Goal: Information Seeking & Learning: Learn about a topic

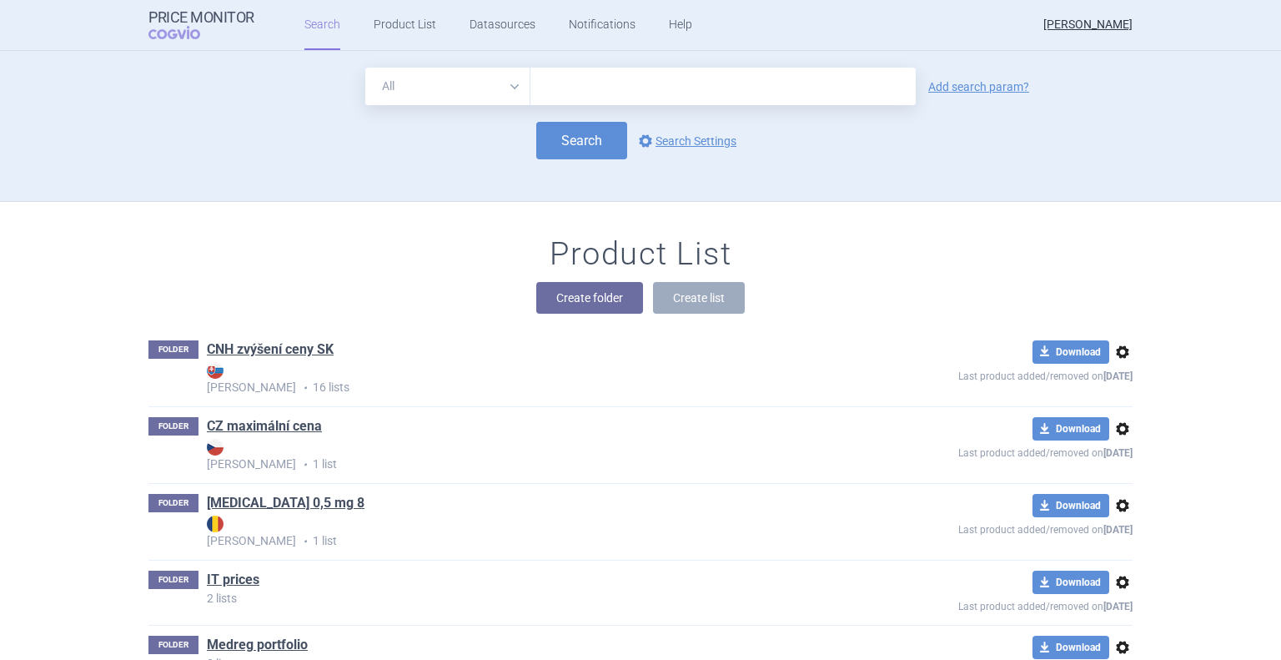
click at [550, 73] on input "text" at bounding box center [722, 87] width 385 height 38
click at [667, 75] on input "tramadol" at bounding box center [722, 87] width 385 height 38
type input "tramadol"
click at [969, 90] on link "Add search param?" at bounding box center [978, 87] width 101 height 12
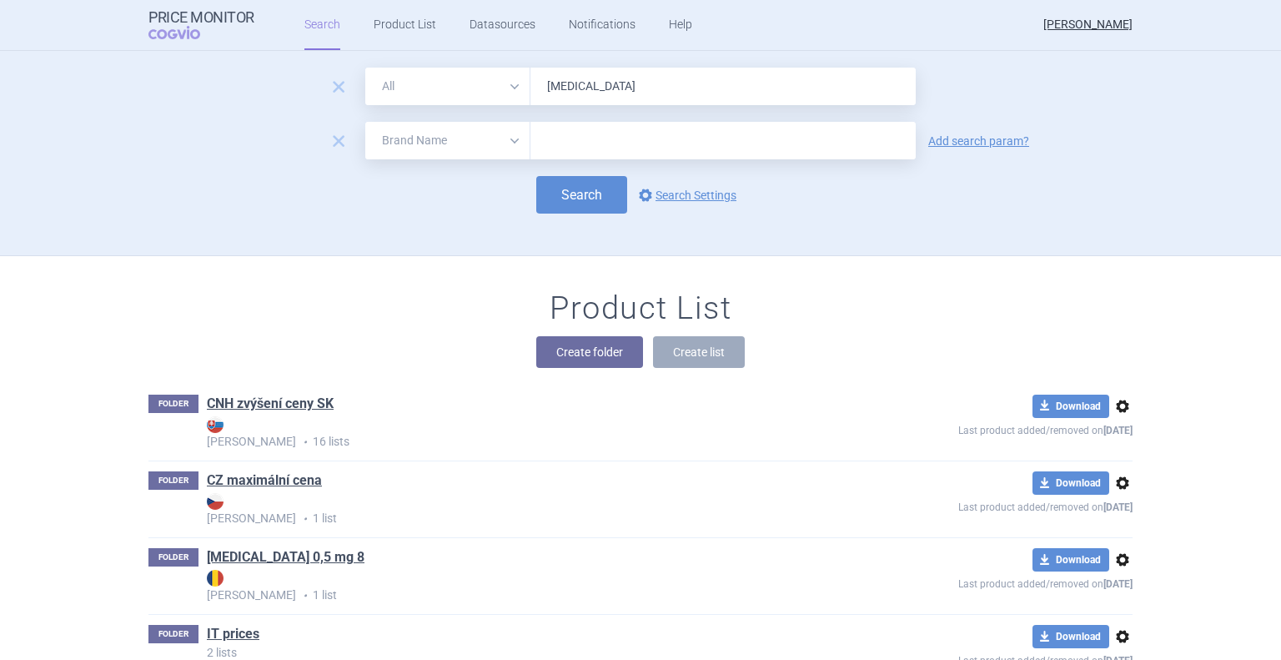
click at [475, 149] on select "All Brand Name ATC Company Active Substance Country Newer than" at bounding box center [447, 141] width 165 height 38
select select "mah"
click at [365, 122] on select "All Brand Name ATC Company Active Substance Country Newer than" at bounding box center [447, 141] width 165 height 38
click at [554, 140] on input "text" at bounding box center [722, 141] width 385 height 38
type input "medreg"
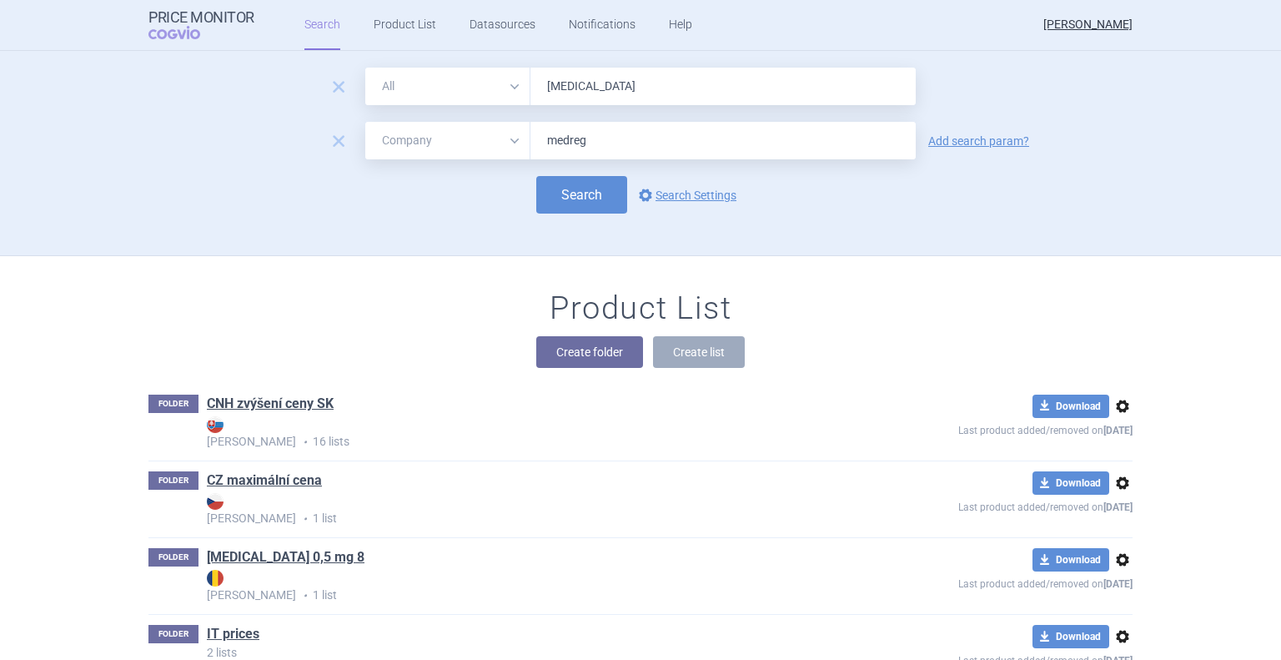
click button "Search" at bounding box center [581, 195] width 91 height 38
select select "mah"
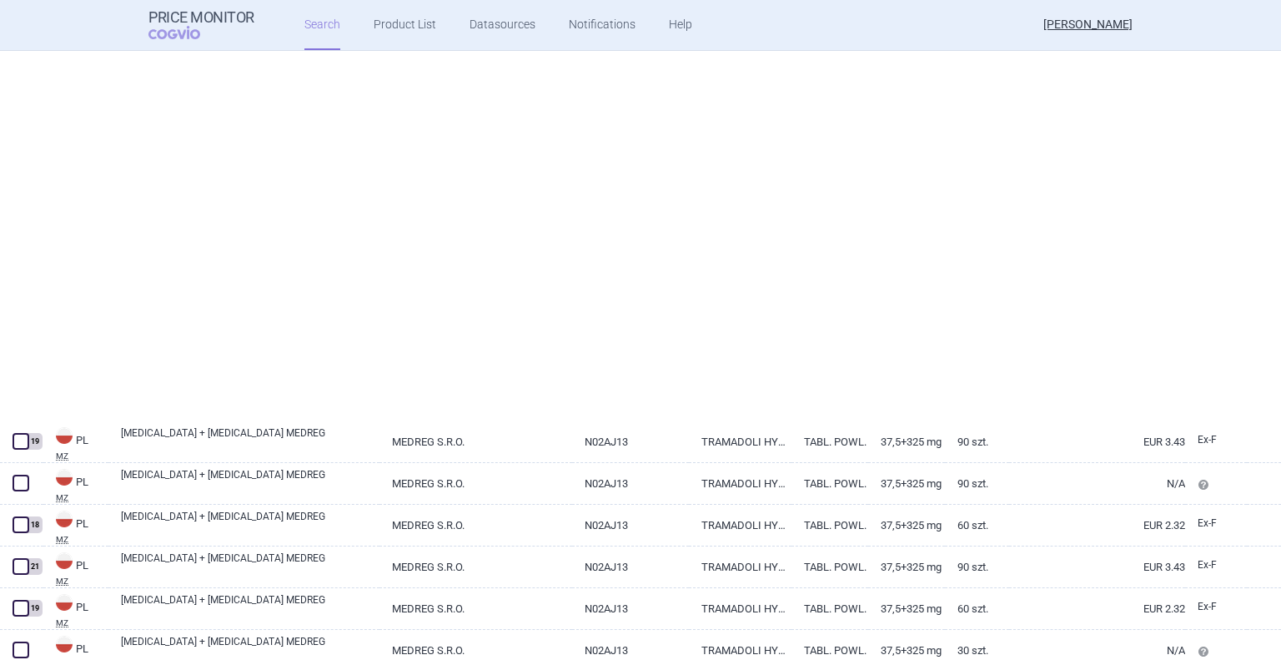
select select "mah"
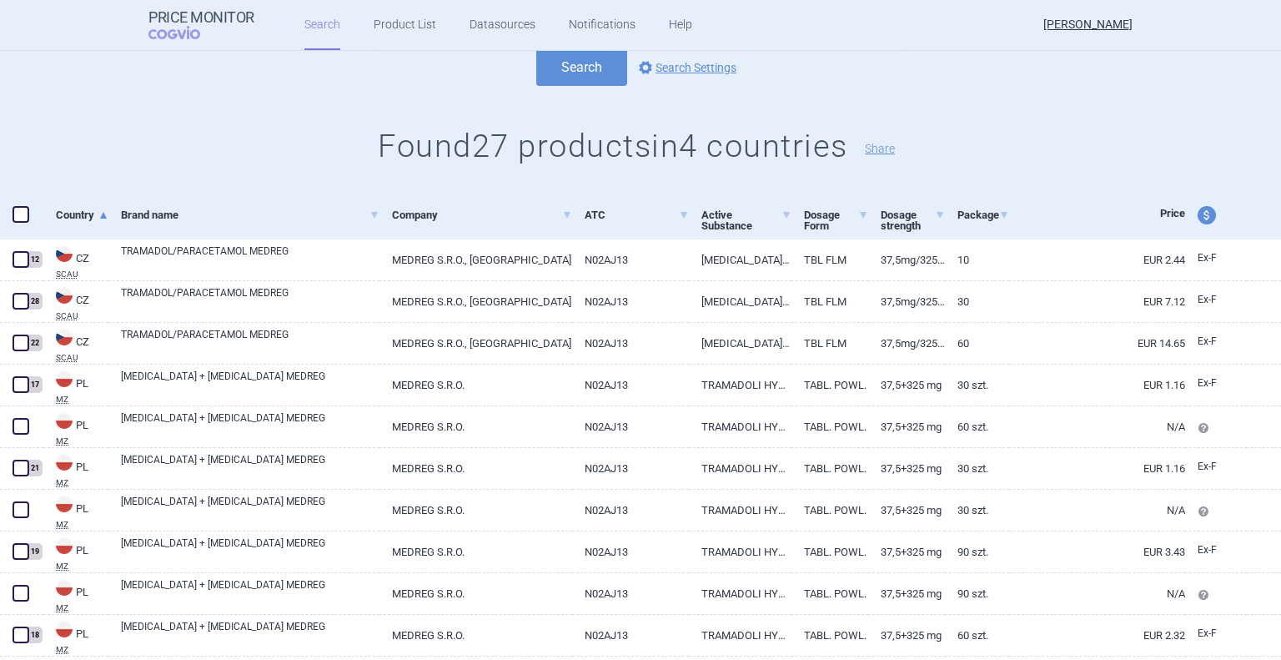
scroll to position [250, 0]
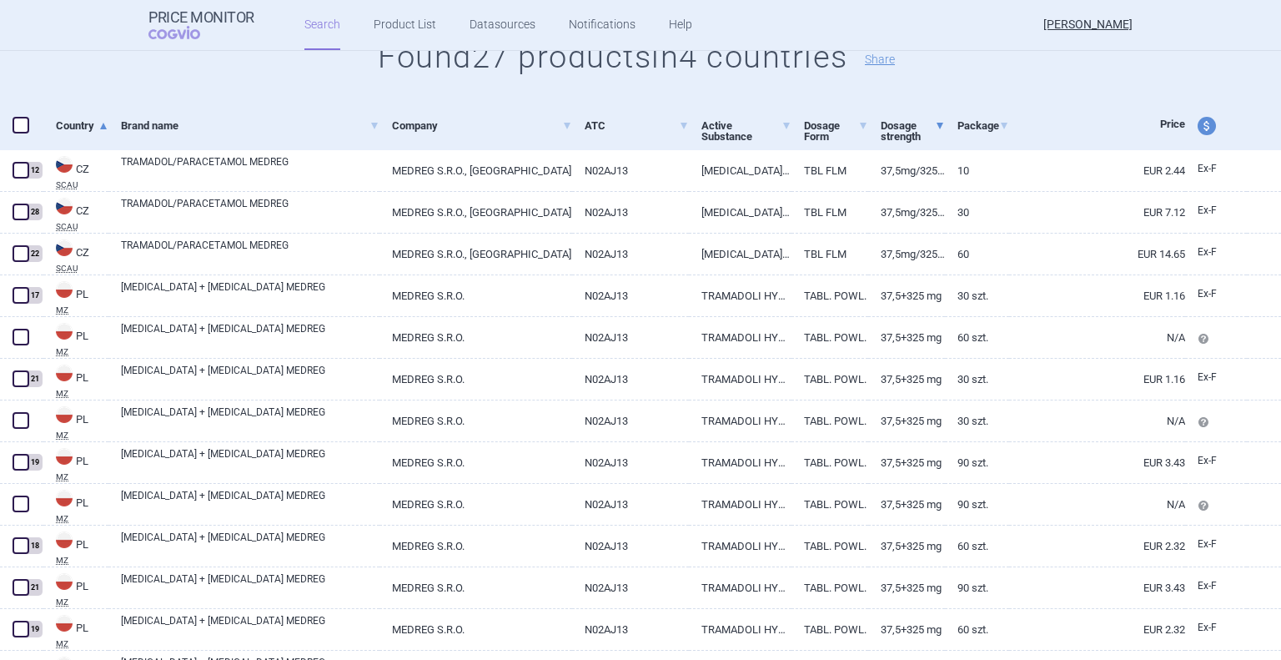
click at [925, 126] on link "Dosage strength" at bounding box center [913, 131] width 64 height 52
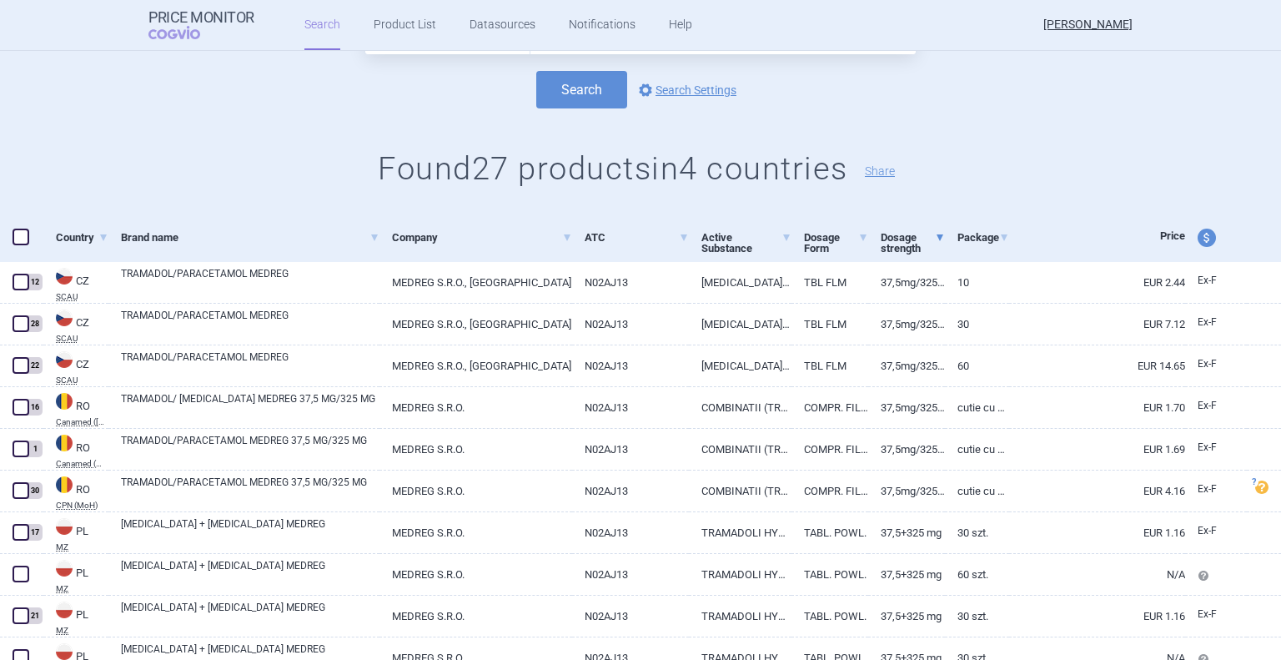
scroll to position [167, 0]
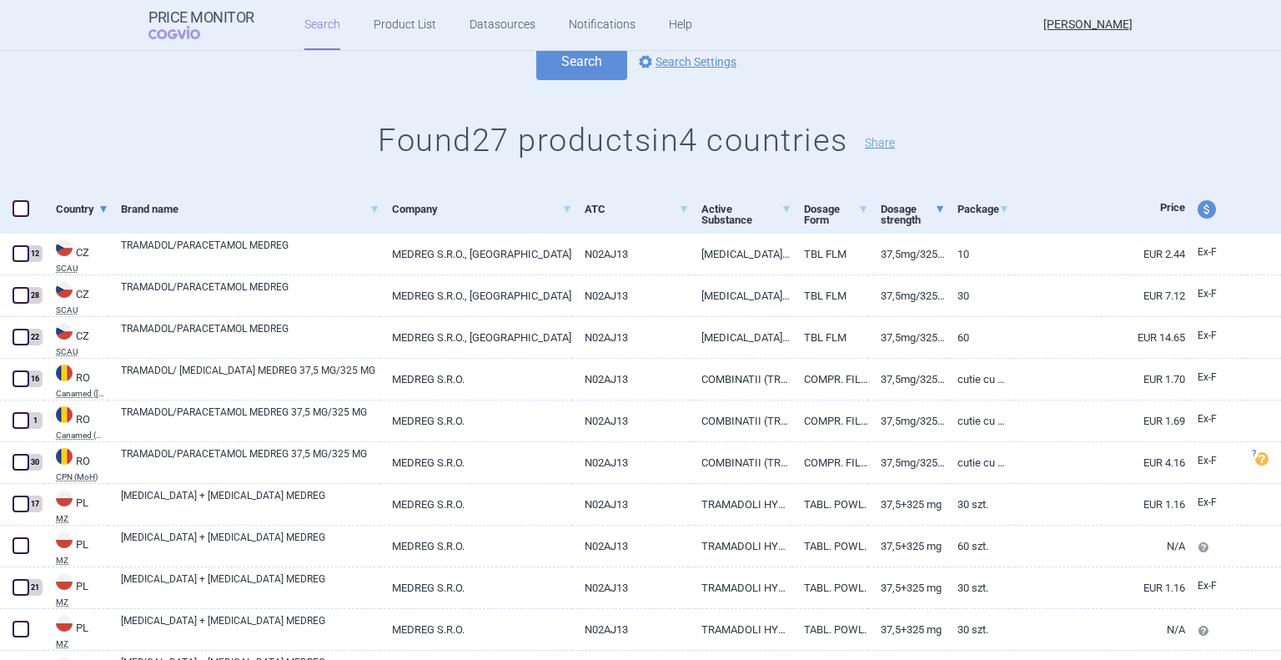
click at [103, 206] on span at bounding box center [103, 209] width 7 height 7
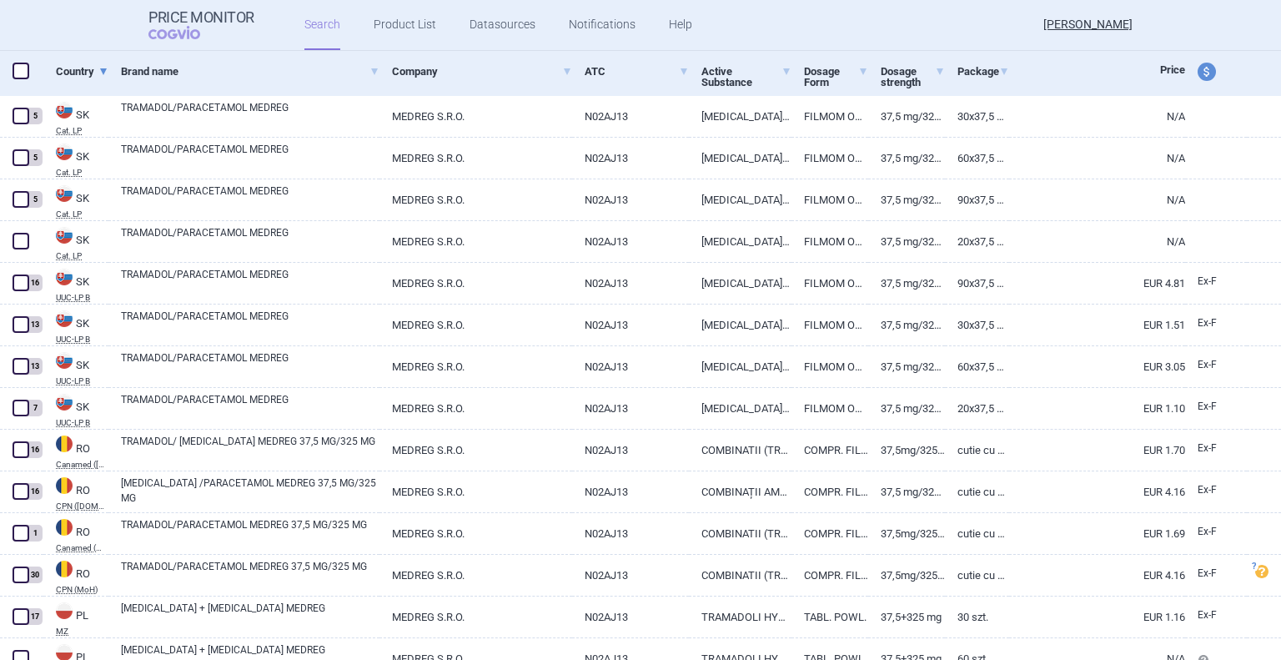
scroll to position [334, 0]
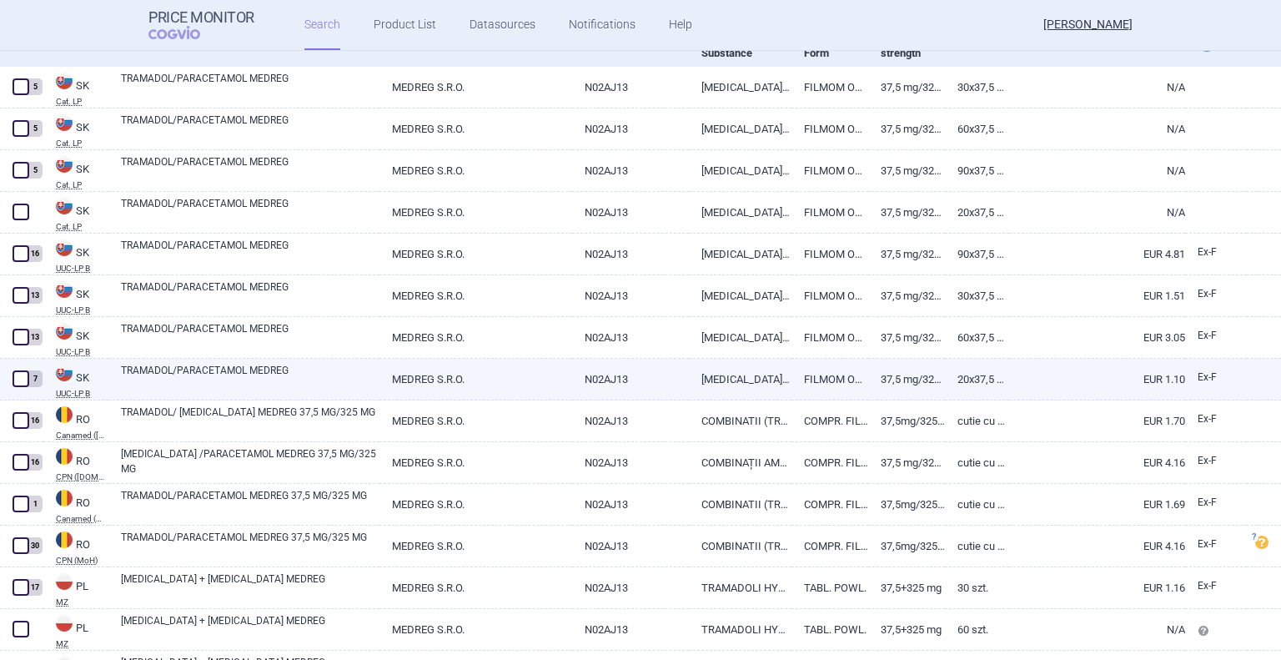
click at [13, 374] on span at bounding box center [21, 378] width 17 height 17
checkbox input "true"
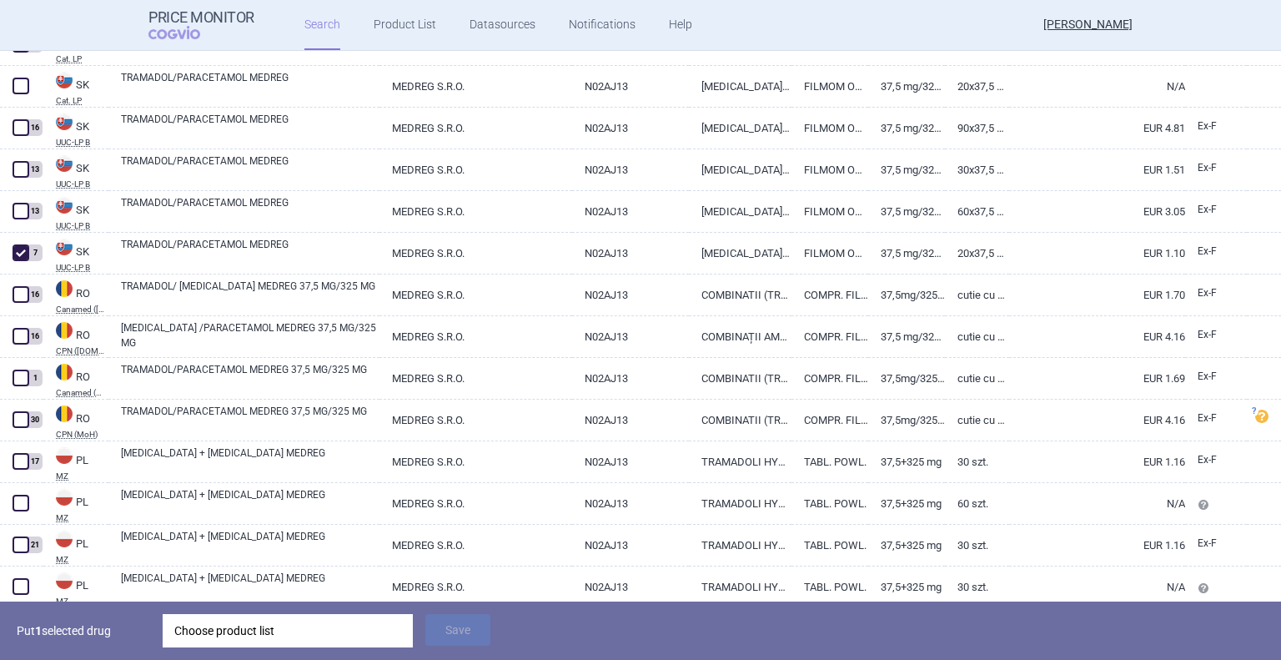
scroll to position [500, 0]
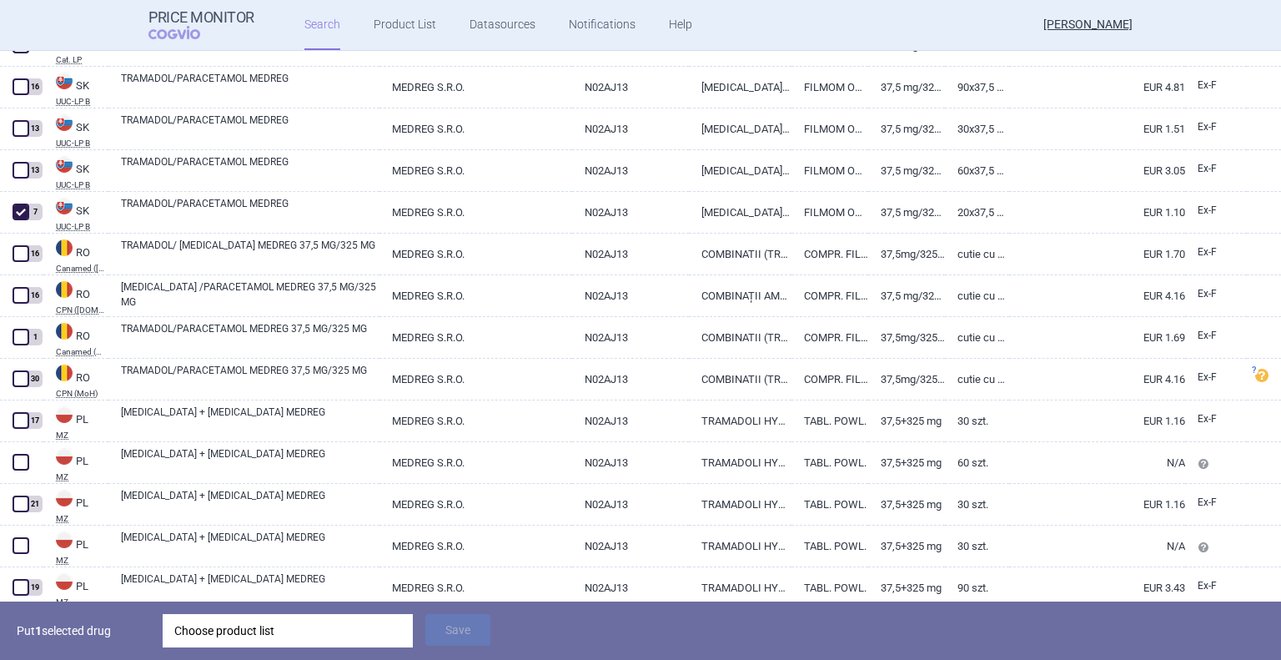
click at [270, 632] on div "Choose product list" at bounding box center [287, 630] width 227 height 33
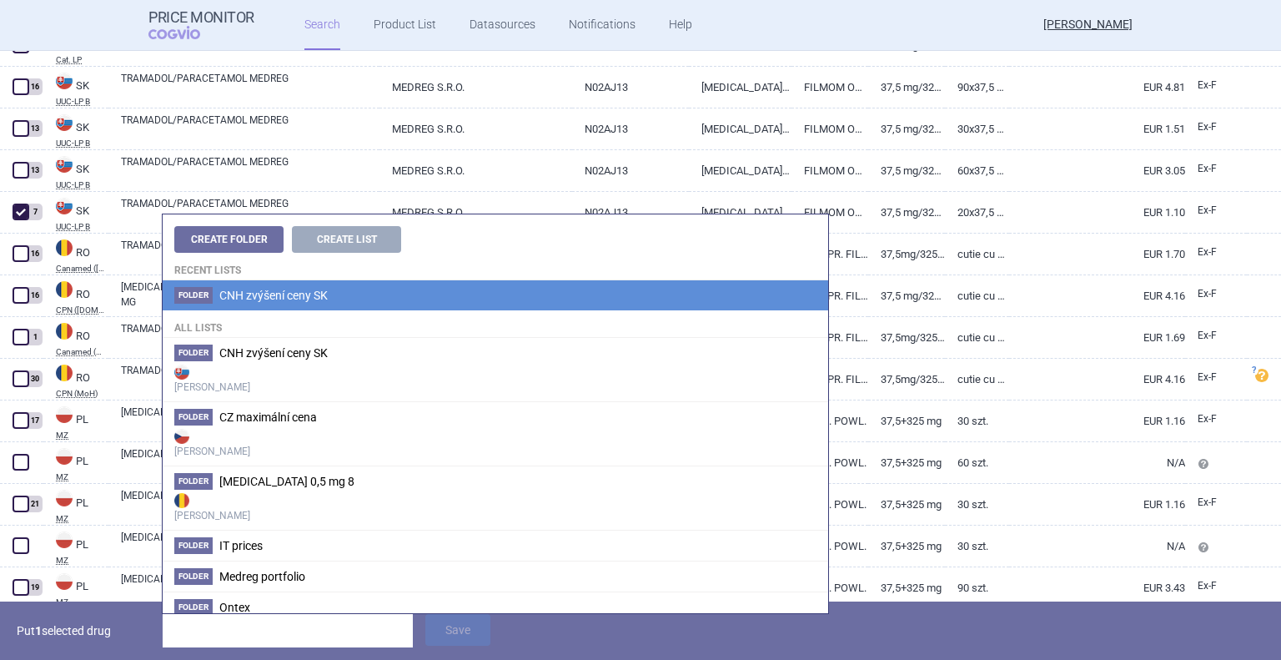
click at [270, 301] on span "CNH zvýšení ceny SK" at bounding box center [273, 295] width 108 height 13
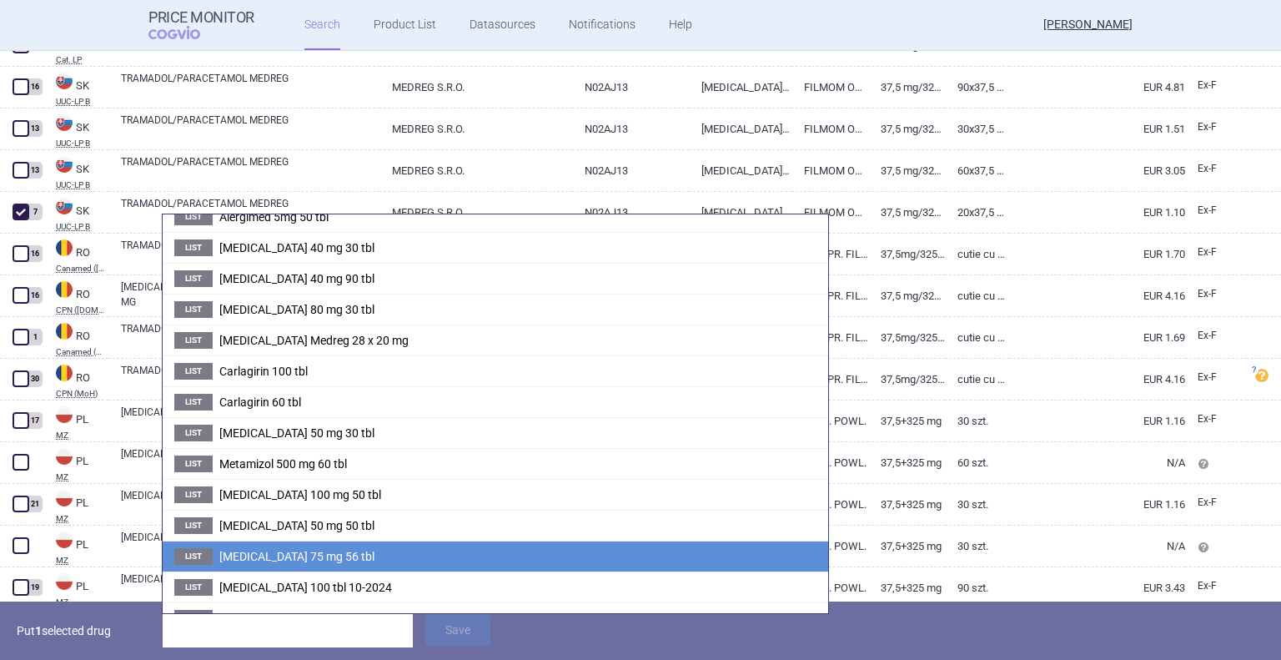
scroll to position [200, 0]
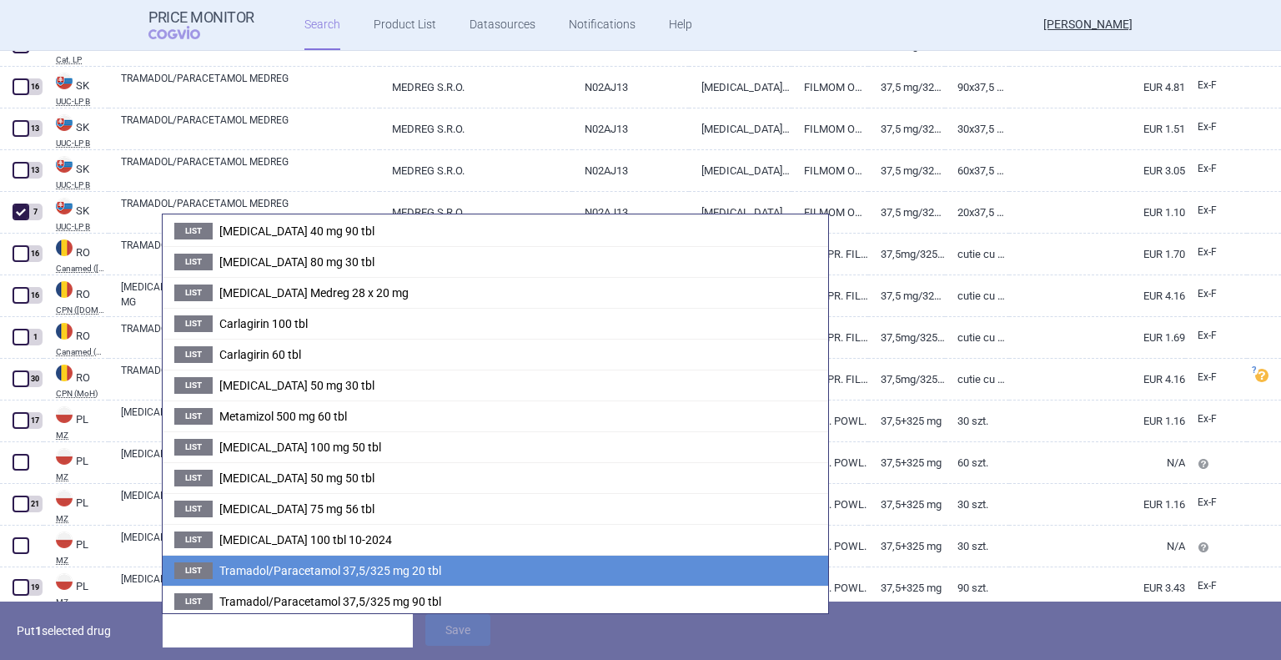
click at [290, 573] on span "Tramadol/Paracetamol 37,5/325 mg 20 tbl" at bounding box center [330, 570] width 222 height 13
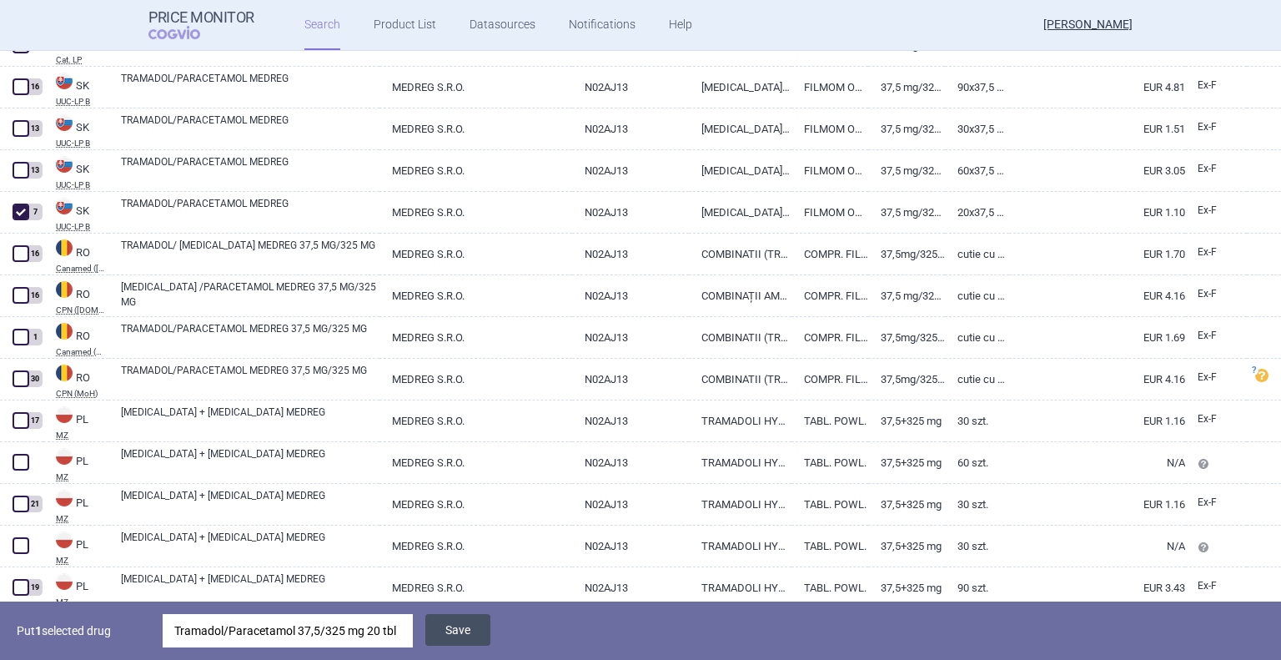
click at [466, 643] on button "Save" at bounding box center [457, 630] width 65 height 32
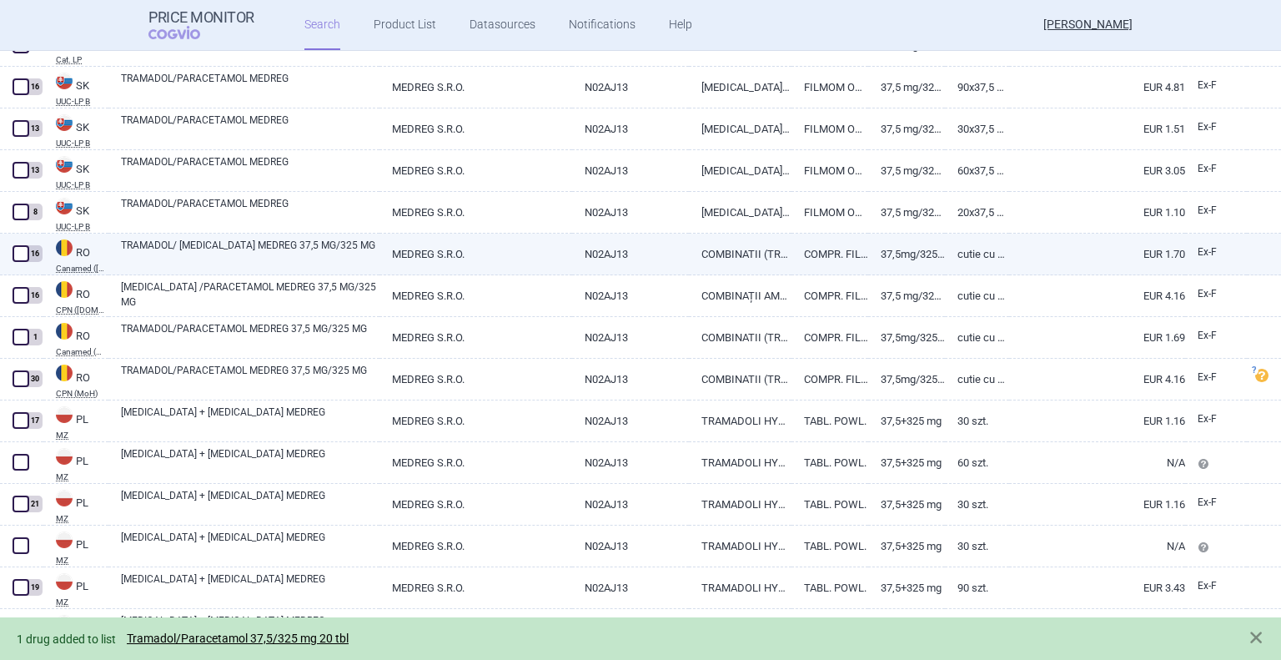
click at [910, 250] on link "37,5mg/325mg" at bounding box center [906, 254] width 77 height 41
select select "EUR"
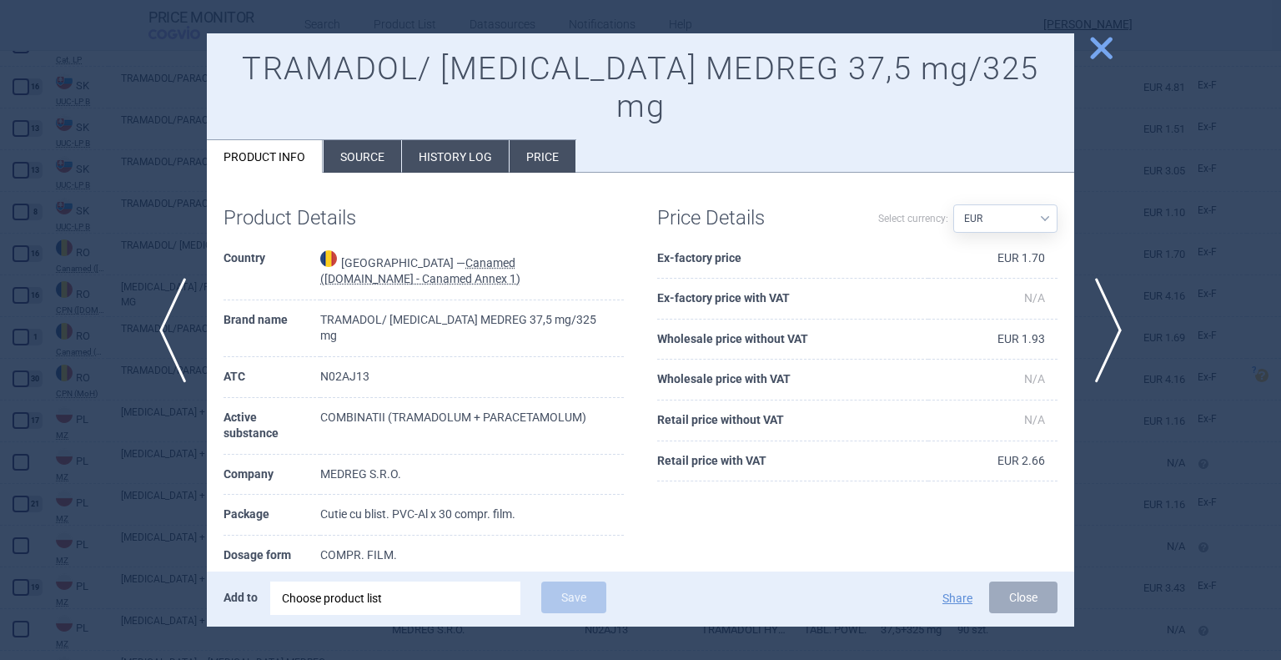
click at [1078, 320] on div at bounding box center [640, 330] width 1281 height 660
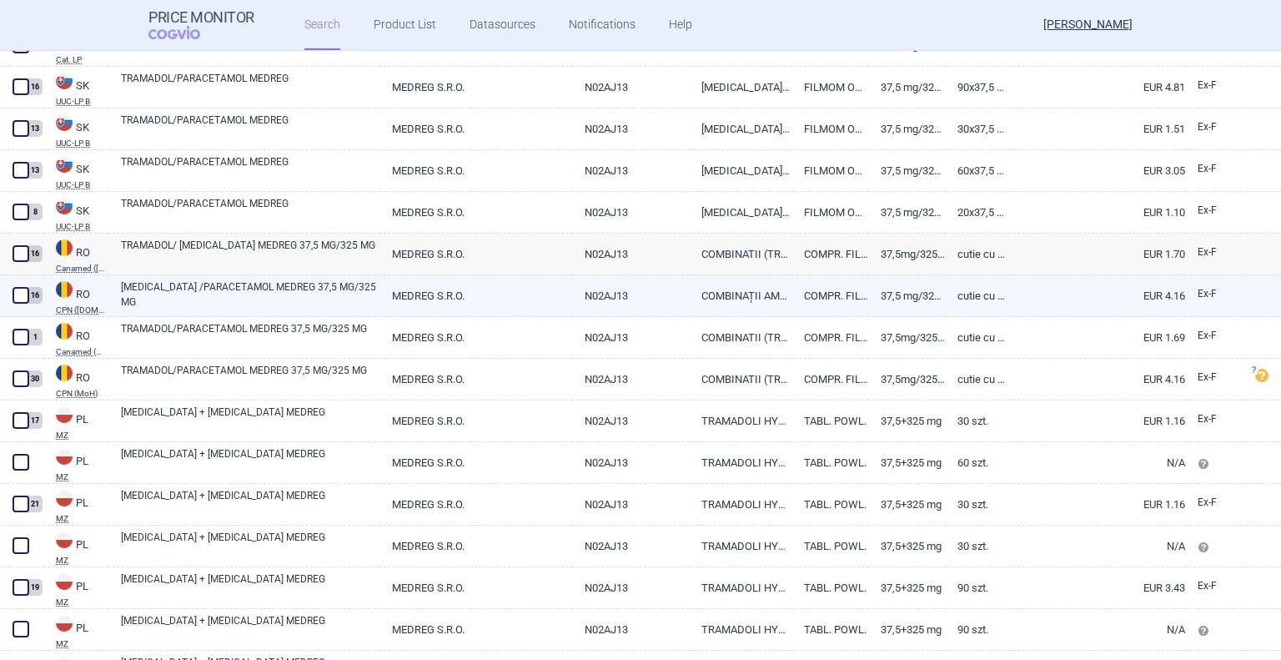
click at [873, 299] on link "37,5 mg/325 mg" at bounding box center [906, 295] width 77 height 41
select select "EUR"
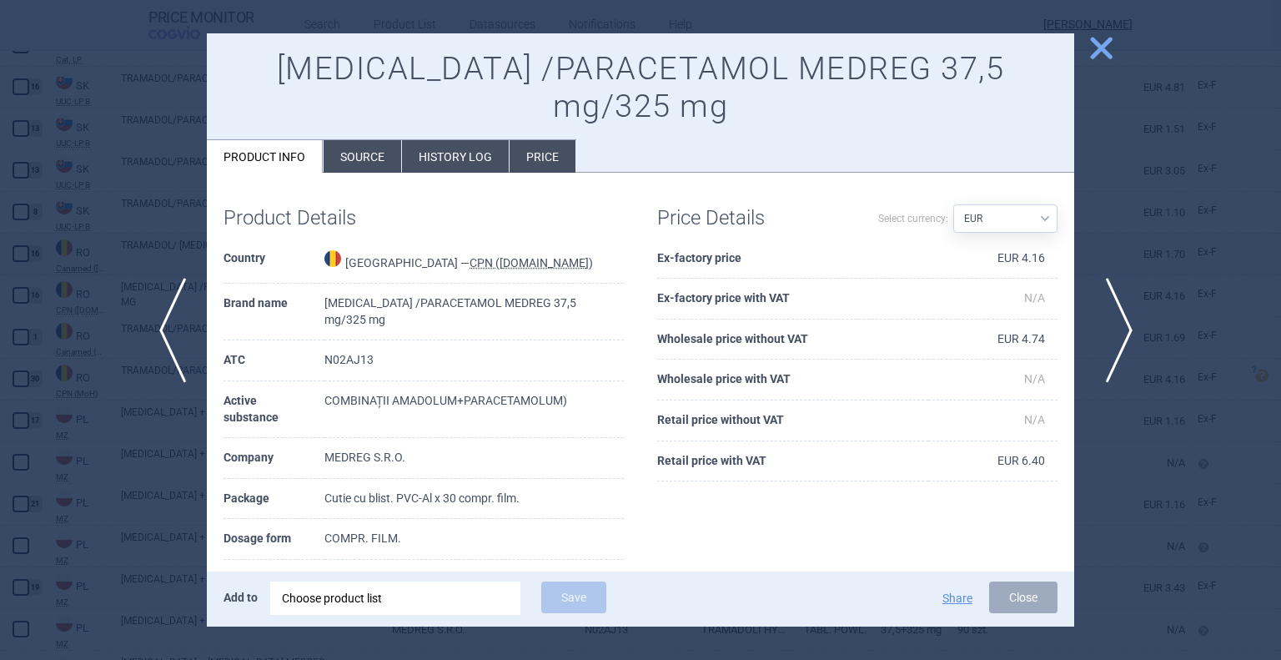
click at [1124, 334] on span "next" at bounding box center [1114, 330] width 38 height 105
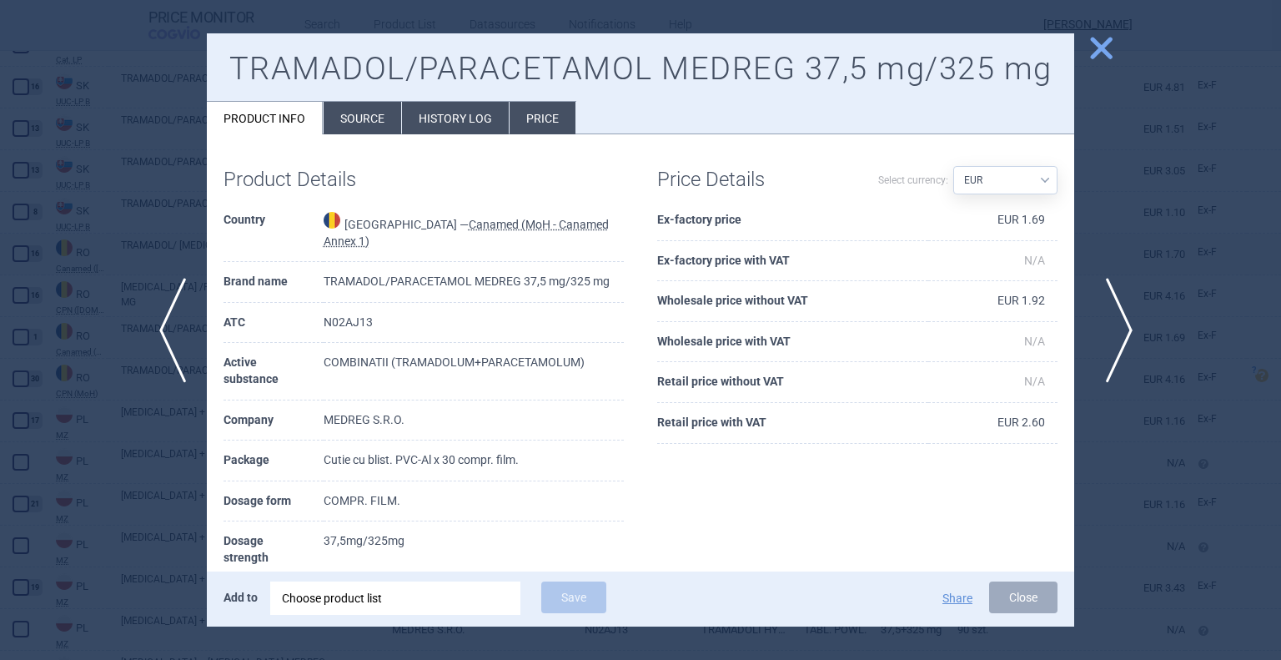
click at [1124, 334] on span "next" at bounding box center [1114, 330] width 38 height 105
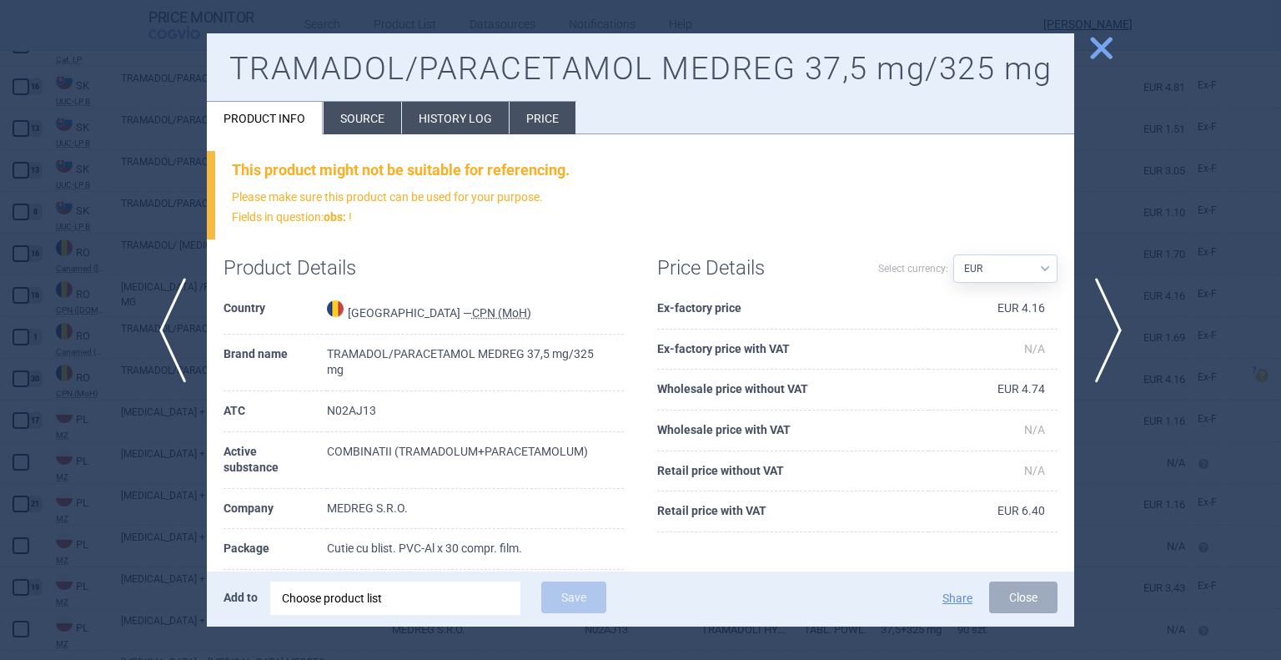
click at [1128, 383] on div at bounding box center [640, 330] width 1281 height 660
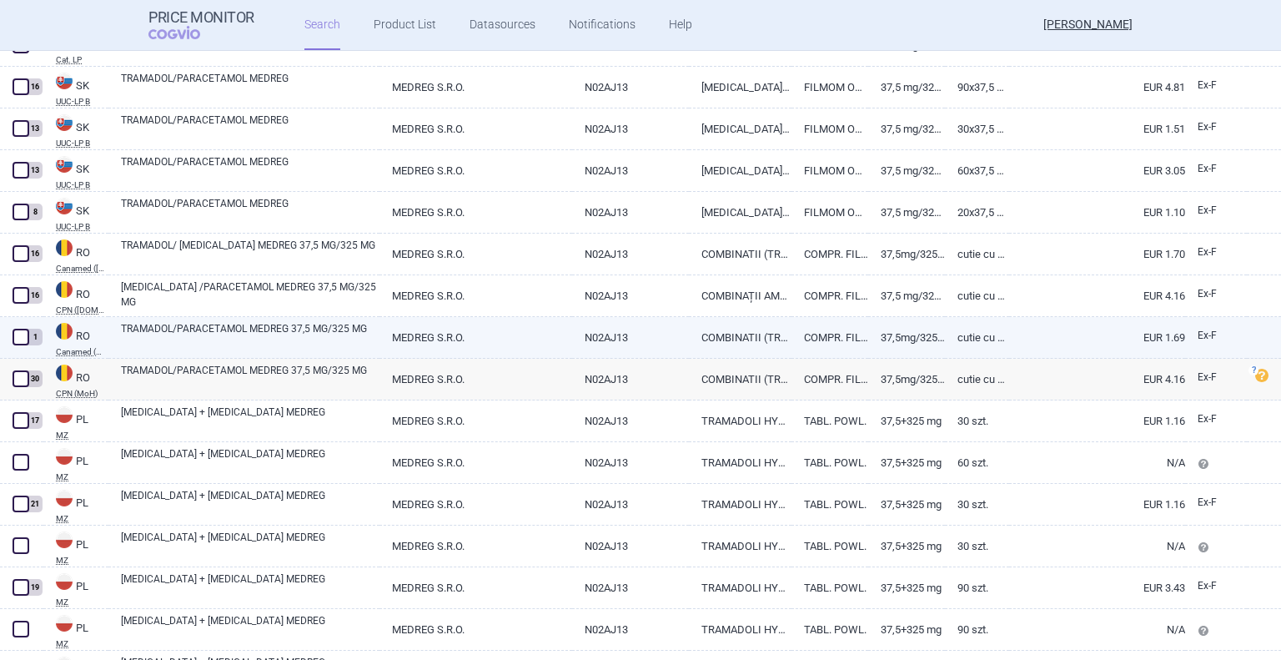
click at [875, 354] on link "37,5mg/325mg" at bounding box center [906, 337] width 77 height 41
select select "EUR"
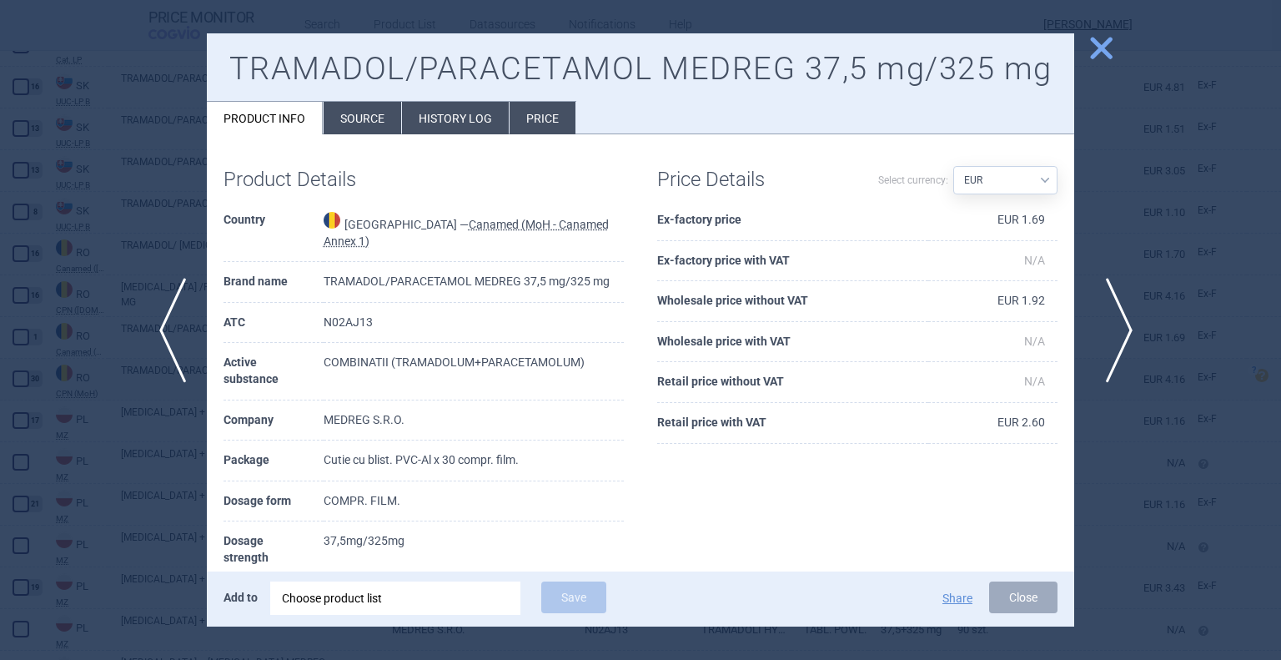
click at [1113, 339] on span "next" at bounding box center [1114, 330] width 38 height 105
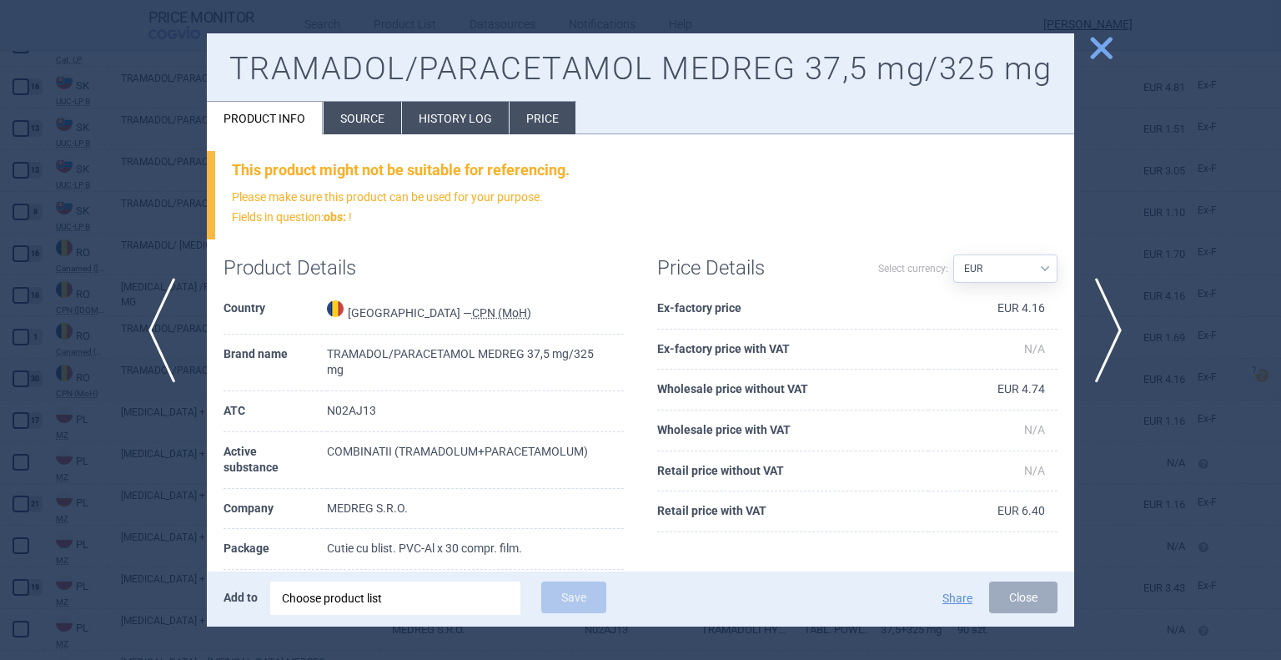
click at [170, 332] on span "previous" at bounding box center [167, 330] width 38 height 105
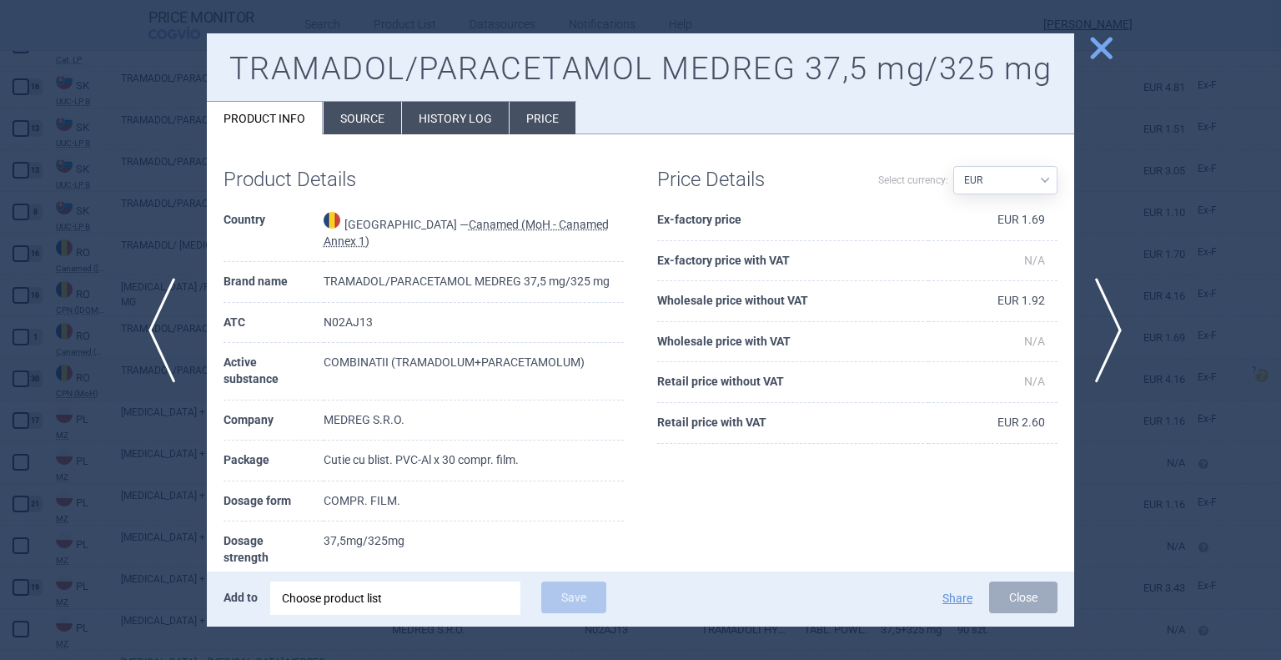
click at [170, 332] on span "previous" at bounding box center [167, 330] width 38 height 105
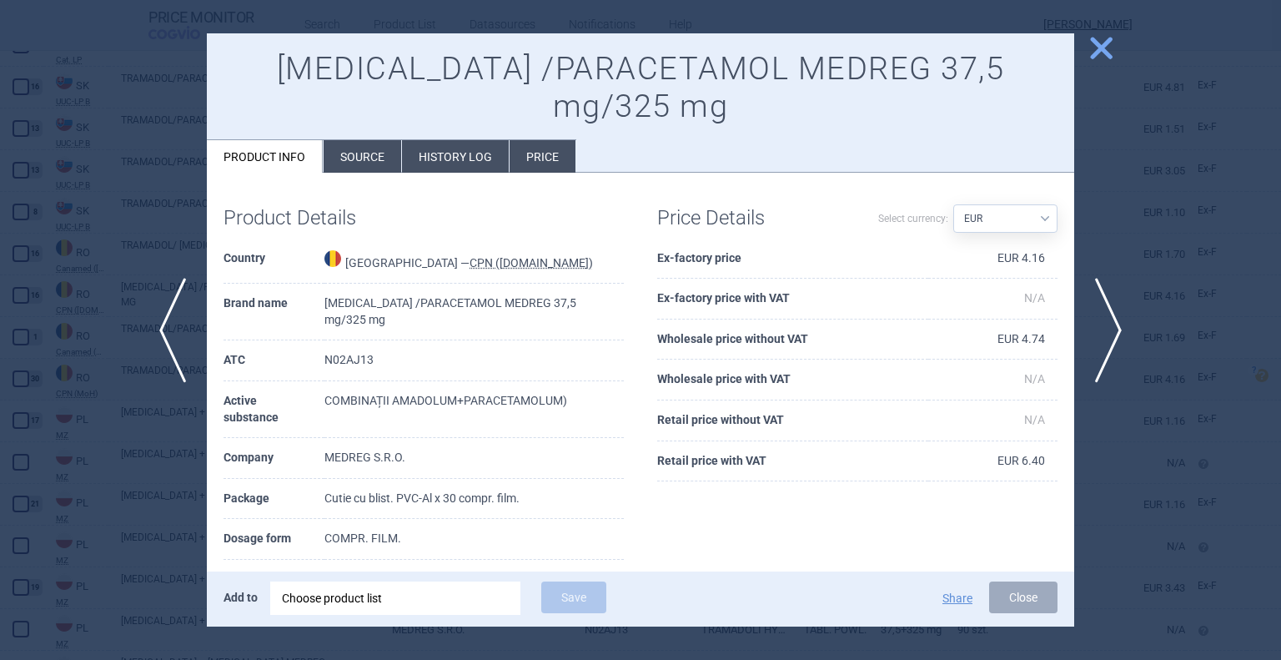
click at [183, 421] on div at bounding box center [640, 330] width 1281 height 660
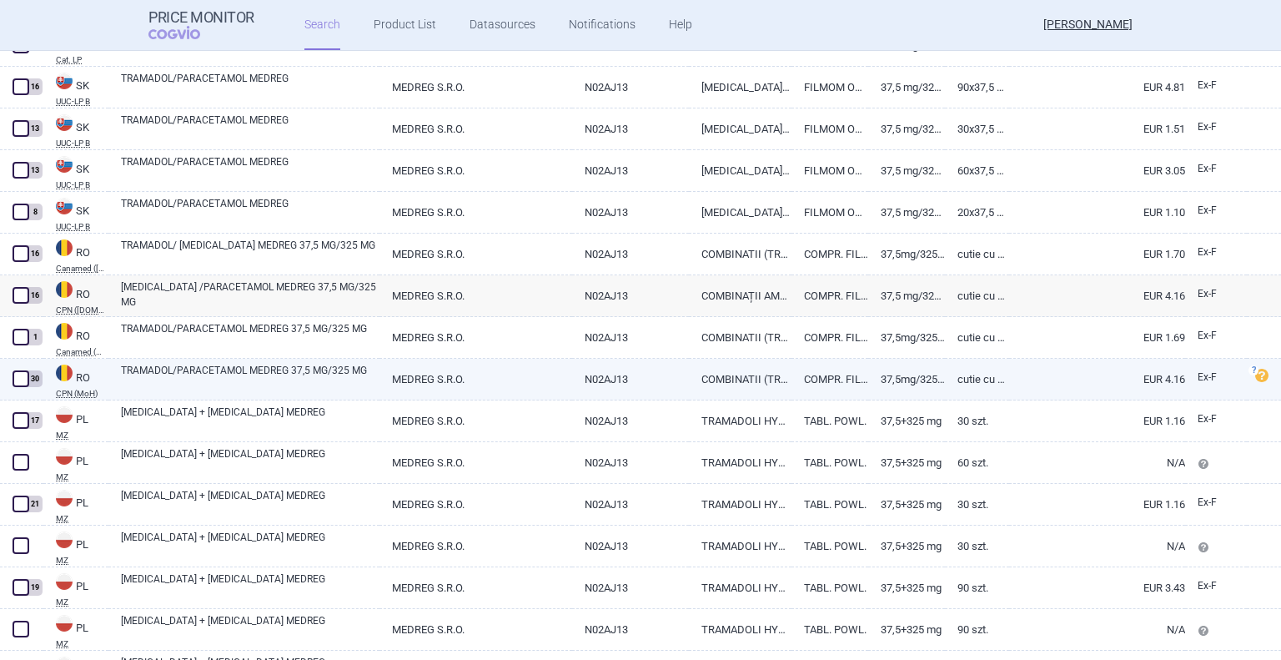
click at [23, 379] on span at bounding box center [21, 378] width 17 height 17
checkbox input "true"
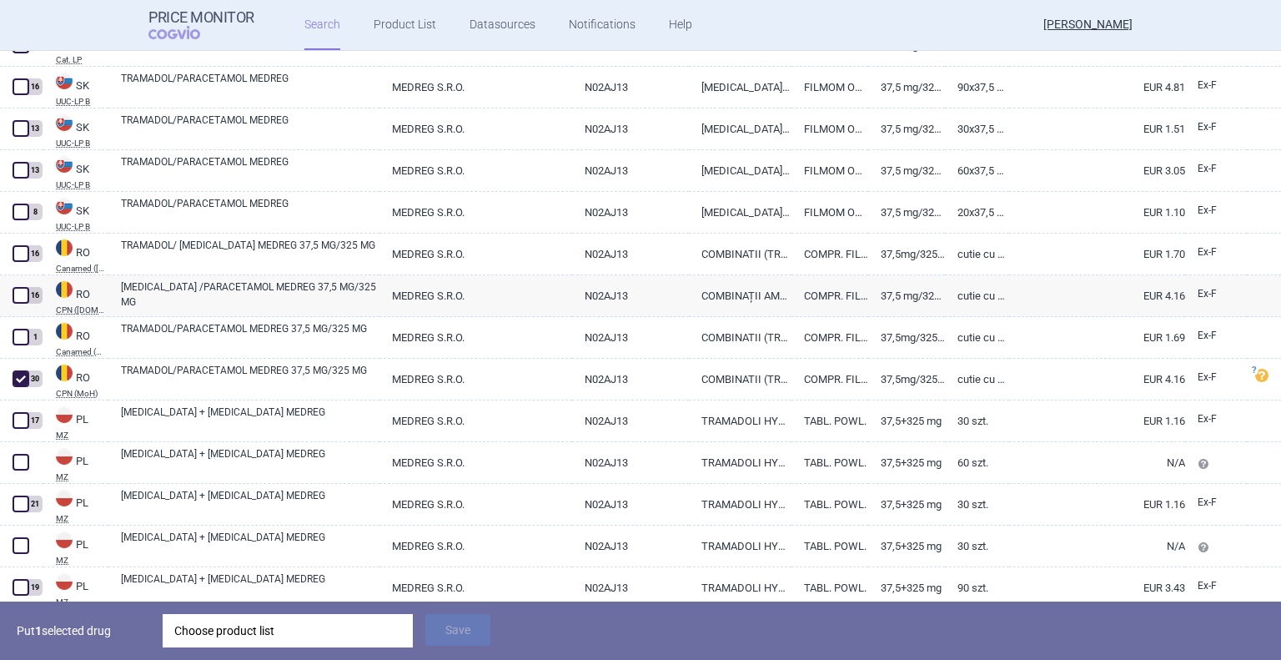
click at [270, 636] on div "Choose product list" at bounding box center [287, 630] width 227 height 33
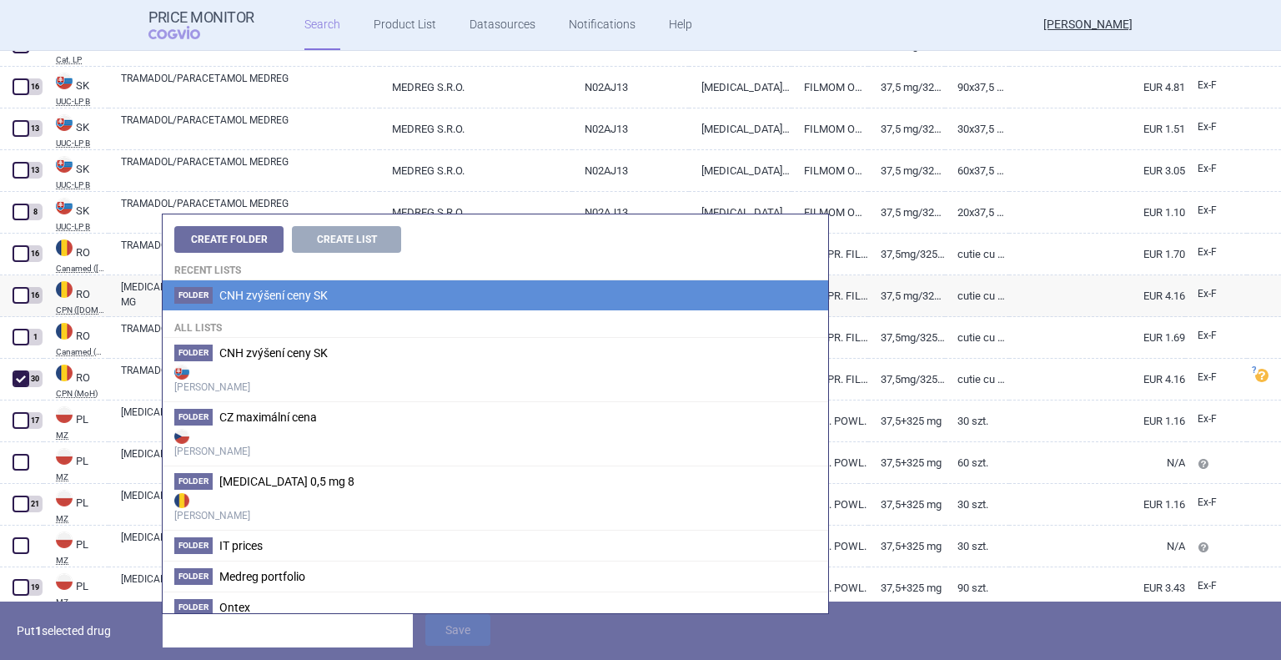
click at [271, 295] on span "CNH zvýšení ceny SK" at bounding box center [273, 295] width 108 height 13
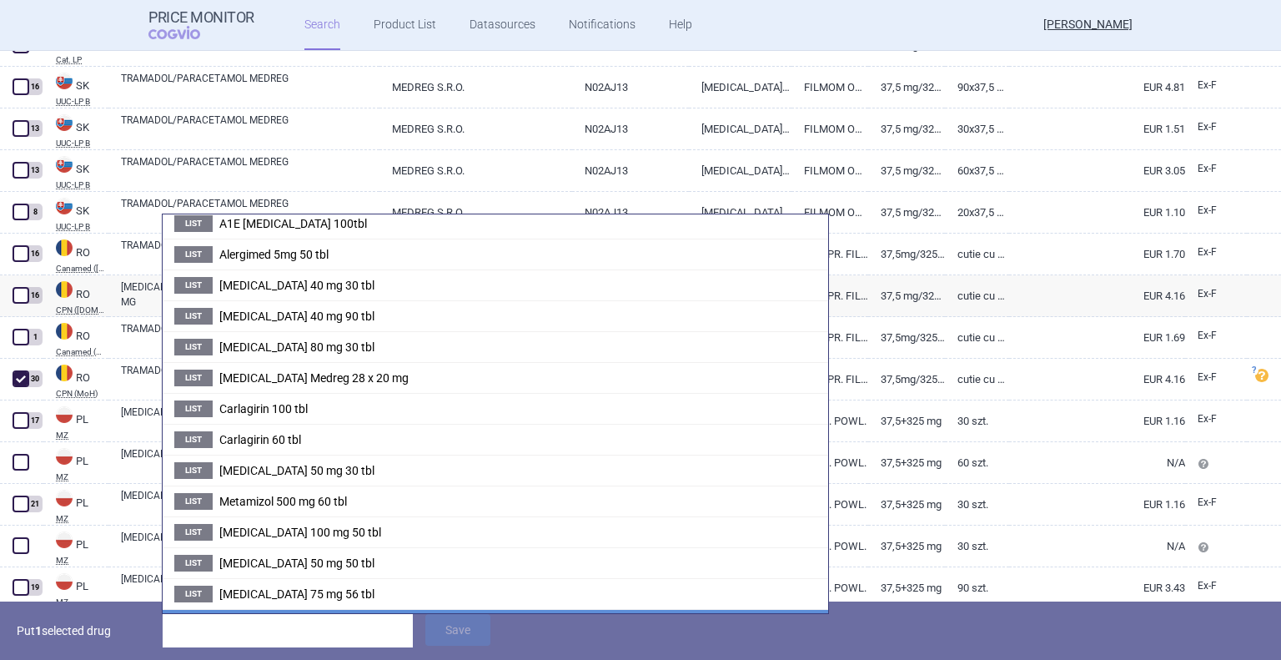
scroll to position [200, 0]
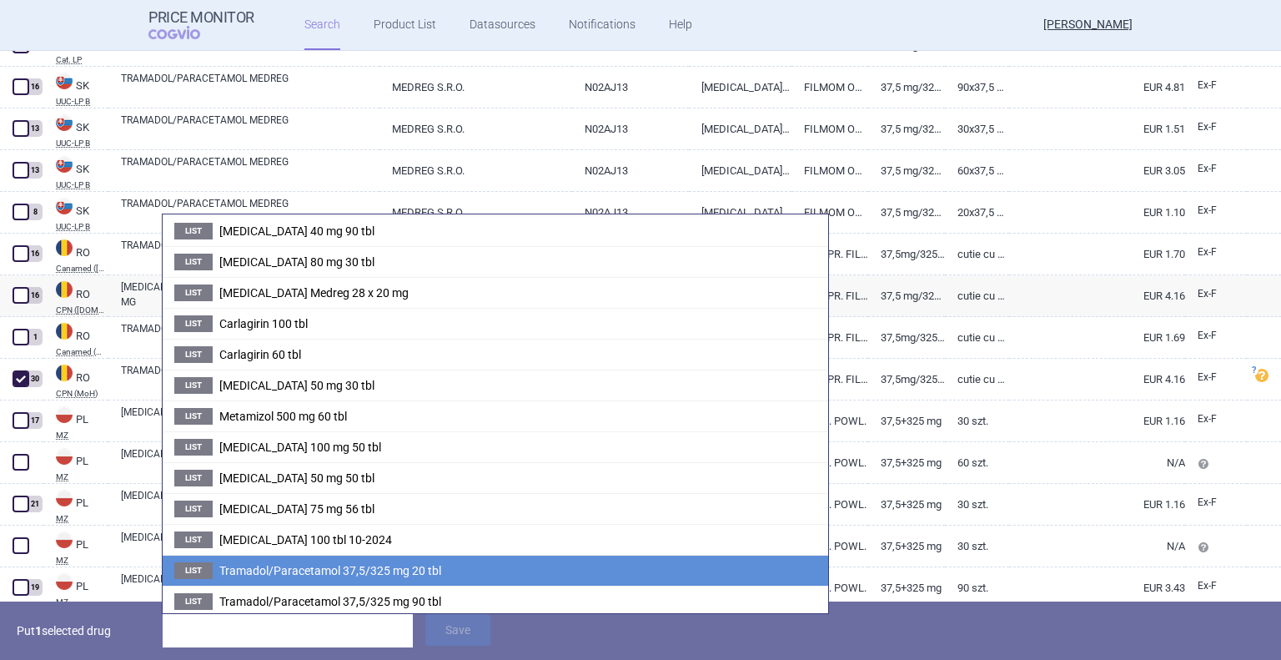
click at [273, 577] on li "List Tramadol/Paracetamol 37,5/325 mg 20 tbl" at bounding box center [496, 570] width 666 height 31
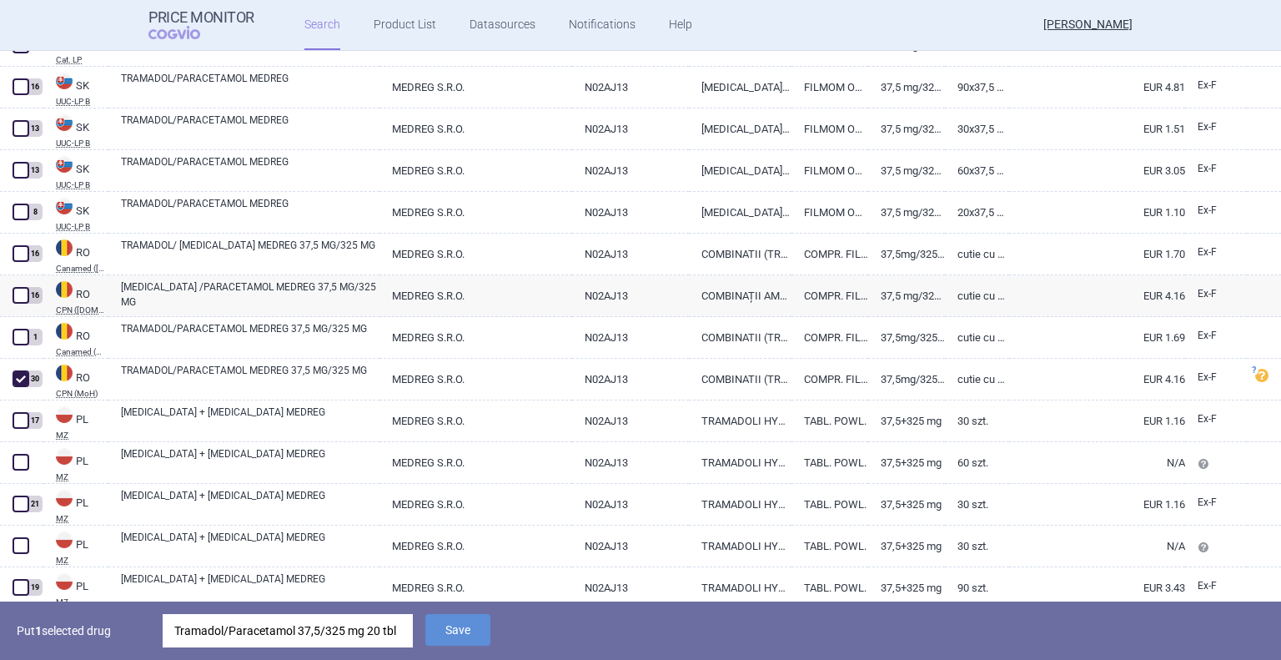
click at [475, 648] on span "Save" at bounding box center [457, 643] width 65 height 16
click at [472, 636] on button "Save" at bounding box center [457, 630] width 65 height 32
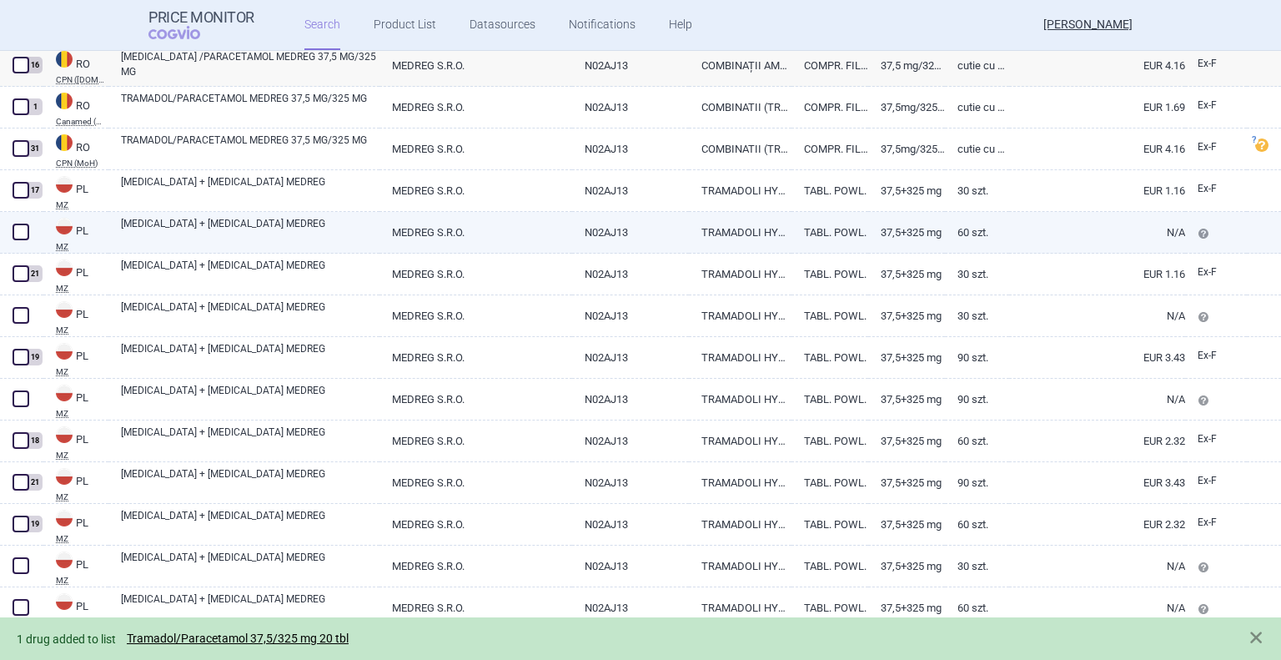
scroll to position [751, 0]
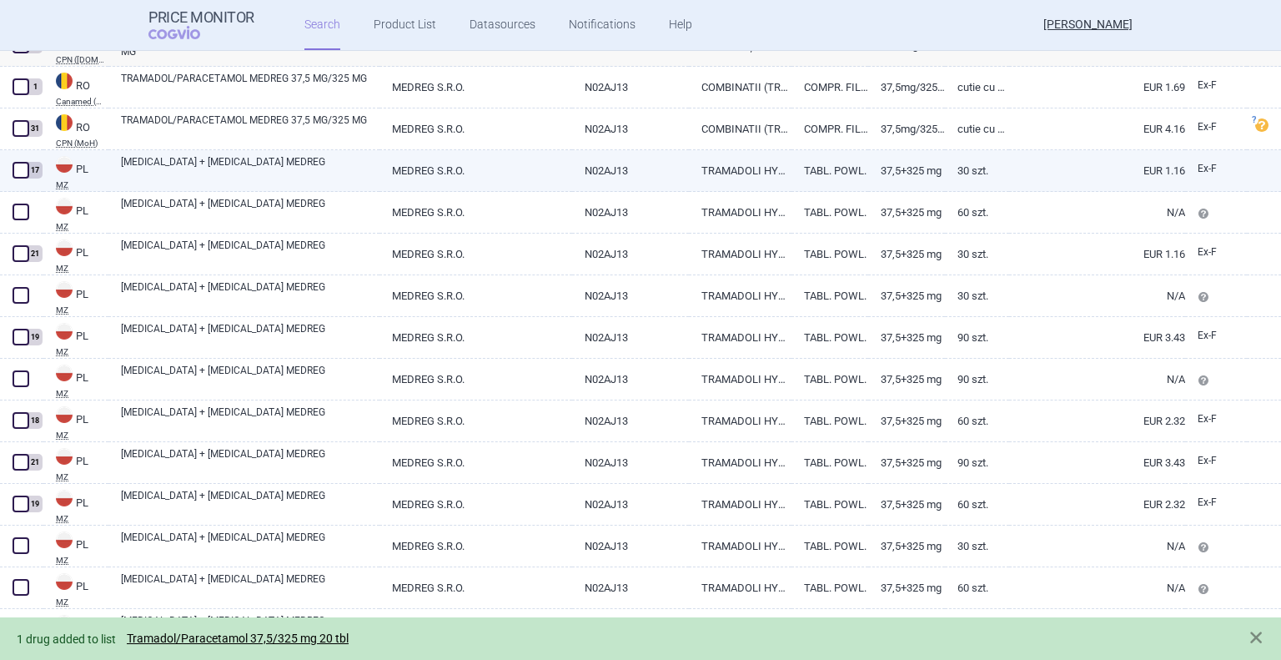
click at [20, 169] on span at bounding box center [21, 170] width 17 height 17
checkbox input "true"
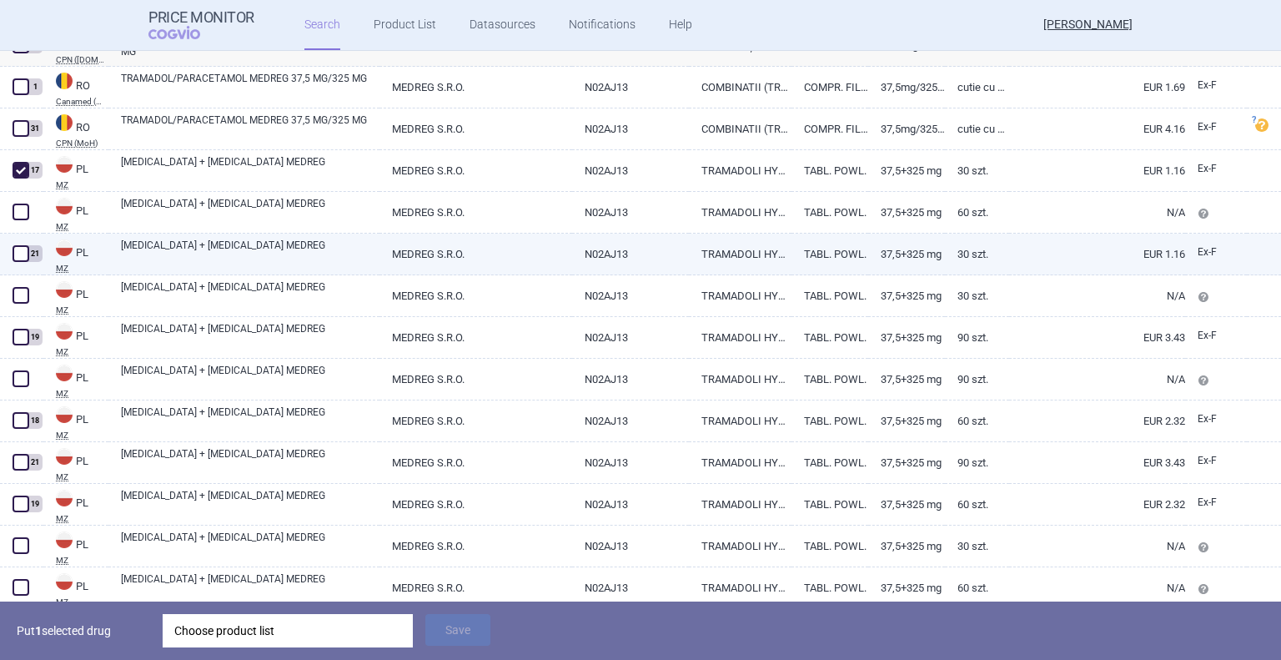
click at [19, 258] on span at bounding box center [21, 253] width 17 height 17
checkbox input "true"
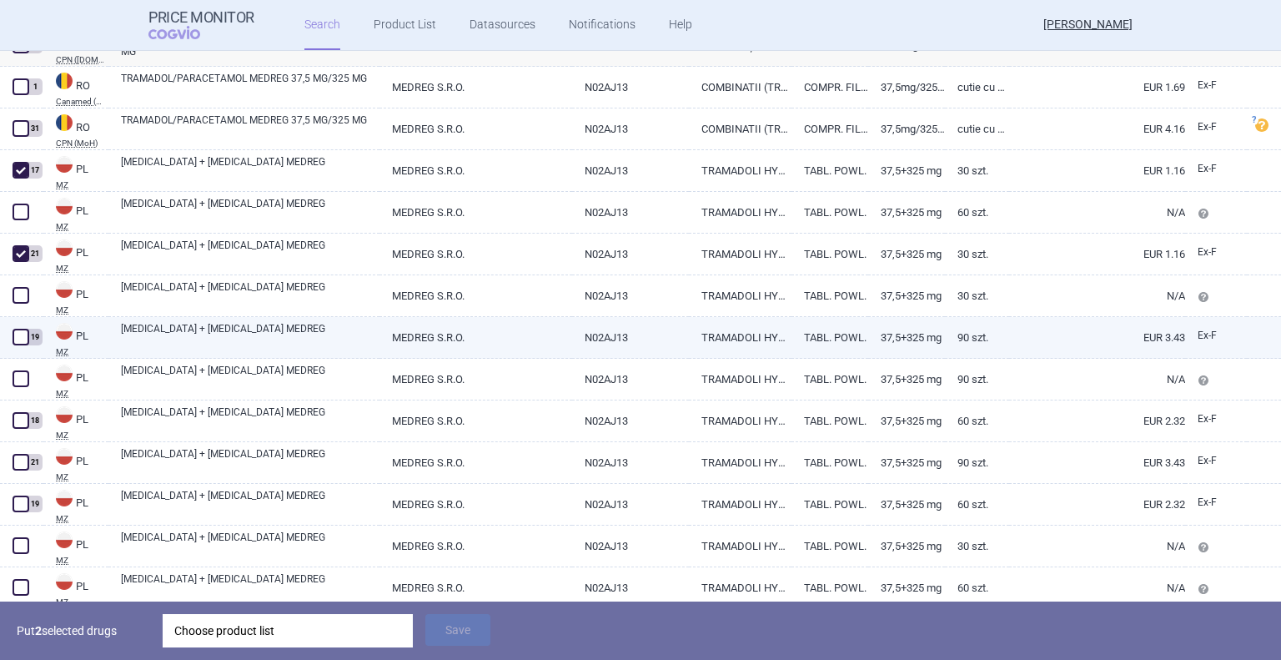
click at [21, 333] on span at bounding box center [21, 337] width 17 height 17
checkbox input "true"
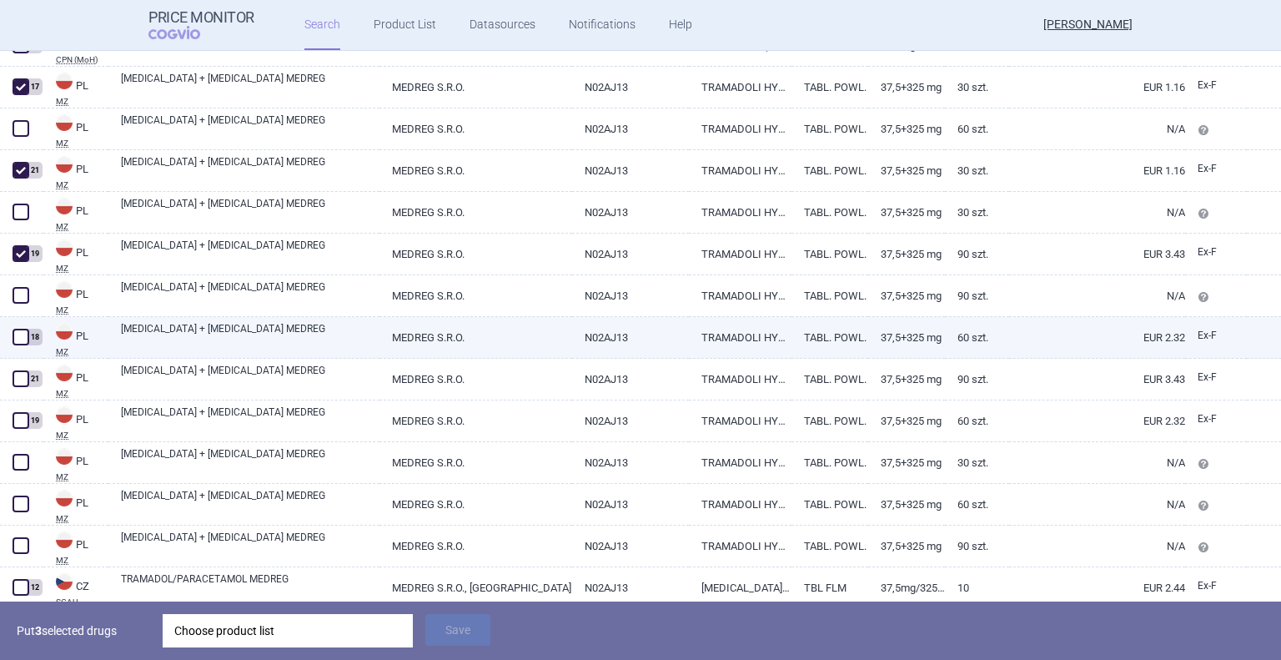
click at [27, 335] on span at bounding box center [21, 337] width 17 height 17
checkbox input "true"
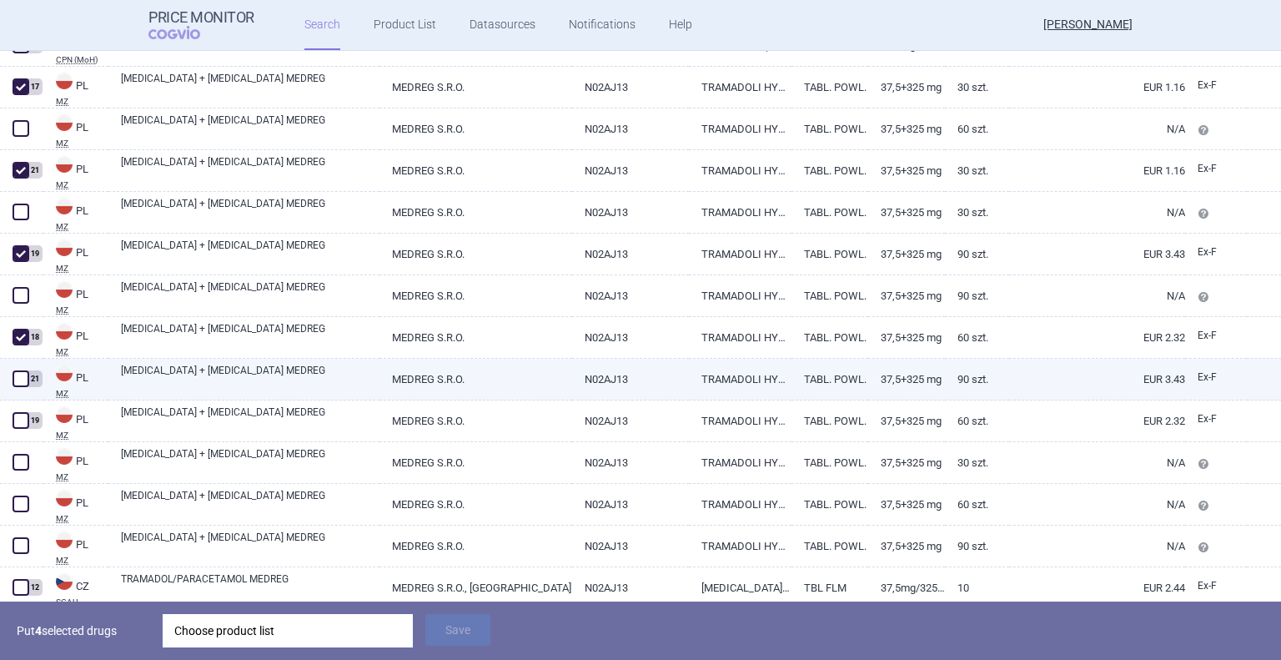
click at [23, 370] on span at bounding box center [21, 378] width 17 height 17
checkbox input "true"
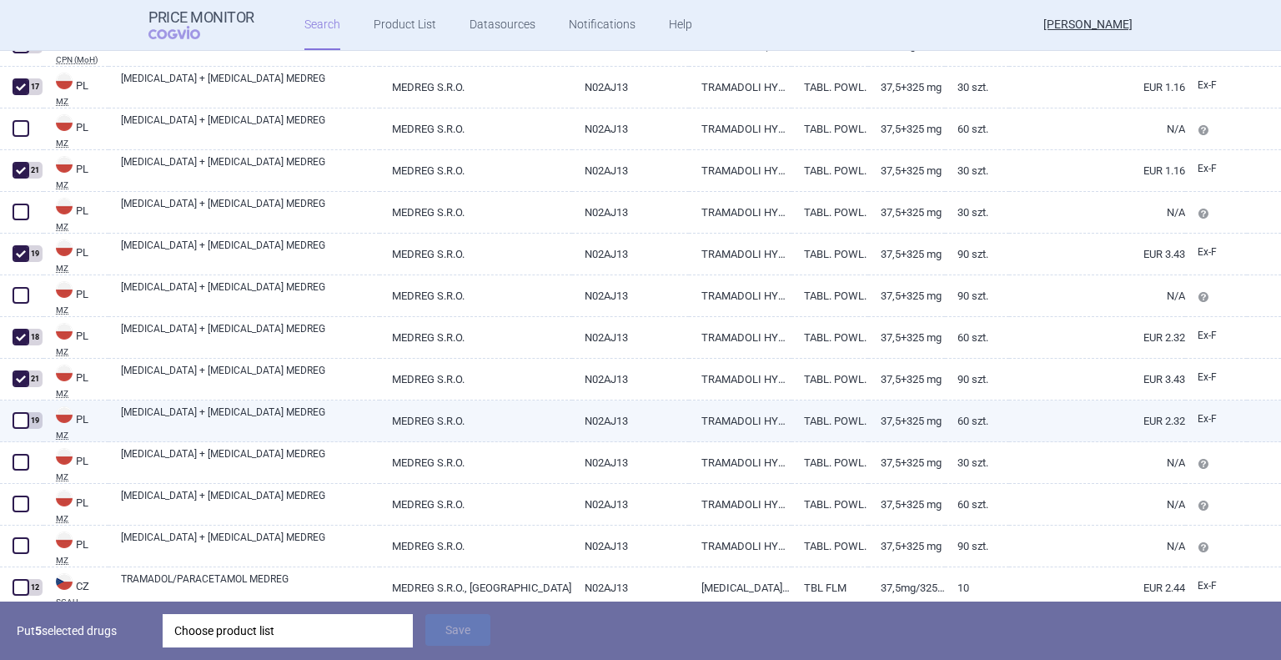
click at [20, 424] on span at bounding box center [21, 420] width 17 height 17
checkbox input "true"
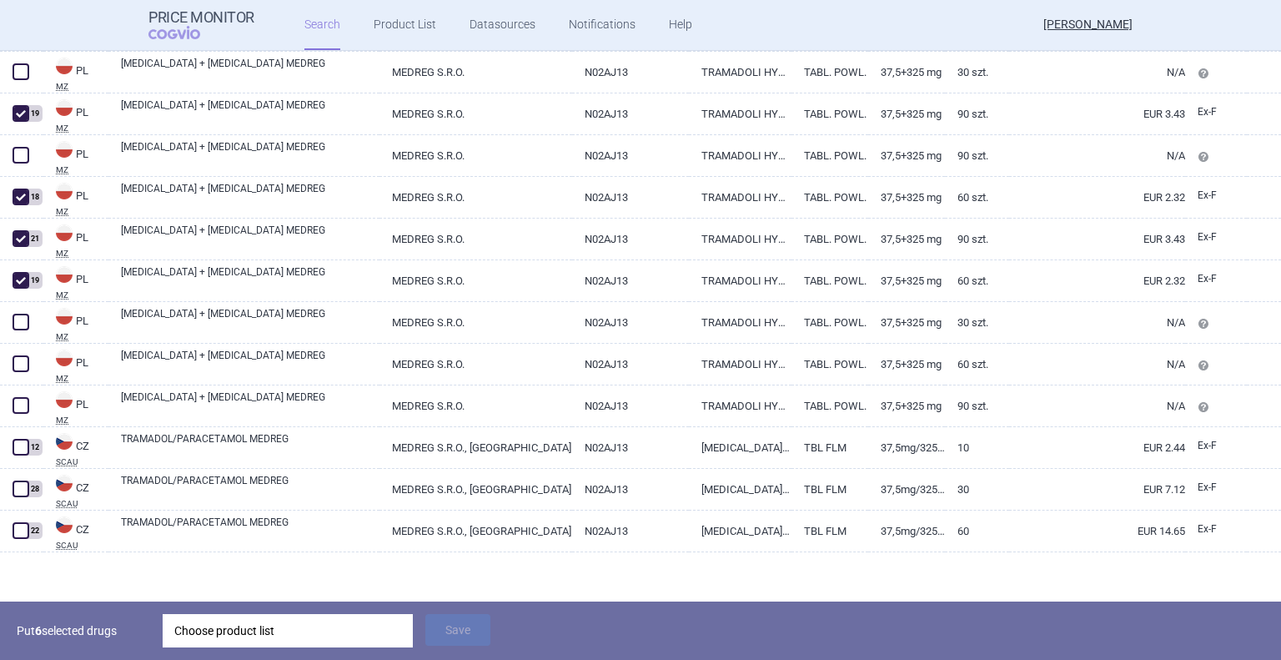
scroll to position [979, 0]
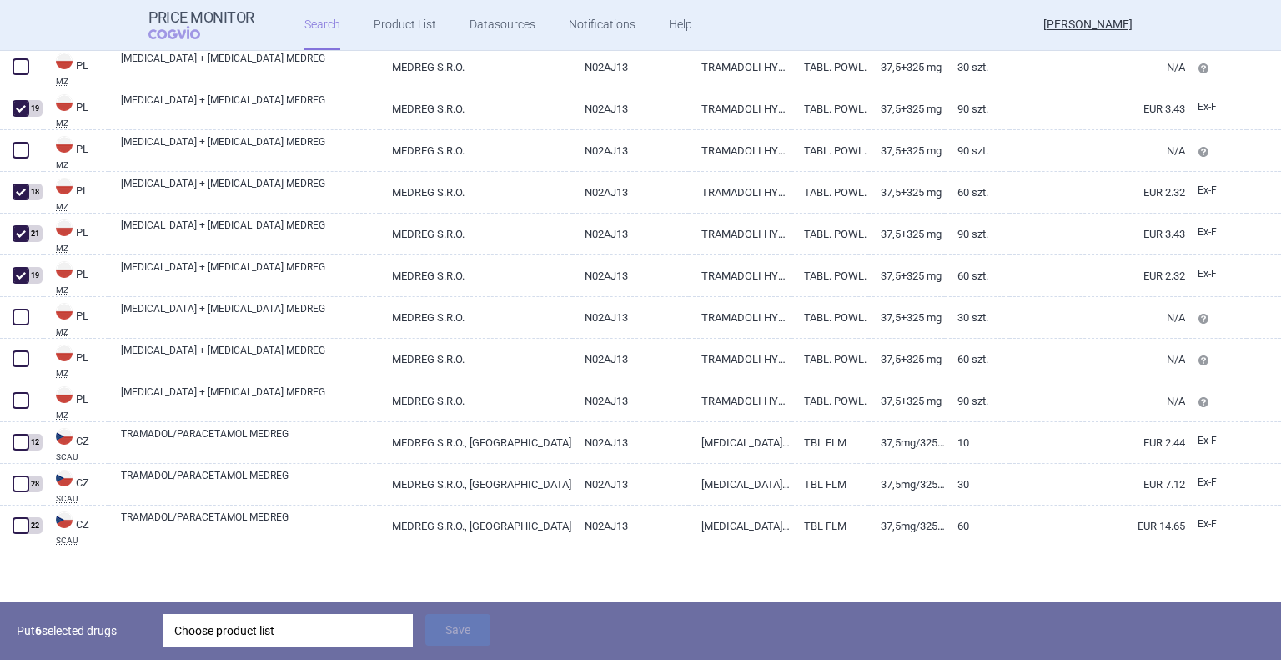
click at [667, 585] on div at bounding box center [640, 574] width 1281 height 54
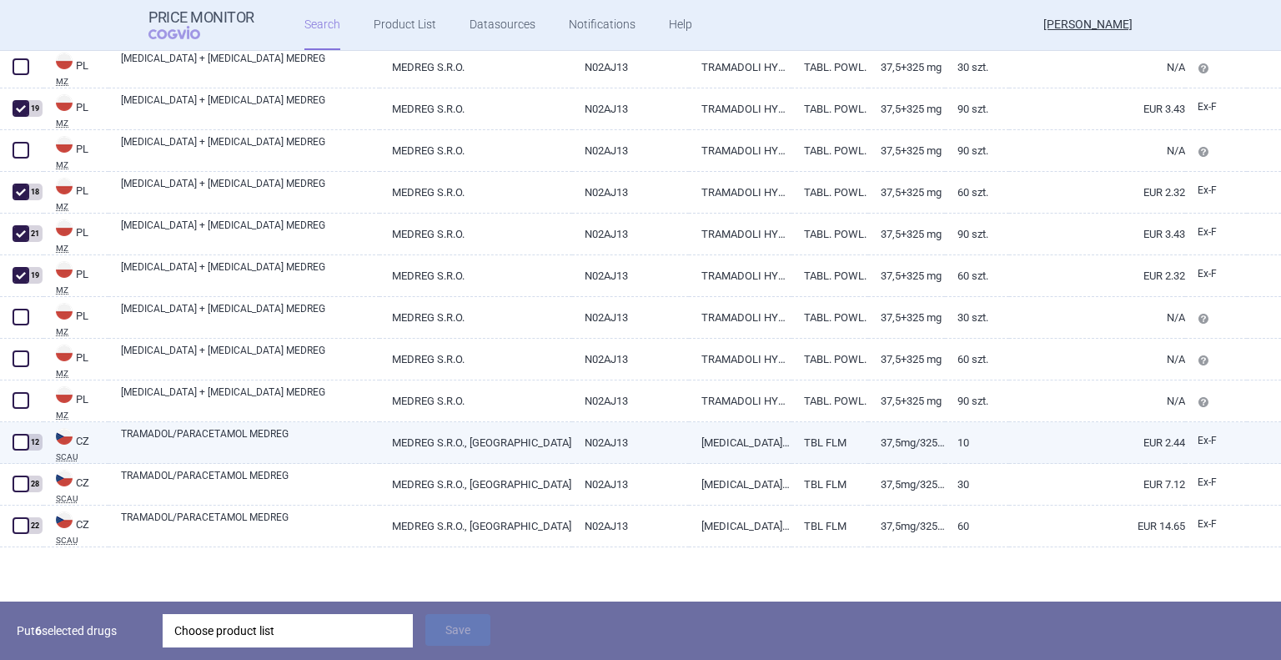
click at [23, 443] on span at bounding box center [21, 442] width 17 height 17
checkbox input "true"
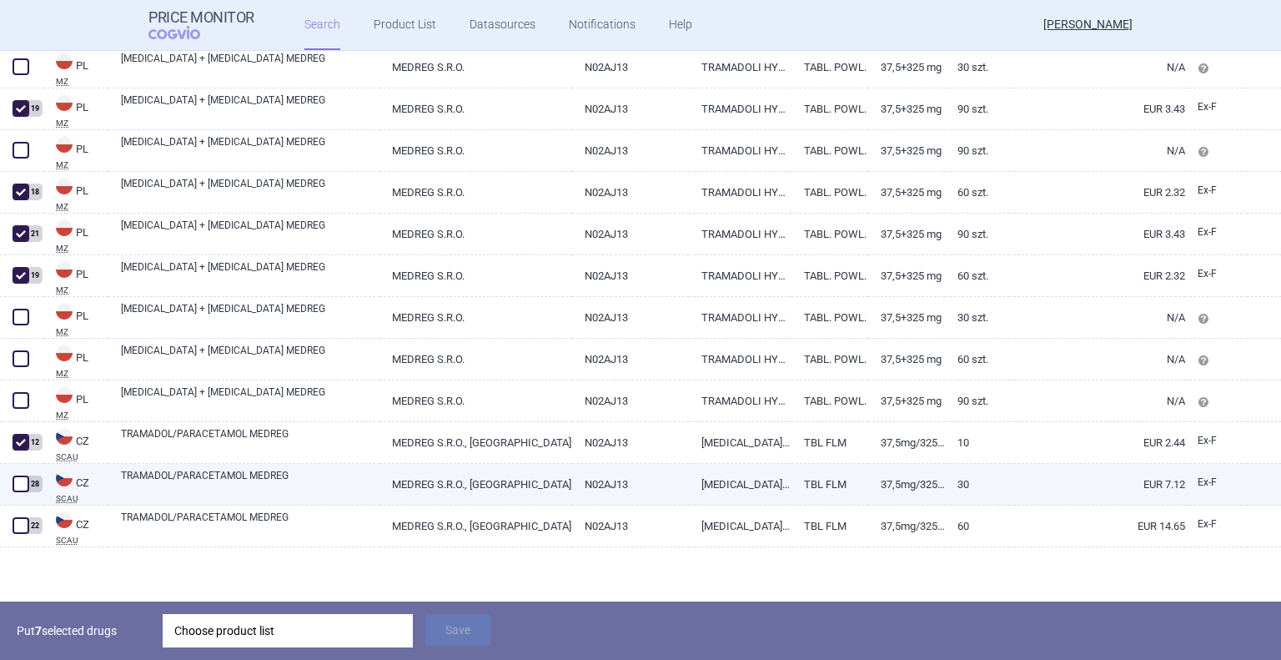
click at [23, 476] on span at bounding box center [21, 483] width 17 height 17
checkbox input "true"
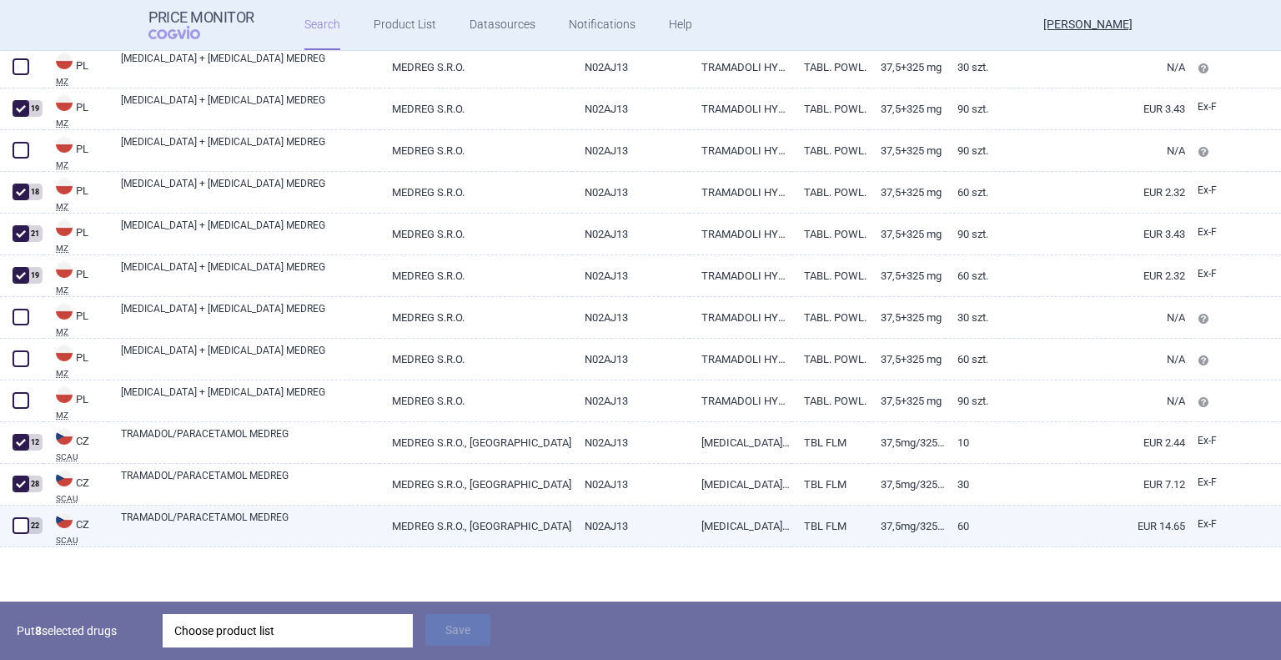
click at [20, 526] on span at bounding box center [21, 525] width 17 height 17
checkbox input "true"
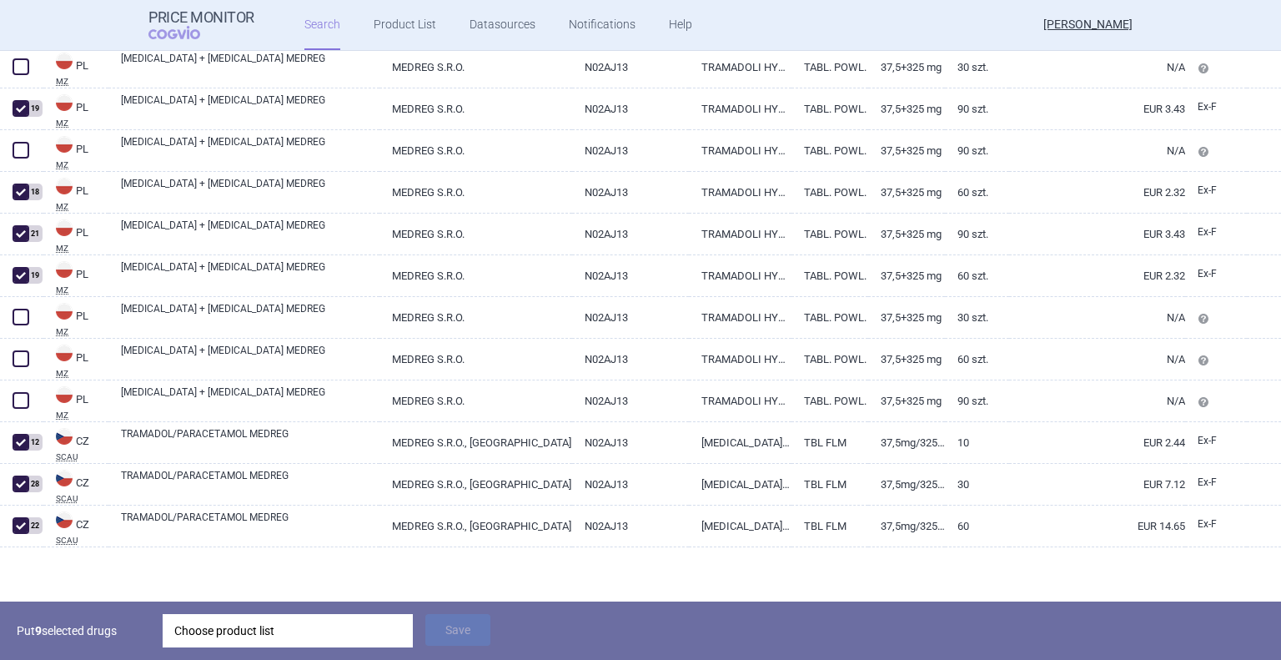
click at [565, 629] on div at bounding box center [544, 623] width 83 height 25
click at [311, 630] on div "Choose product list" at bounding box center [287, 630] width 227 height 33
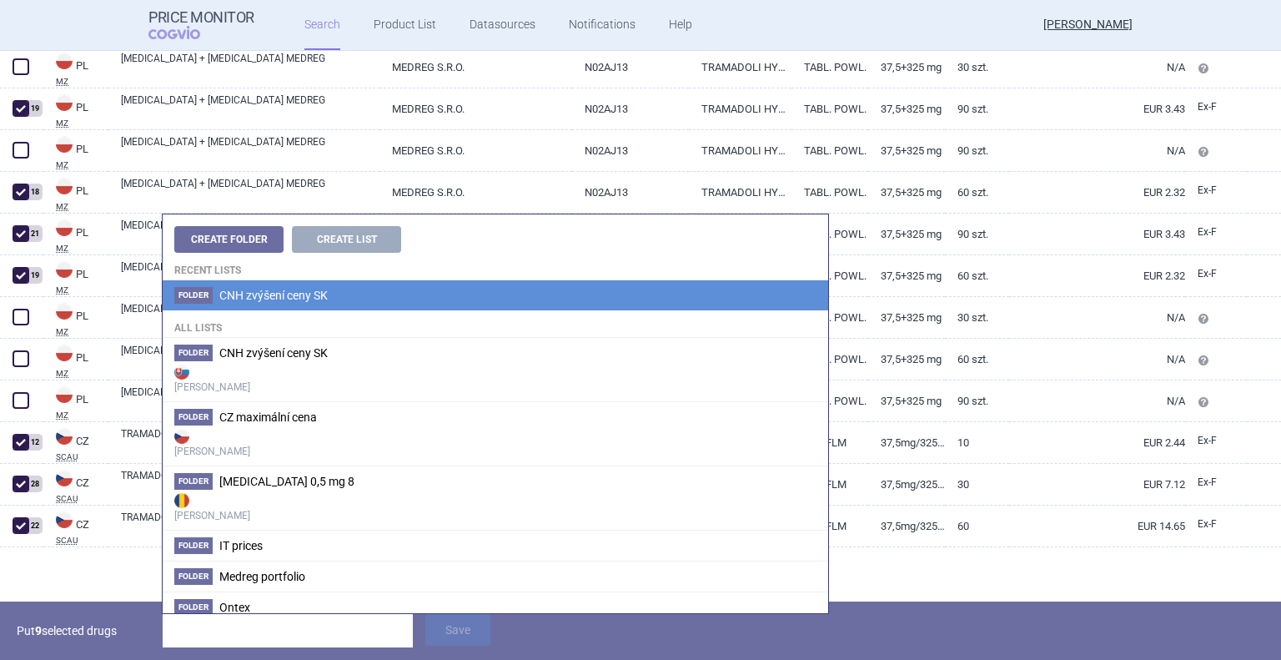
click at [255, 306] on li "Folder CNH zvýšení ceny SK" at bounding box center [496, 295] width 666 height 30
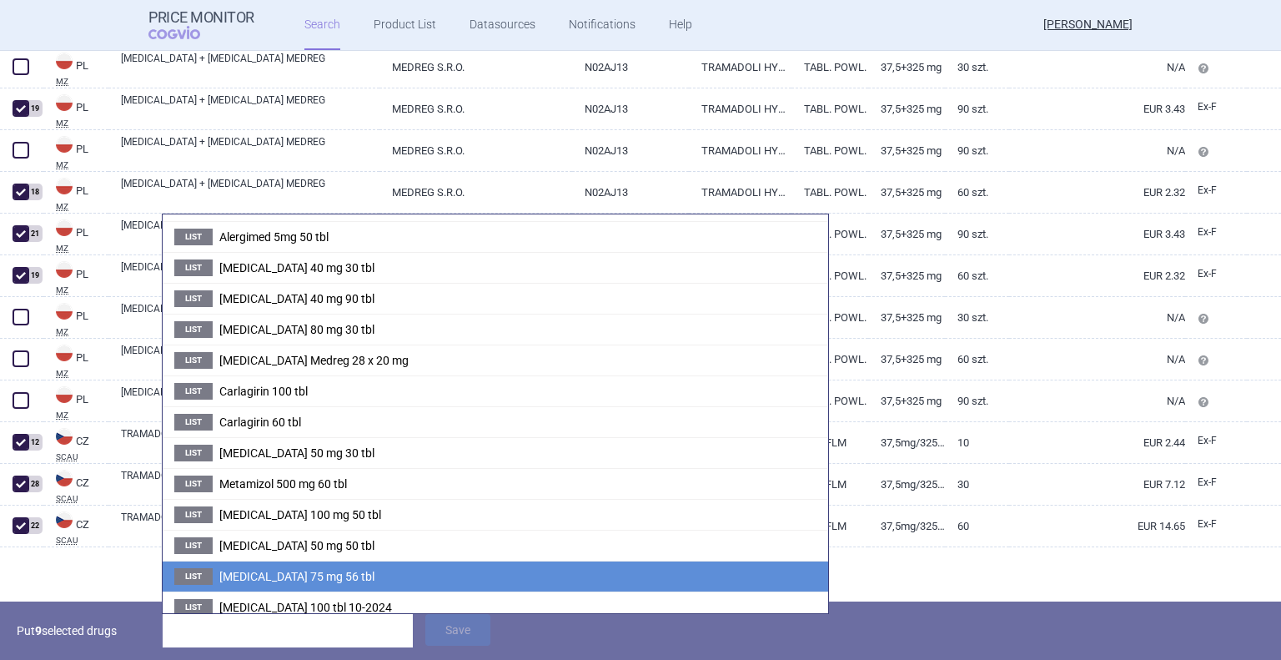
scroll to position [200, 0]
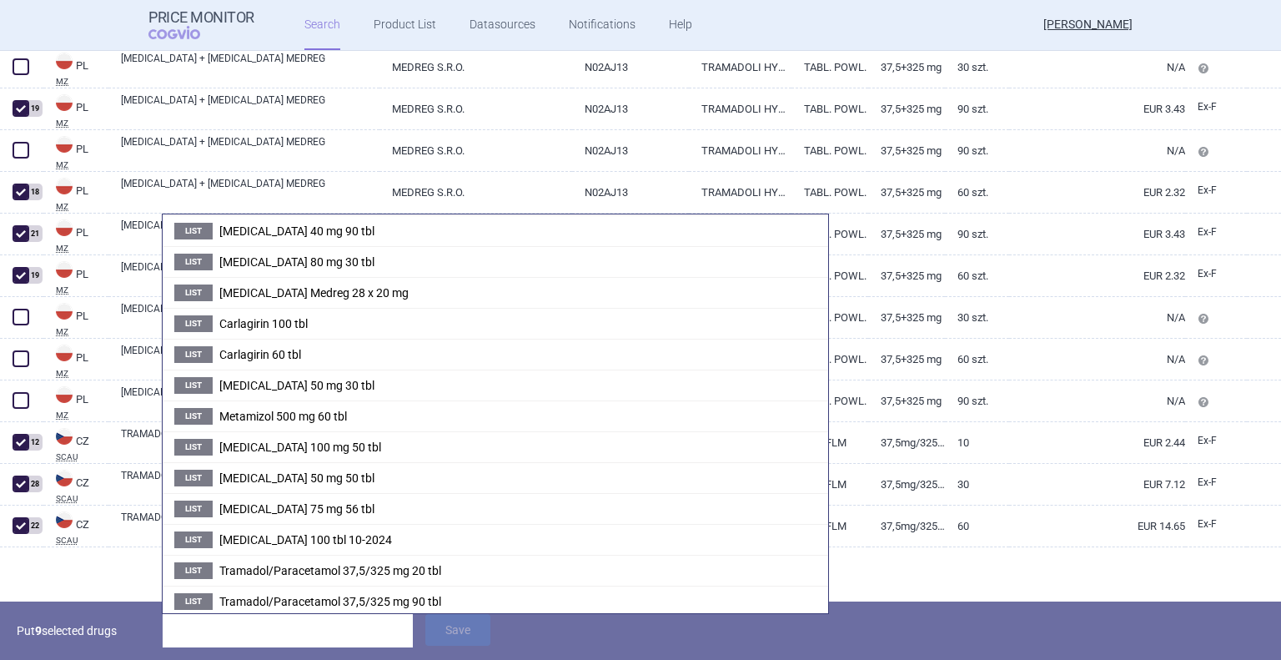
click at [304, 568] on span "Tramadol/Paracetamol 37,5/325 mg 20 tbl" at bounding box center [330, 570] width 222 height 13
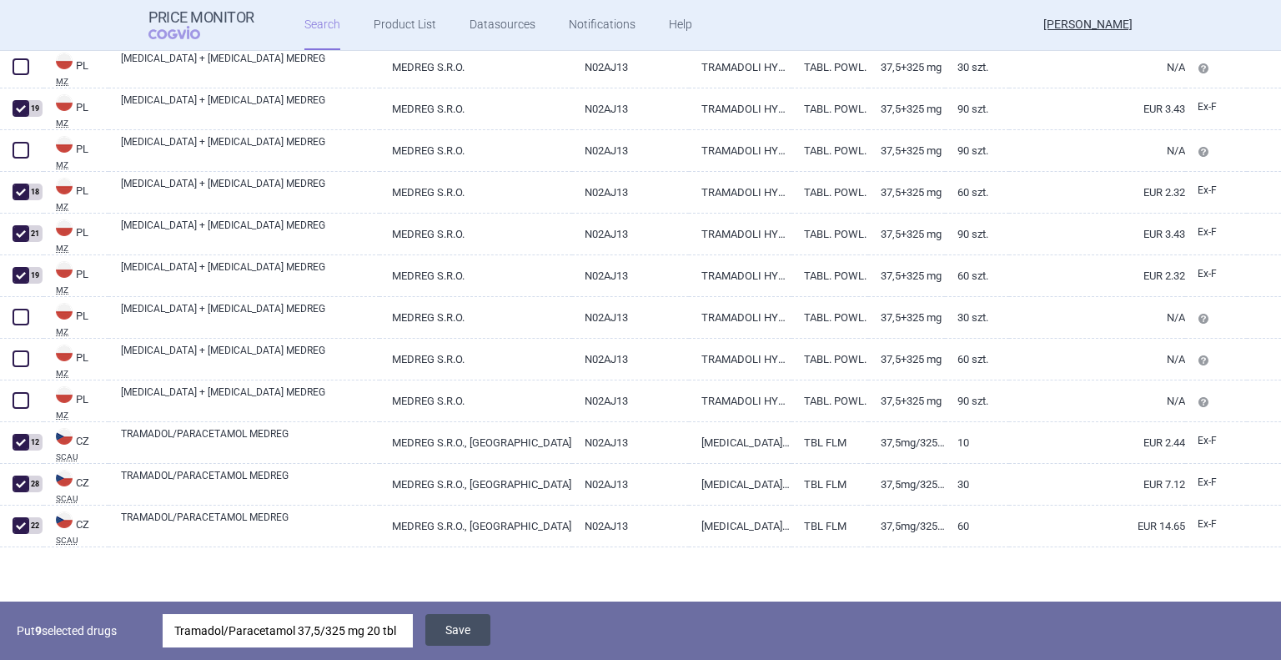
click at [459, 639] on button "Save" at bounding box center [457, 630] width 65 height 32
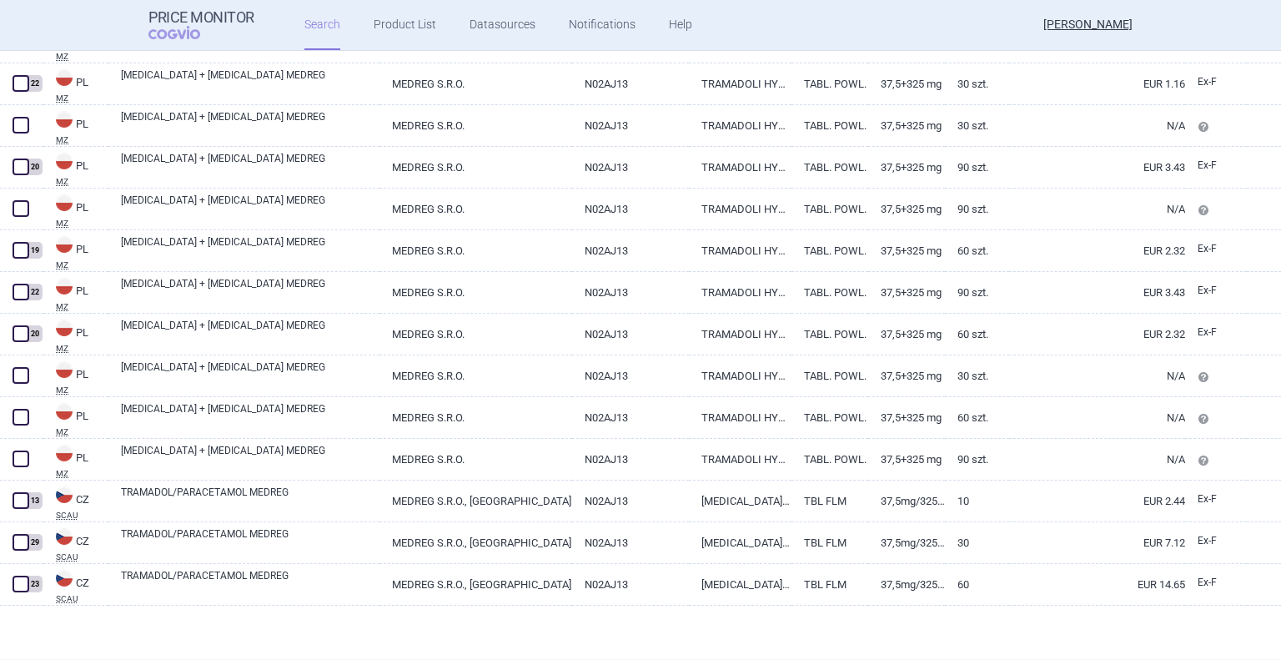
scroll to position [0, 0]
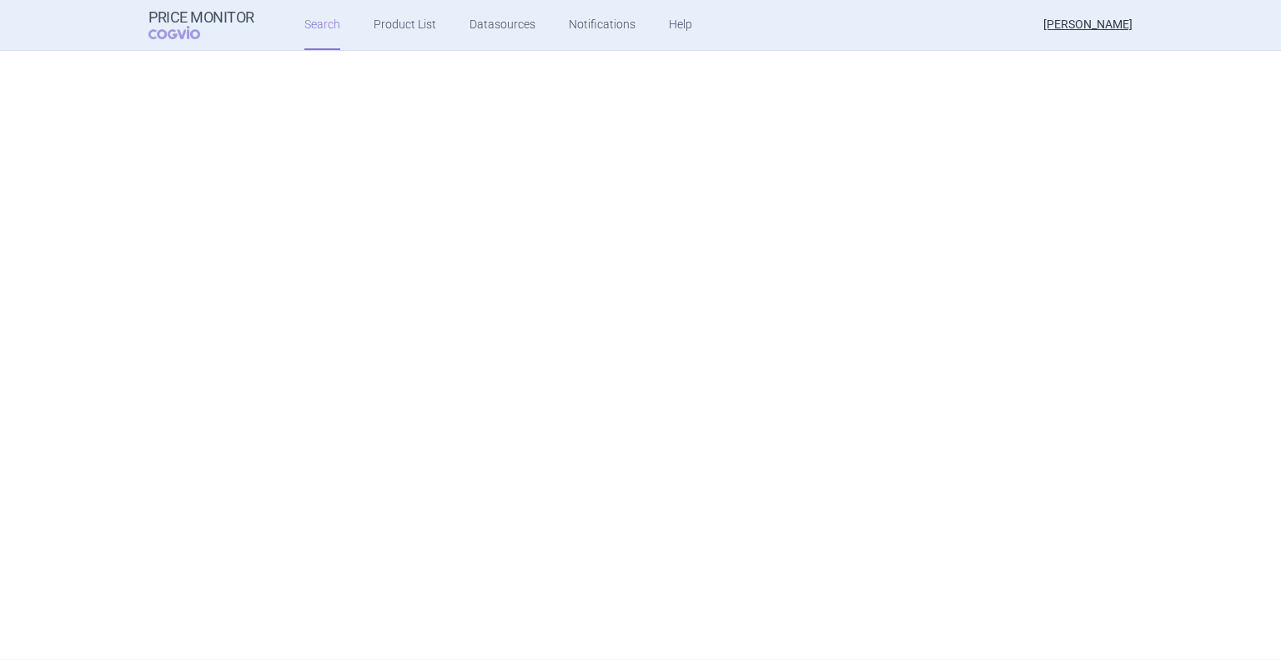
select select "mah"
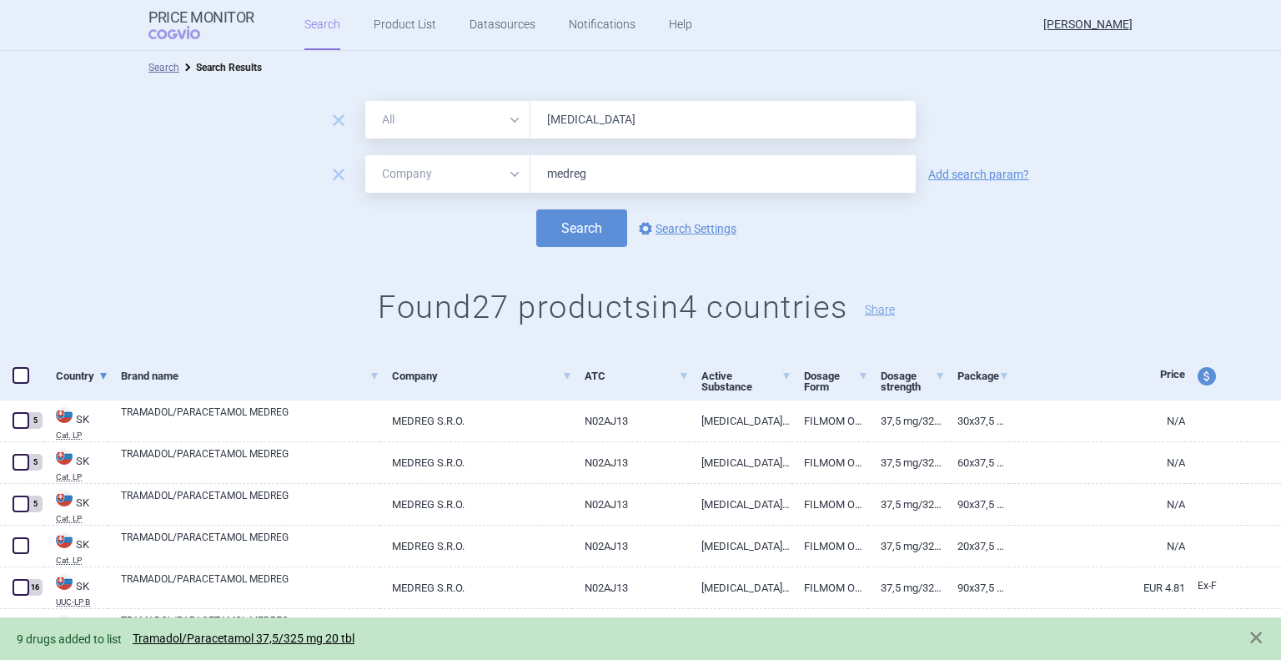
click at [647, 160] on input "medreg" at bounding box center [722, 174] width 385 height 38
type input "gemax"
click at [536, 209] on button "Search" at bounding box center [581, 228] width 91 height 38
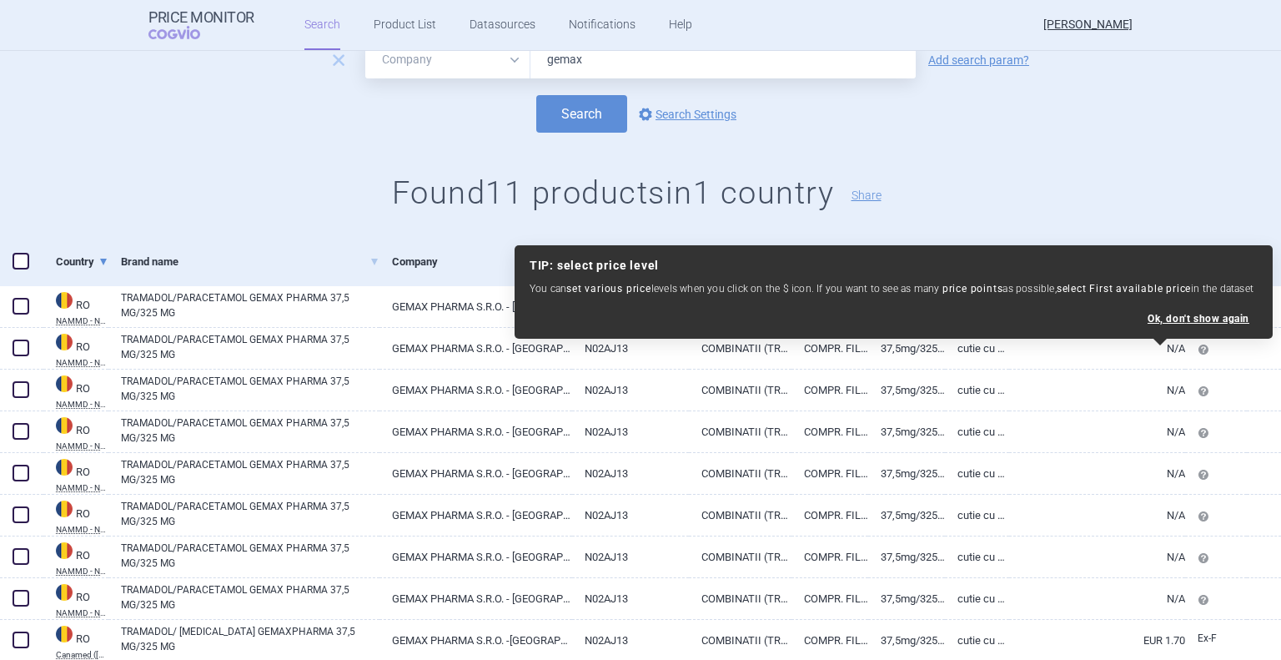
scroll to position [240, 0]
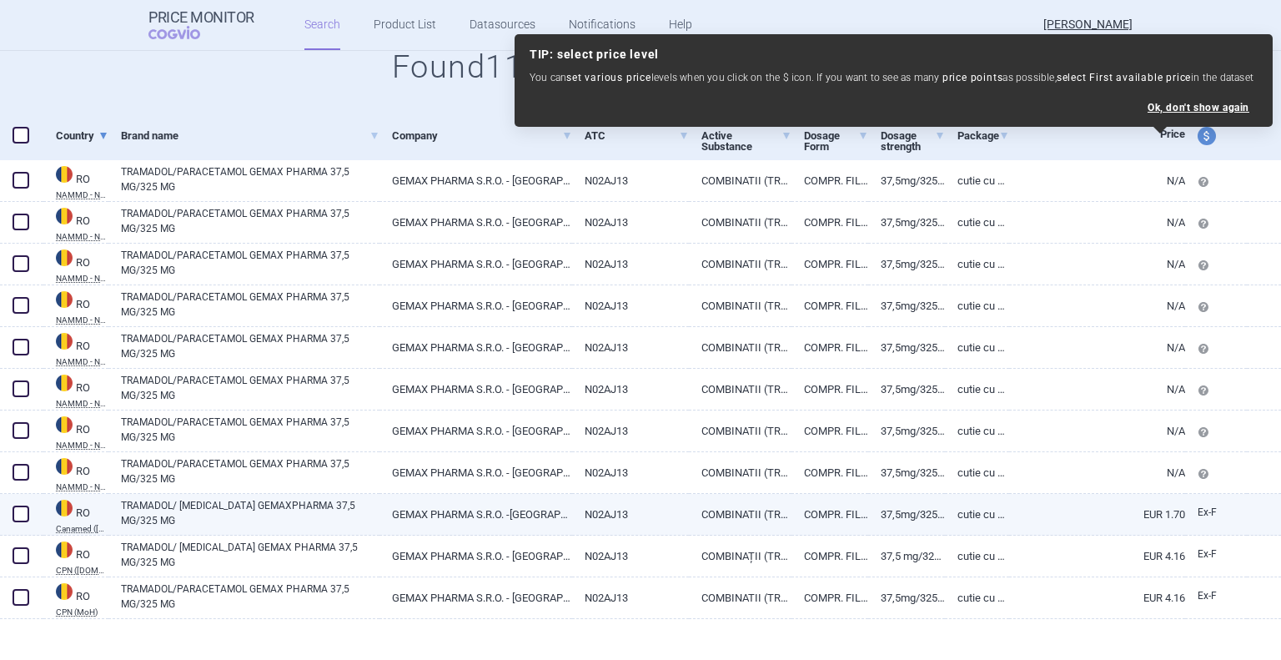
click at [28, 518] on span at bounding box center [21, 513] width 17 height 17
checkbox input "true"
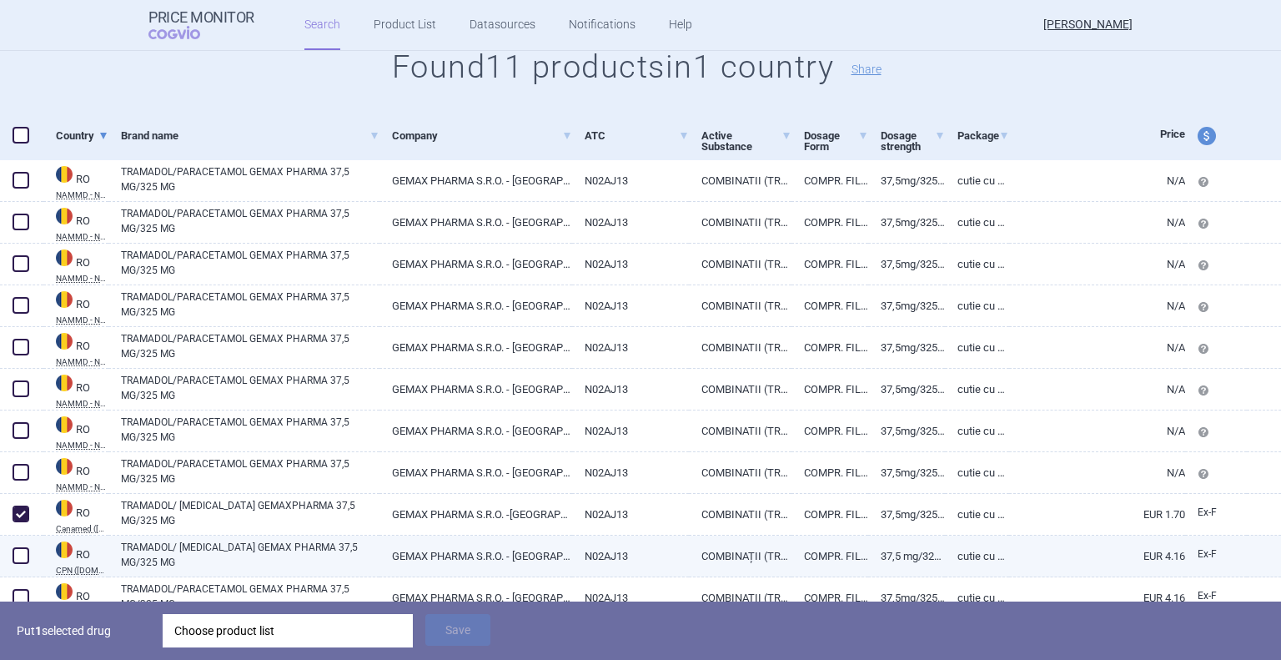
click at [20, 549] on span at bounding box center [21, 555] width 17 height 17
checkbox input "true"
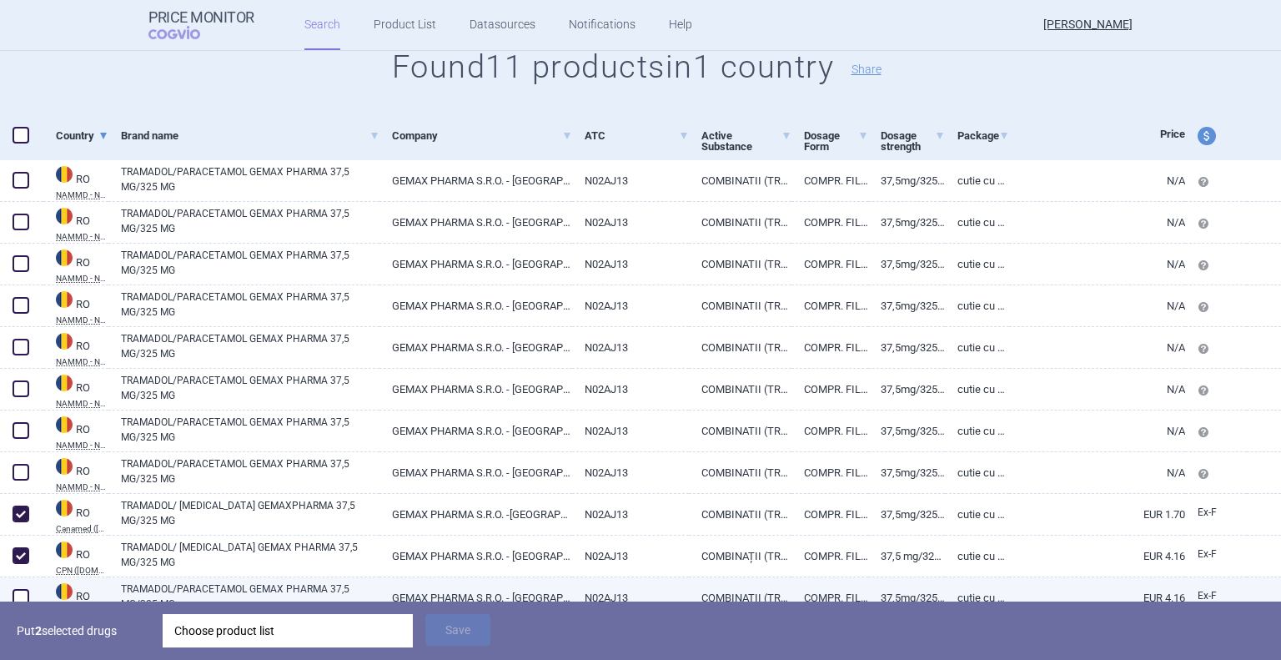
click at [17, 590] on span at bounding box center [21, 597] width 17 height 17
checkbox input "true"
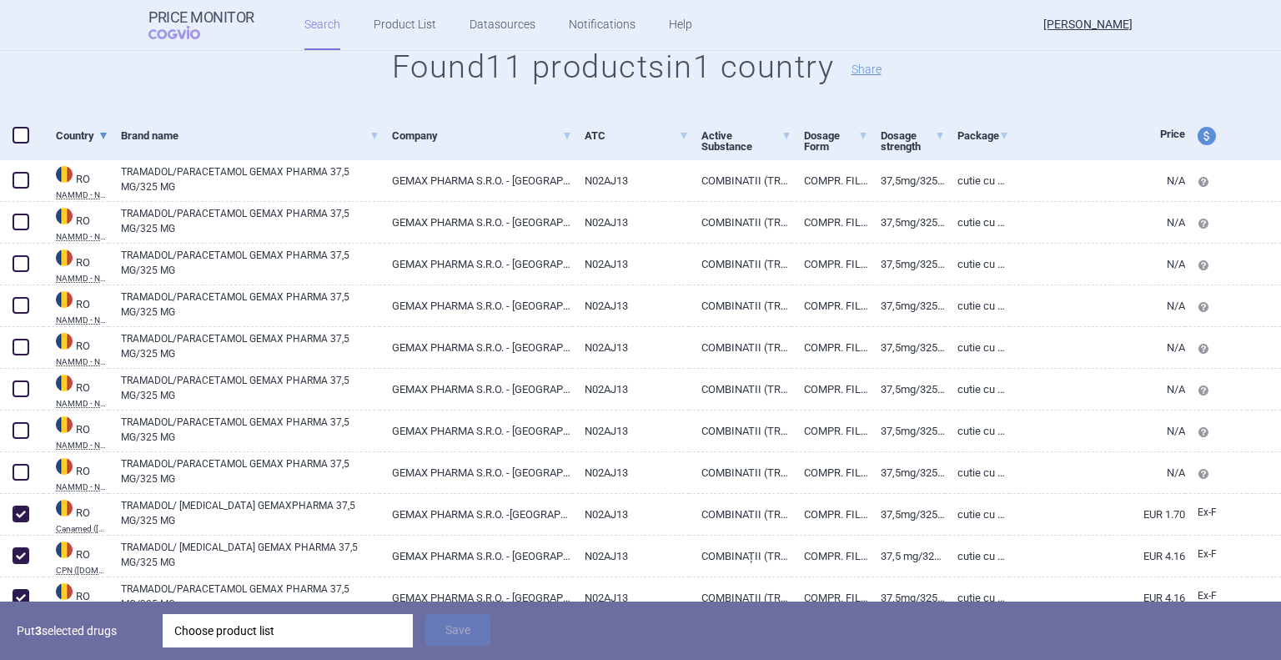
click at [259, 632] on div "Choose product list" at bounding box center [287, 630] width 227 height 33
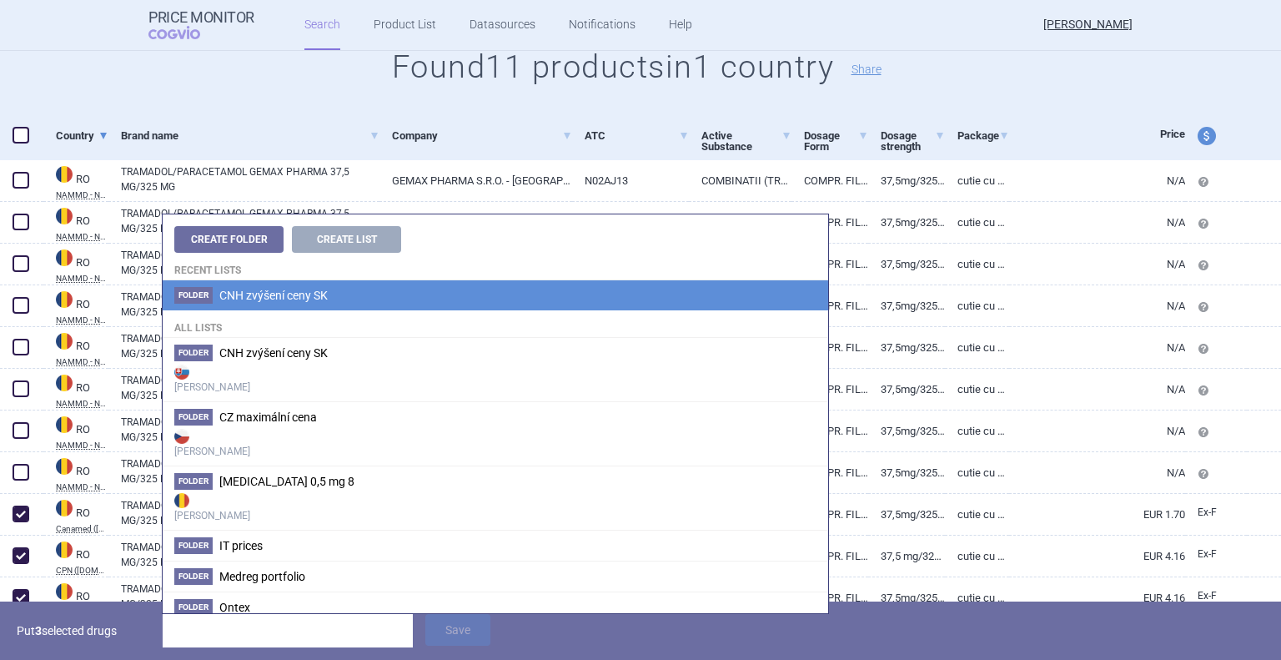
click at [262, 294] on span "CNH zvýšení ceny SK" at bounding box center [273, 295] width 108 height 13
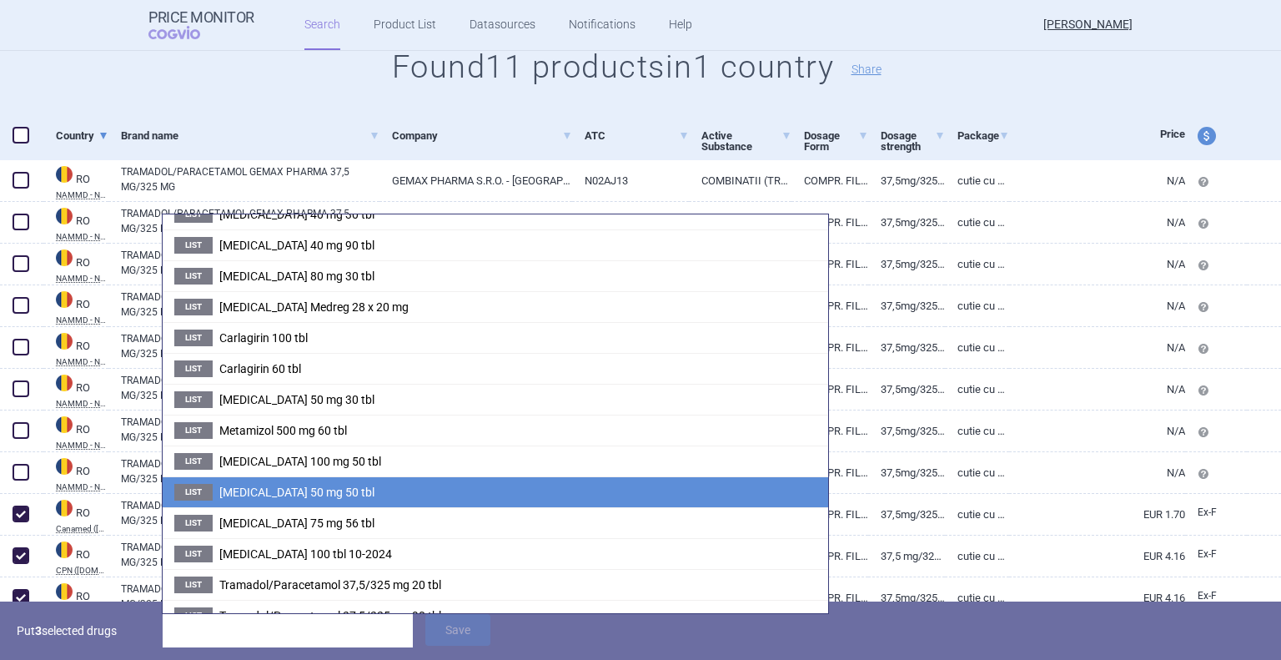
scroll to position [200, 0]
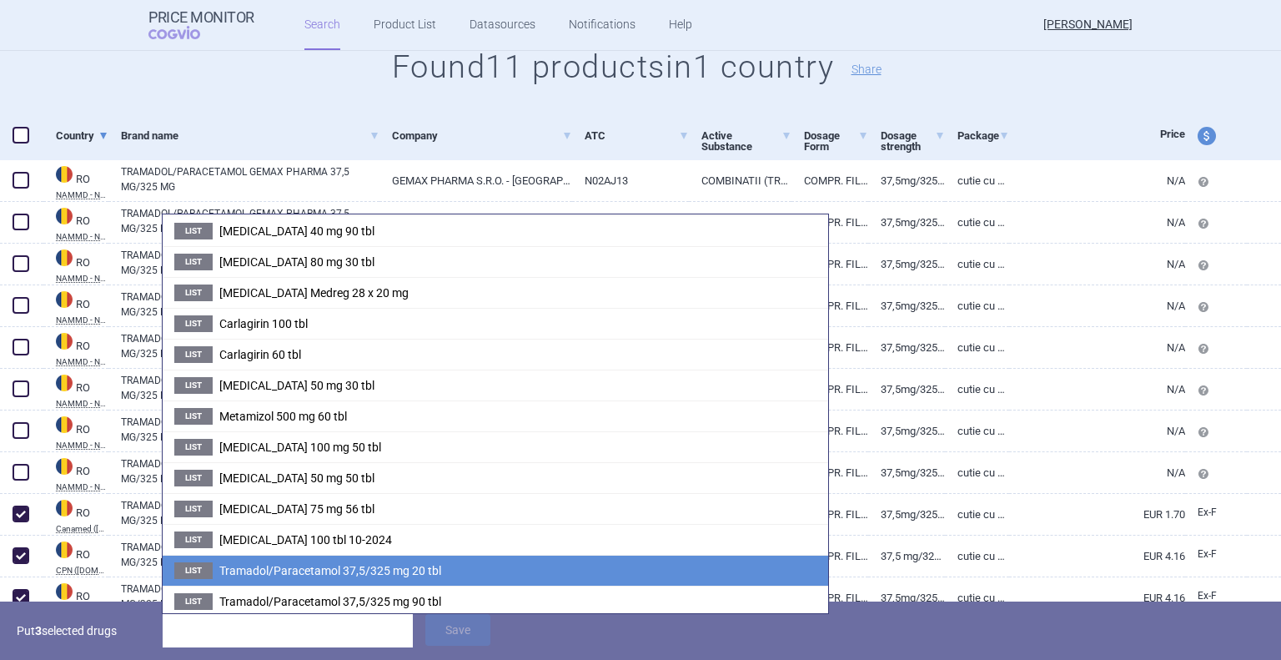
click at [326, 568] on span "Tramadol/Paracetamol 37,5/325 mg 20 tbl" at bounding box center [330, 570] width 222 height 13
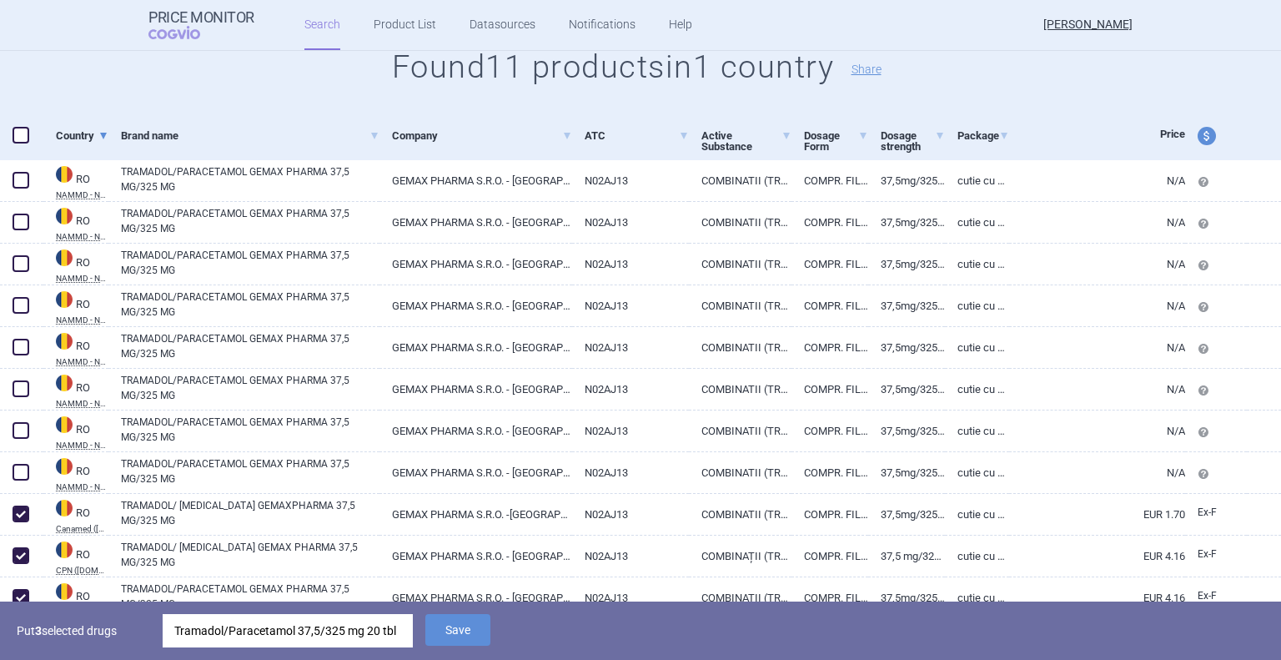
click at [500, 628] on div "Put 3 selected drugs Tramadol/Paracetamol 37,5/325 mg 20 tbl Save" at bounding box center [640, 630] width 1281 height 58
click at [475, 631] on button "Save" at bounding box center [457, 630] width 65 height 32
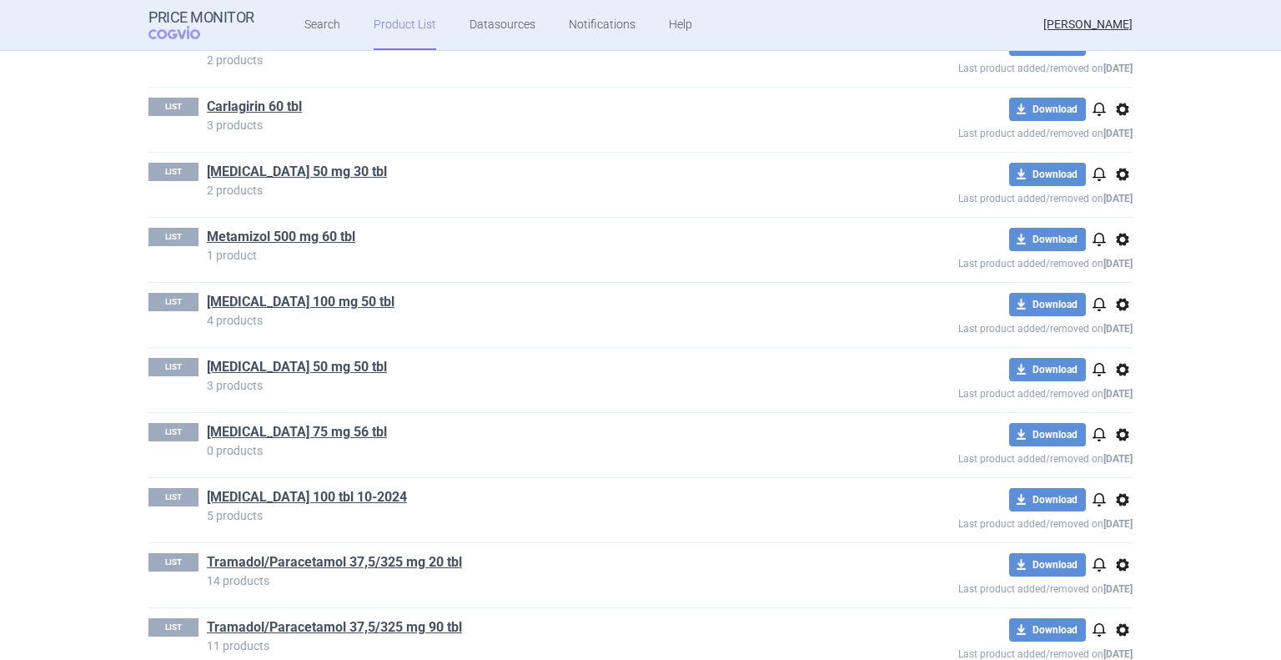
scroll to position [737, 0]
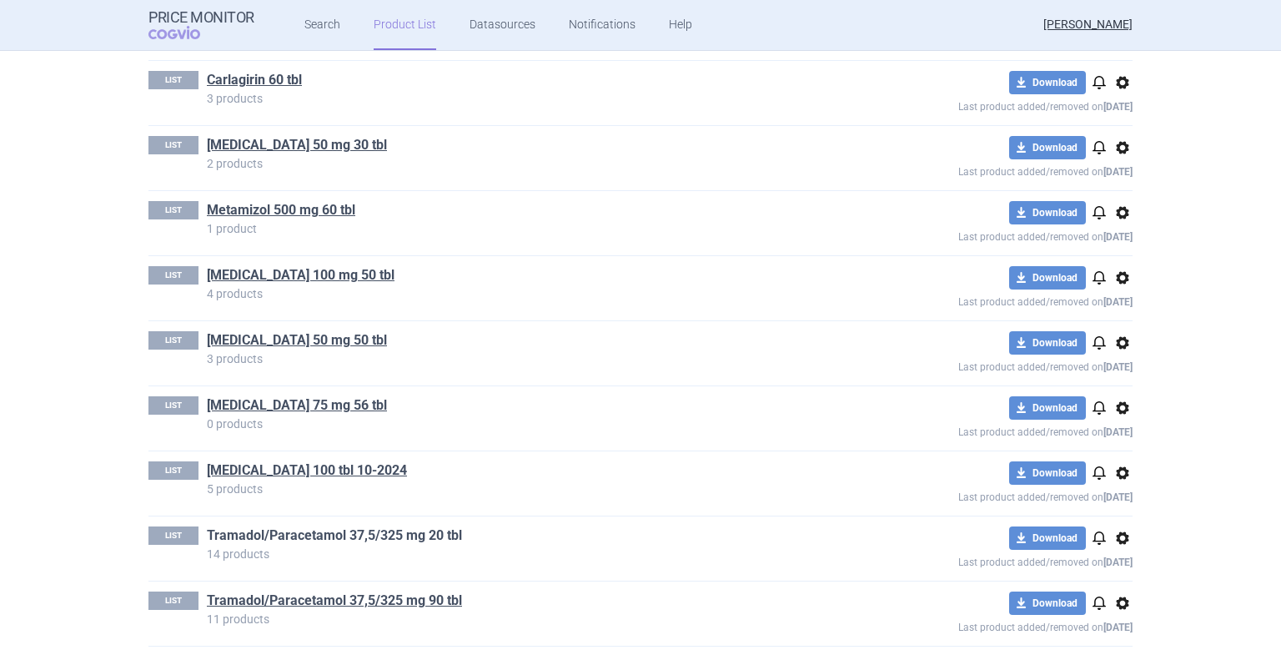
click at [292, 536] on link "Tramadol/Paracetamol 37,5/325 mg 20 tbl" at bounding box center [334, 535] width 255 height 18
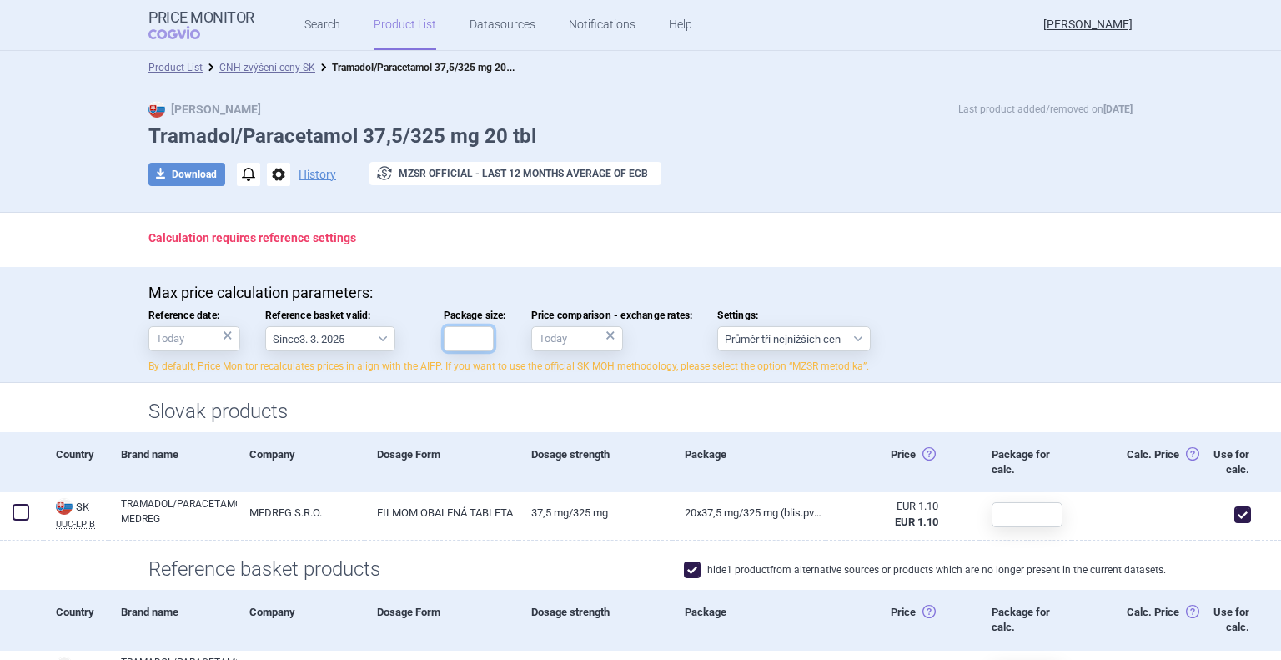
click at [460, 348] on input "Package size:" at bounding box center [469, 338] width 50 height 25
type input "20"
click at [664, 250] on div "Calculation requires reference settings" at bounding box center [640, 240] width 1051 height 54
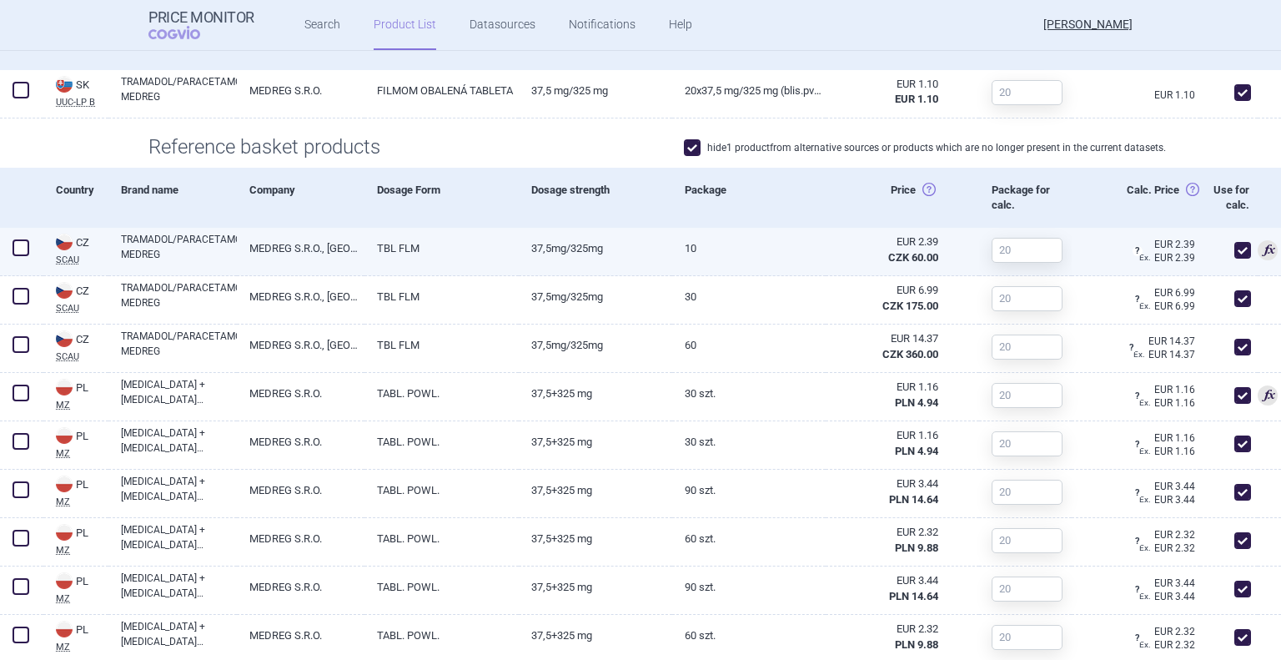
scroll to position [667, 0]
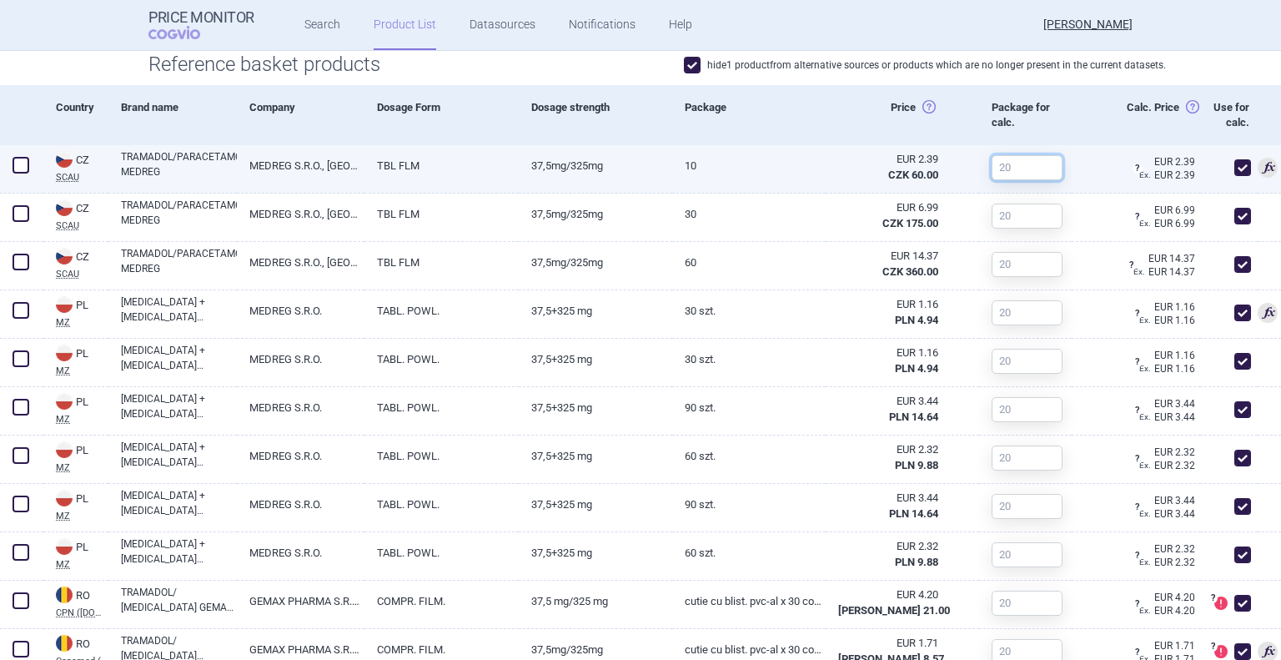
click at [1005, 171] on input "text" at bounding box center [1027, 167] width 71 height 25
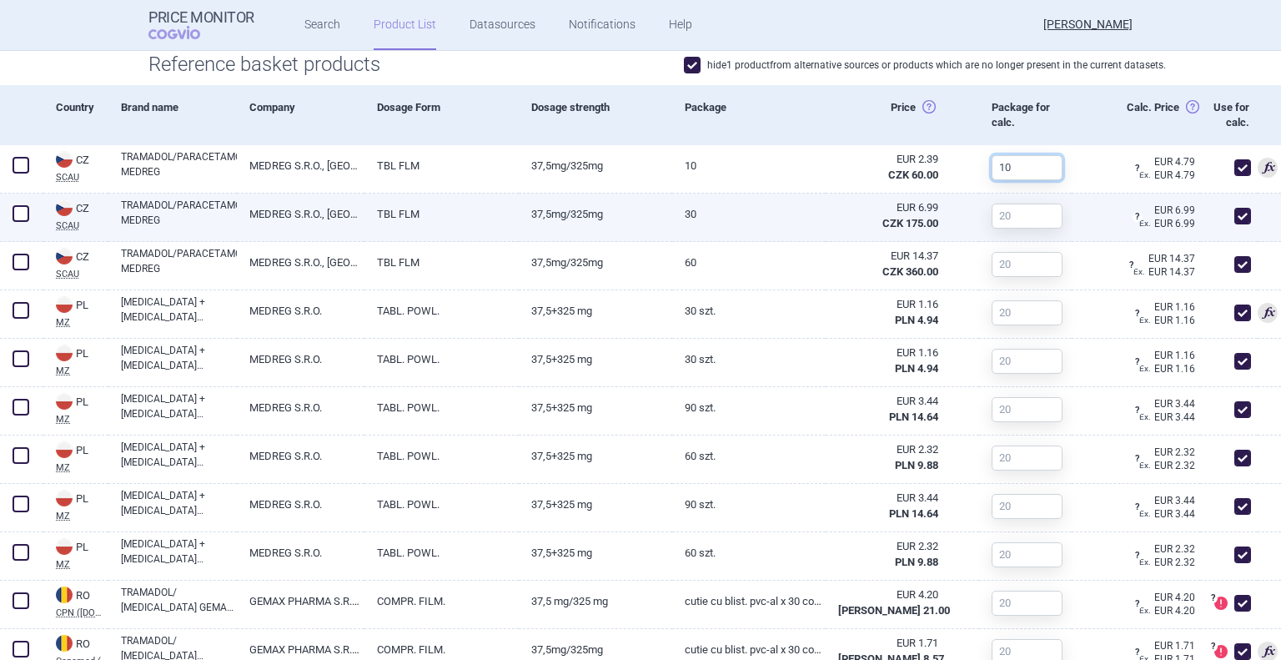
type input "10"
click at [994, 217] on input "text" at bounding box center [1027, 215] width 71 height 25
type input "30"
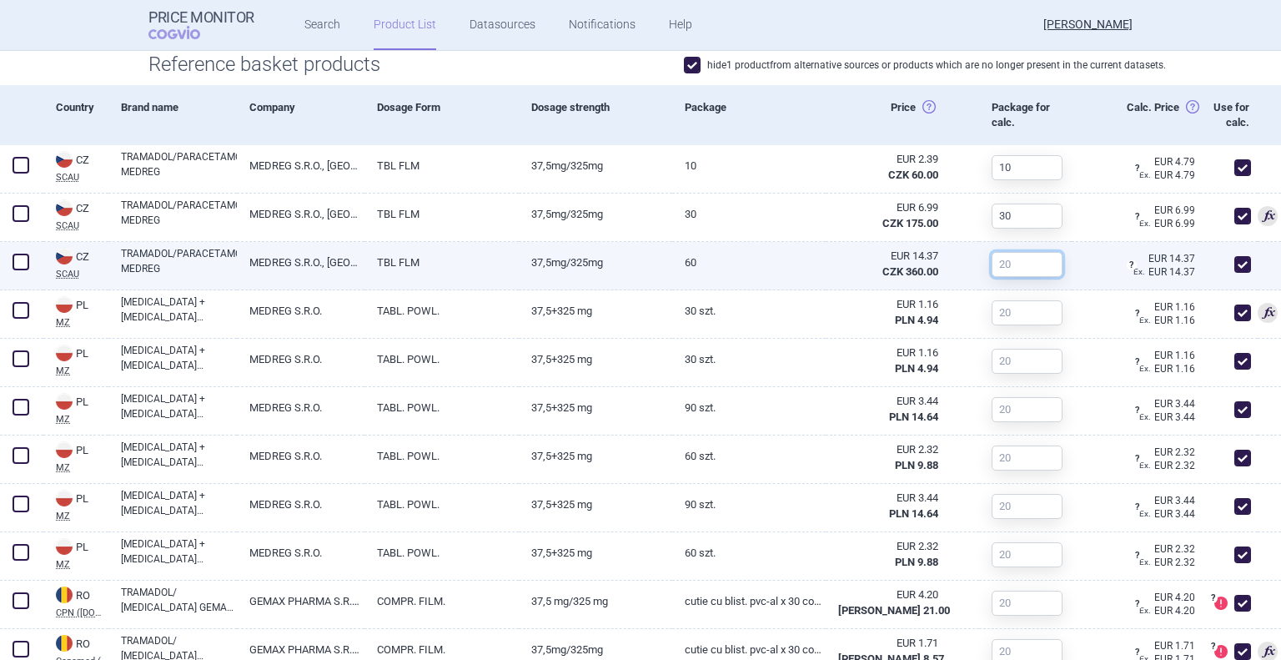
click at [993, 267] on input "text" at bounding box center [1027, 264] width 71 height 25
type input "60"
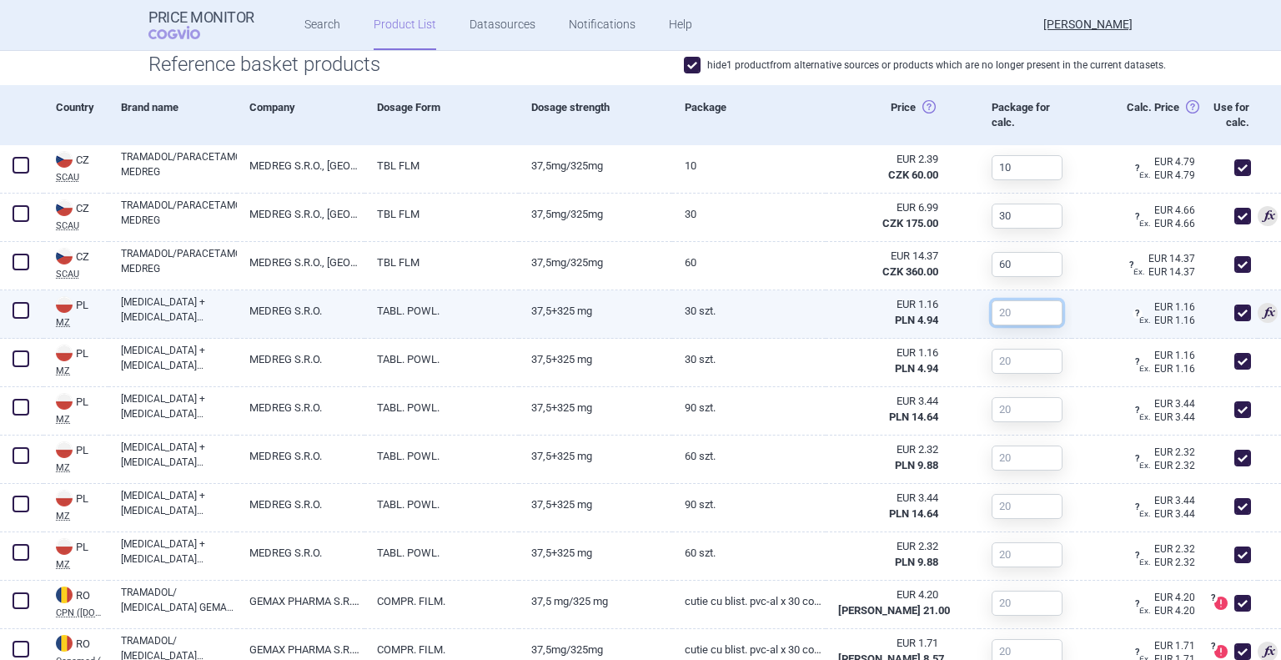
click at [1013, 314] on input "text" at bounding box center [1027, 312] width 71 height 25
type input "30"
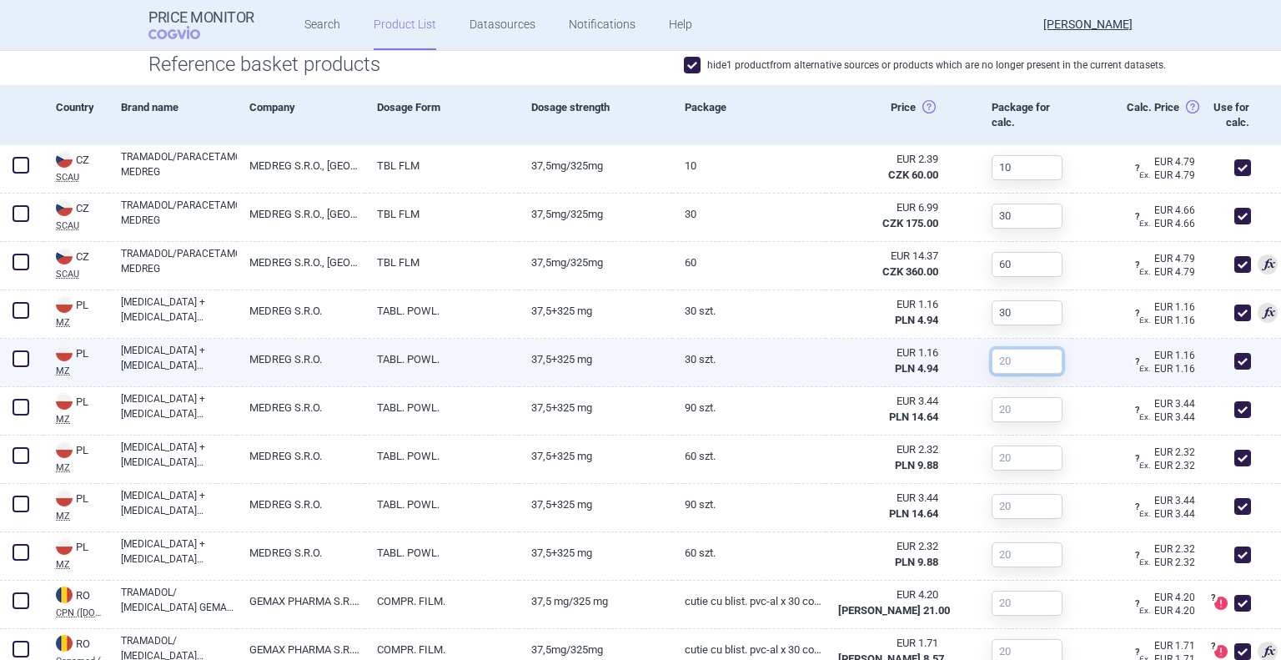
click at [1026, 349] on input "text" at bounding box center [1027, 361] width 71 height 25
type input "30"
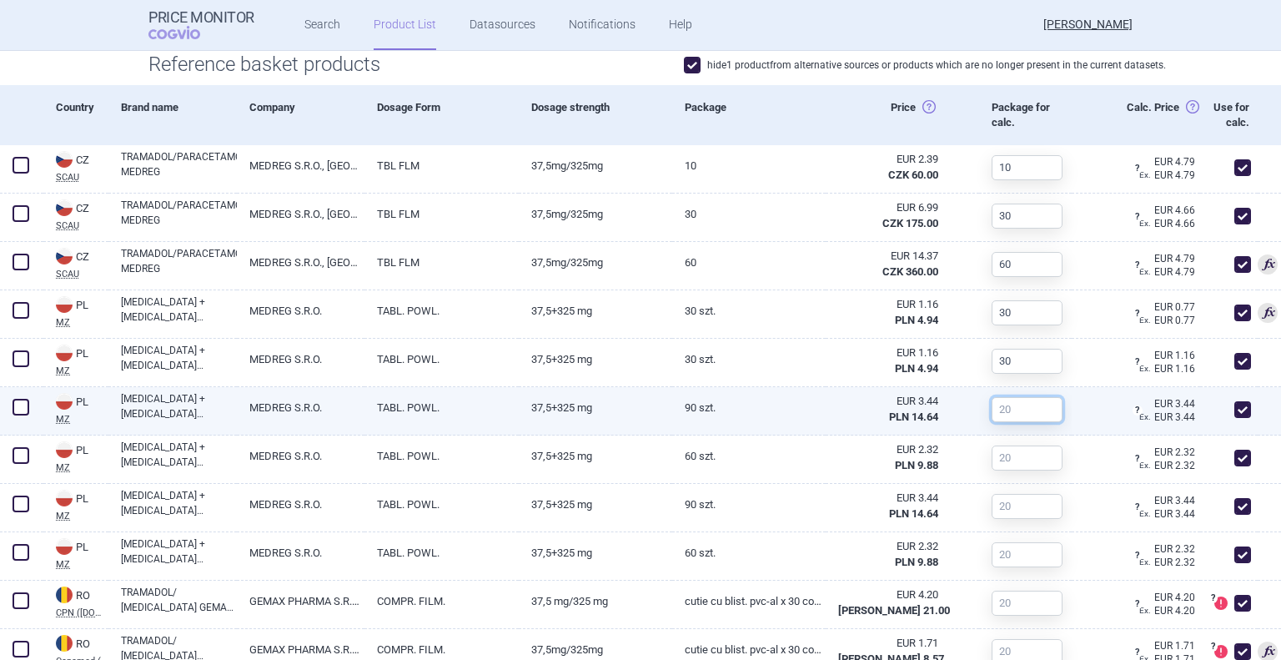
click at [1010, 417] on input "text" at bounding box center [1027, 409] width 71 height 25
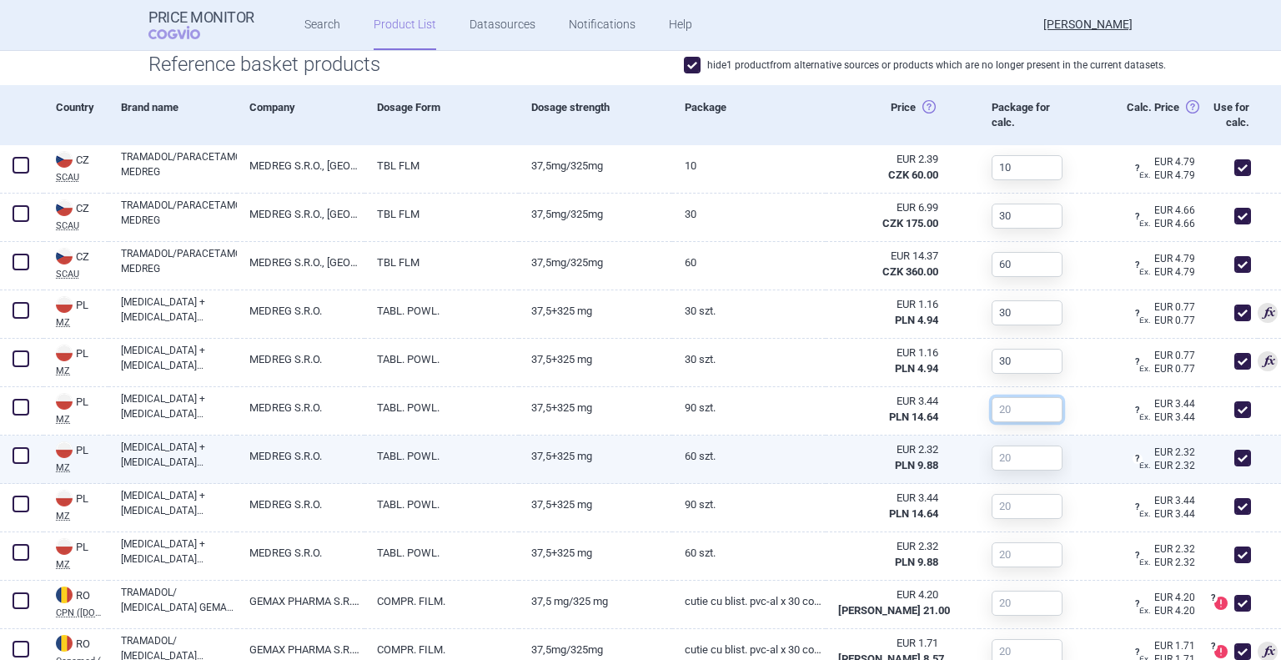
type input "90"
click at [1005, 460] on input "text" at bounding box center [1027, 457] width 71 height 25
type input "60"
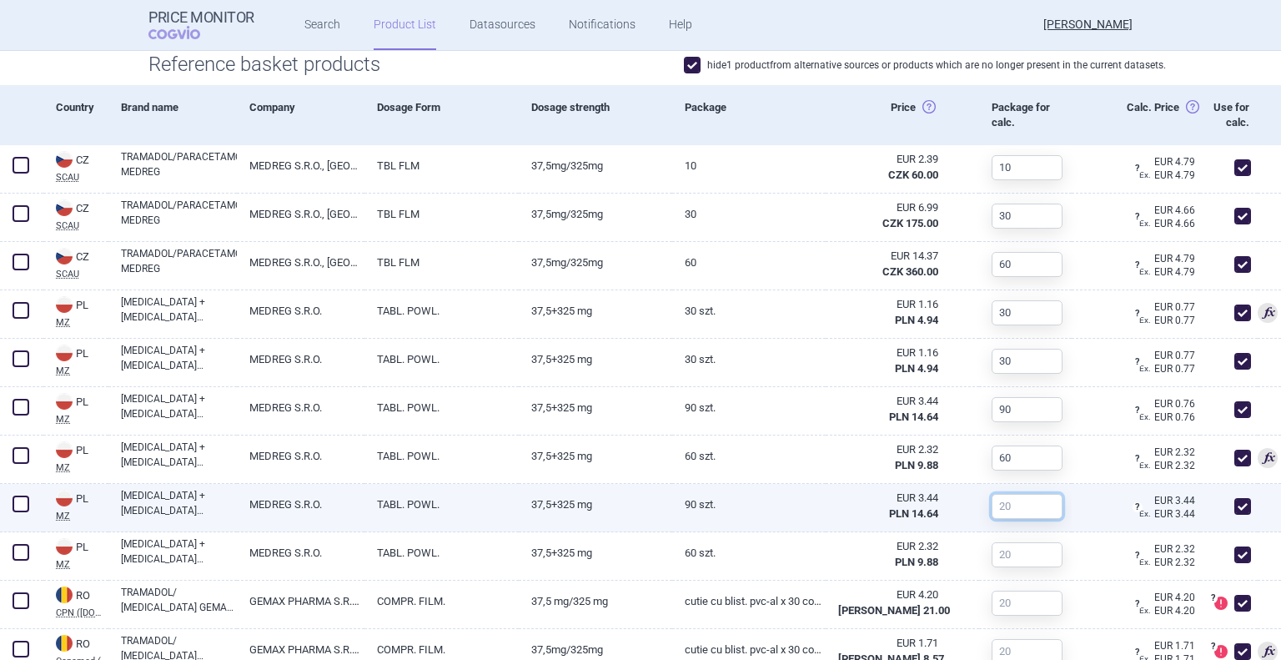
click at [1007, 509] on input "text" at bounding box center [1027, 506] width 71 height 25
type input "90"
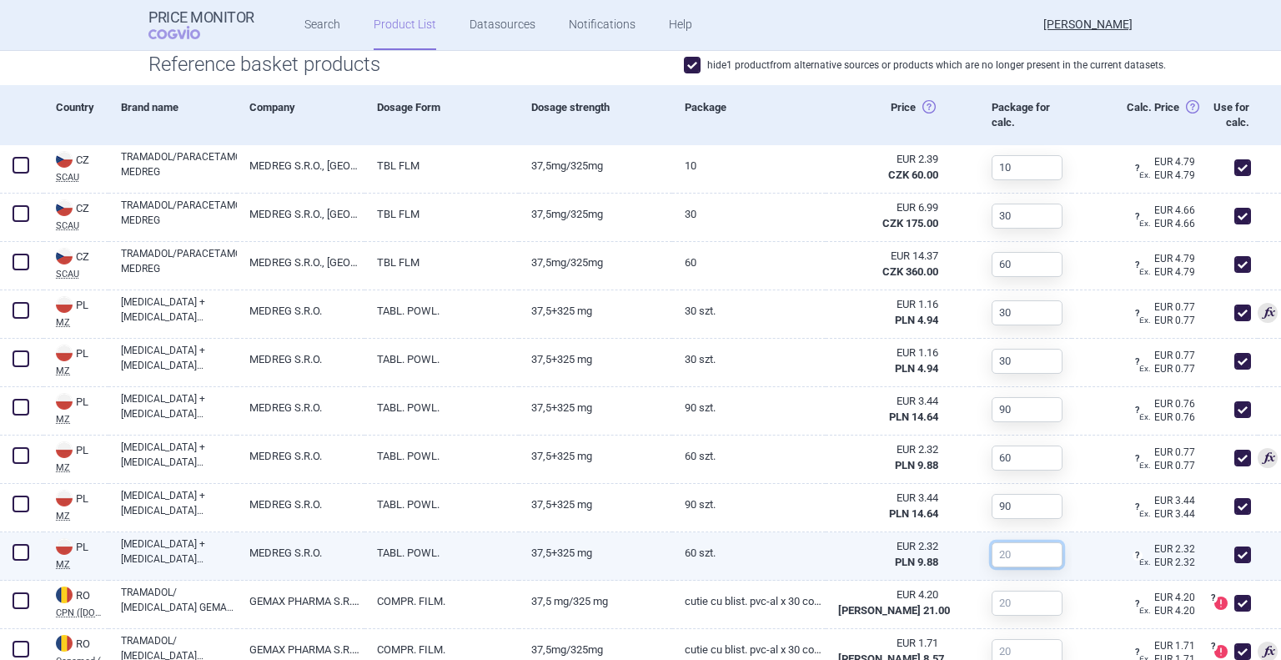
click at [1004, 552] on input "text" at bounding box center [1027, 554] width 71 height 25
type input "60"
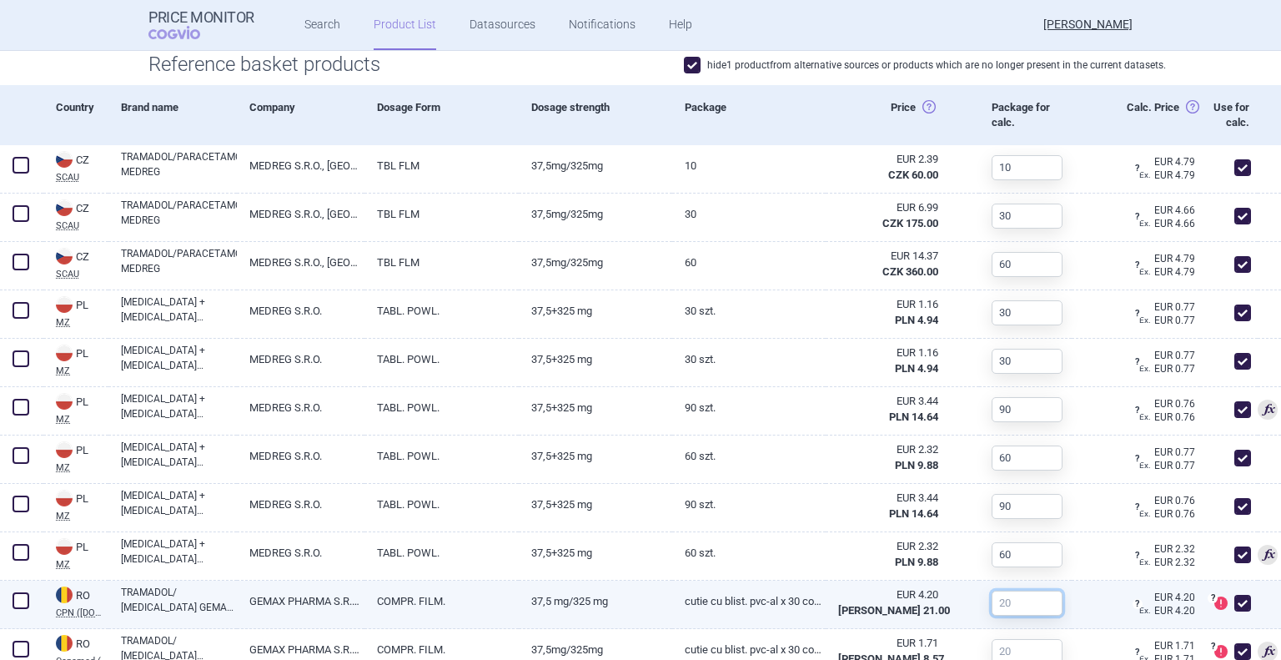
click at [1020, 598] on input "text" at bounding box center [1027, 602] width 71 height 25
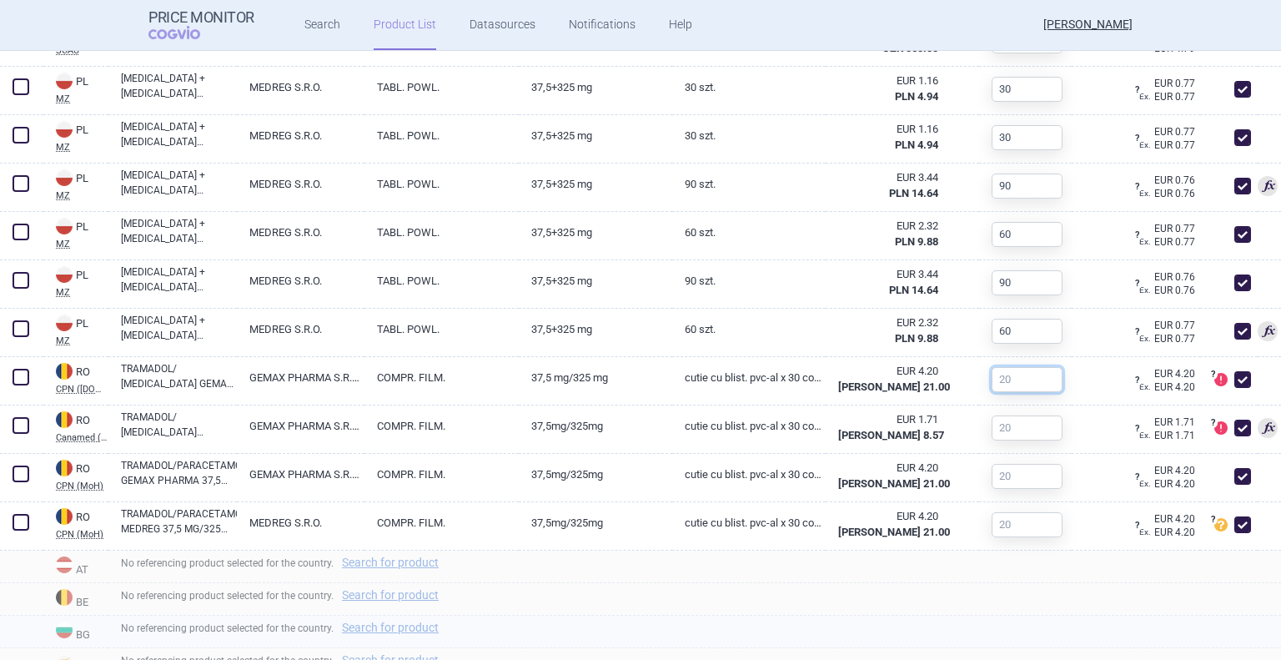
scroll to position [917, 0]
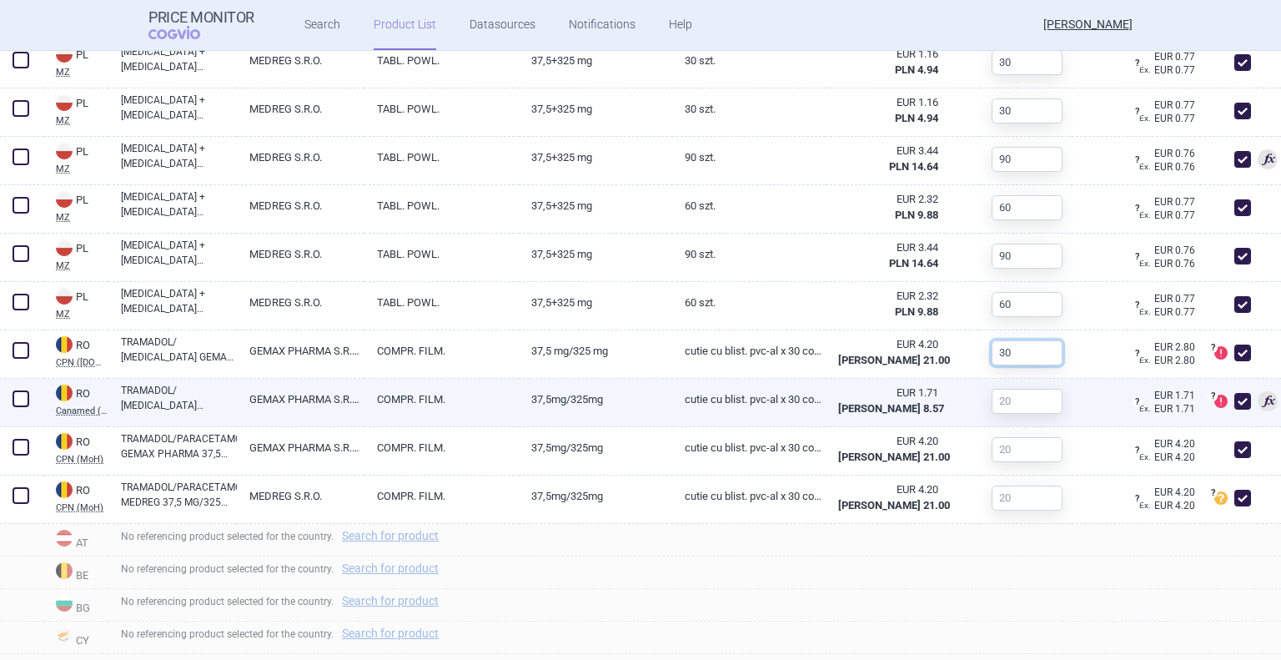
type input "30"
click at [1042, 406] on input "text" at bounding box center [1027, 401] width 71 height 25
type input "30"
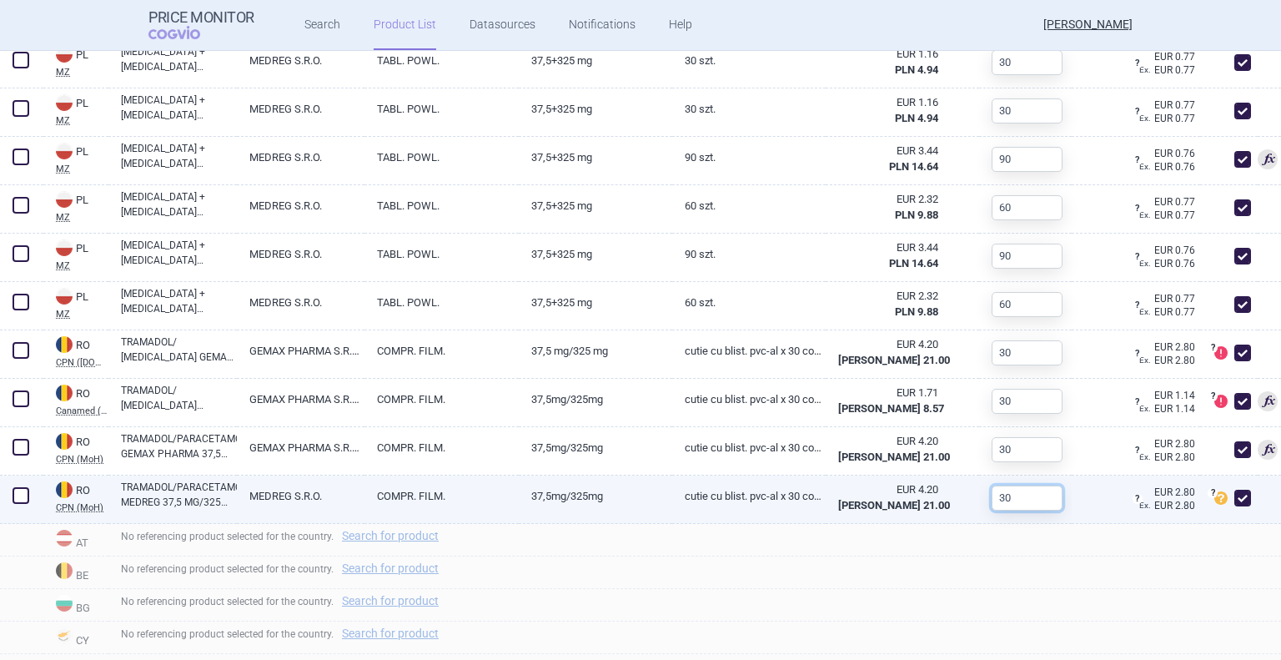
type input "30"
click at [858, 480] on div "EUR 4.20 [PERSON_NAME] 21.00" at bounding box center [892, 496] width 133 height 43
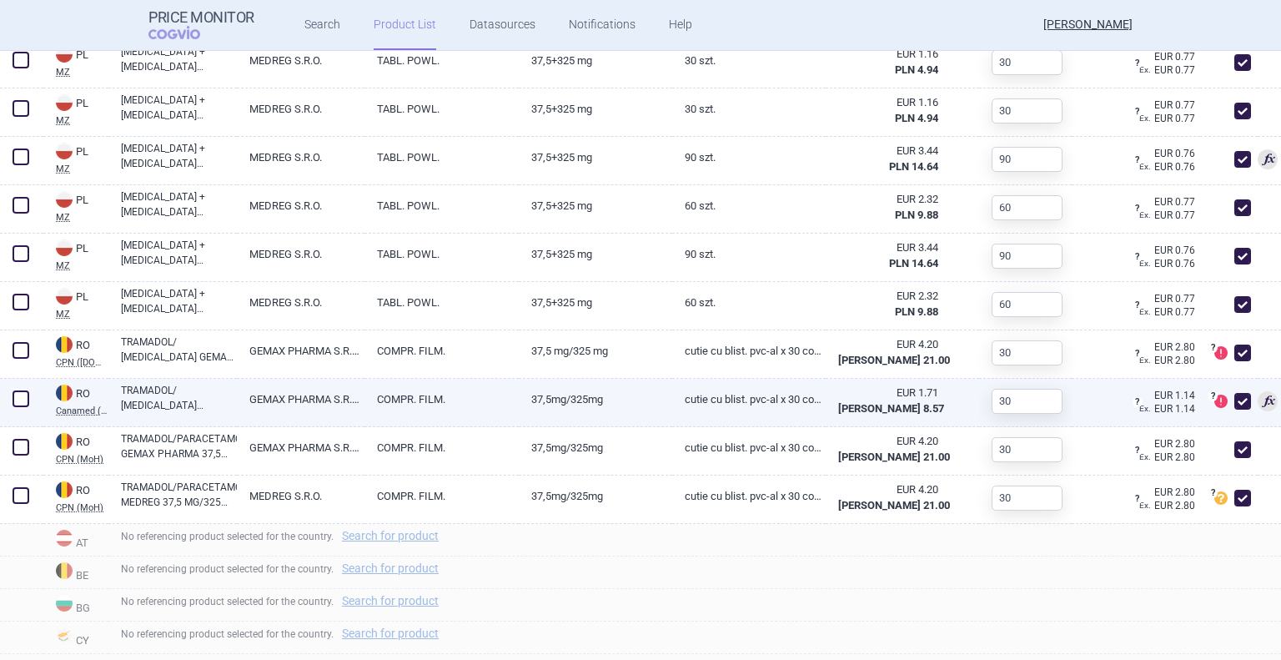
click at [29, 398] on span at bounding box center [20, 398] width 25 height 25
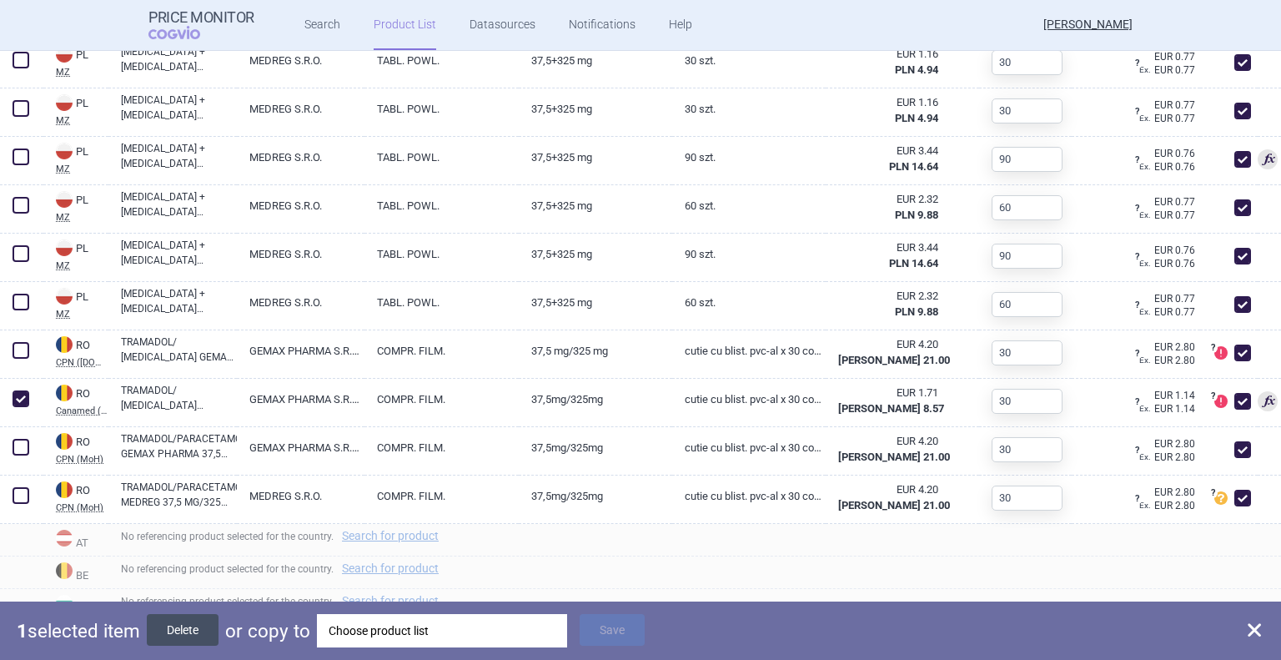
click at [184, 625] on button "Delete" at bounding box center [183, 630] width 72 height 32
checkbox input "false"
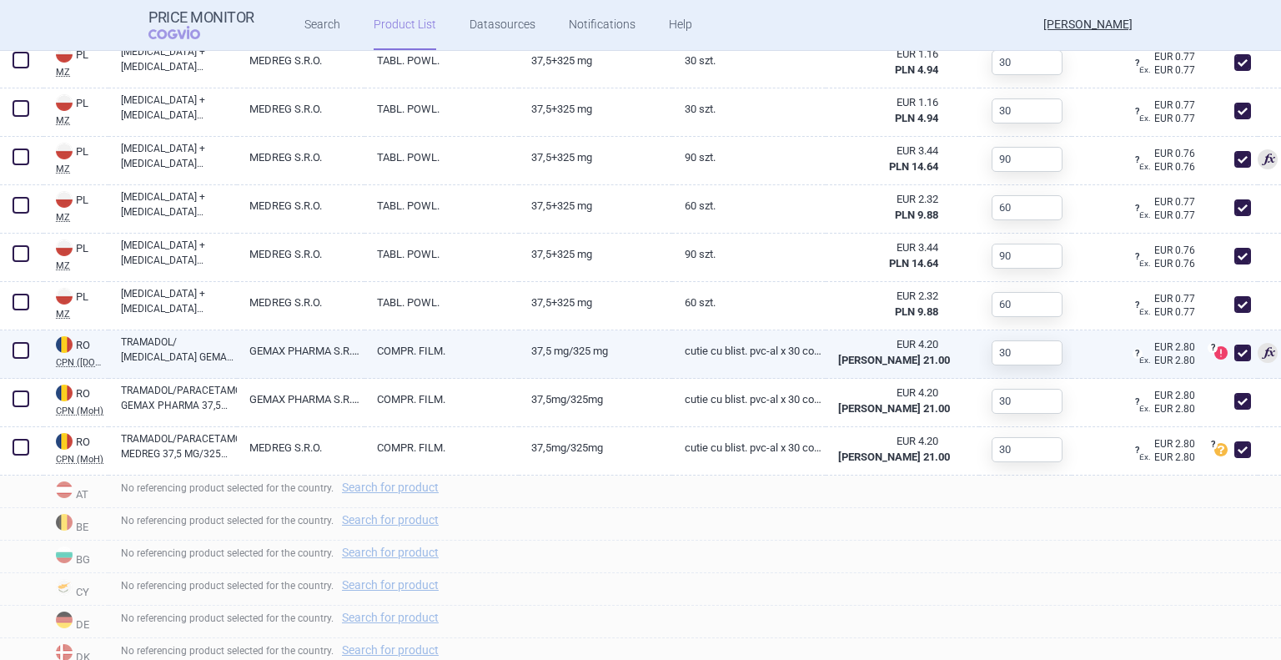
click at [20, 343] on span at bounding box center [21, 350] width 17 height 17
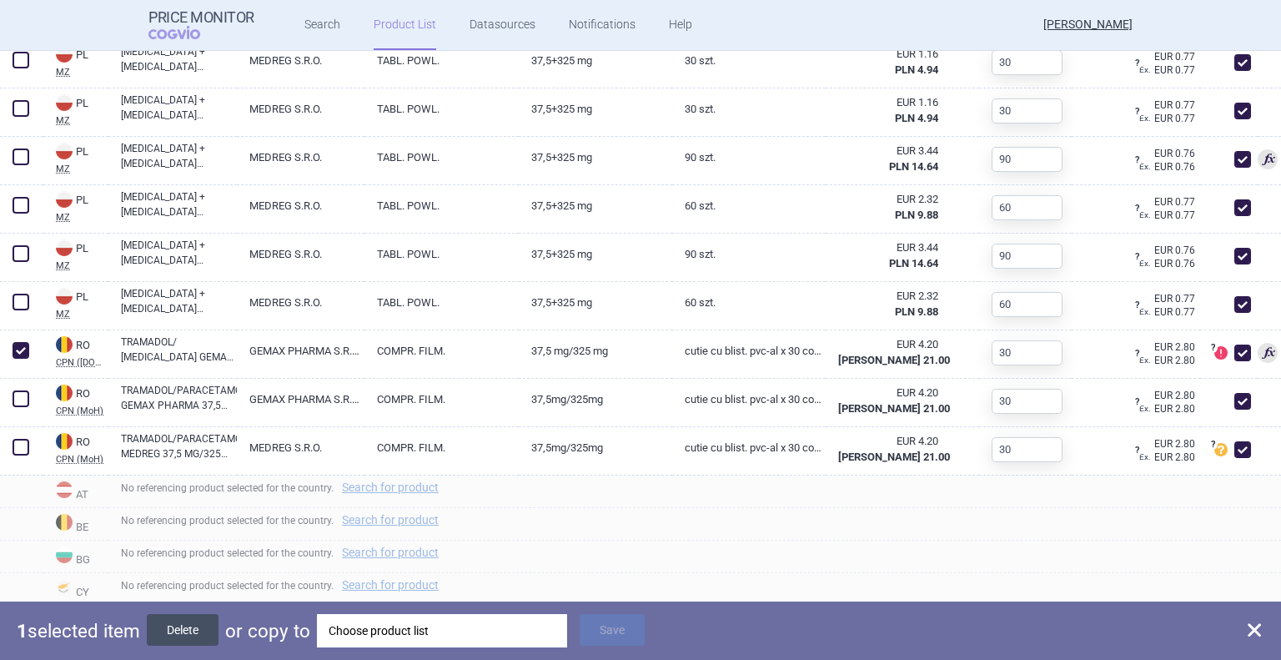
click at [174, 633] on button "Delete" at bounding box center [183, 630] width 72 height 32
checkbox input "false"
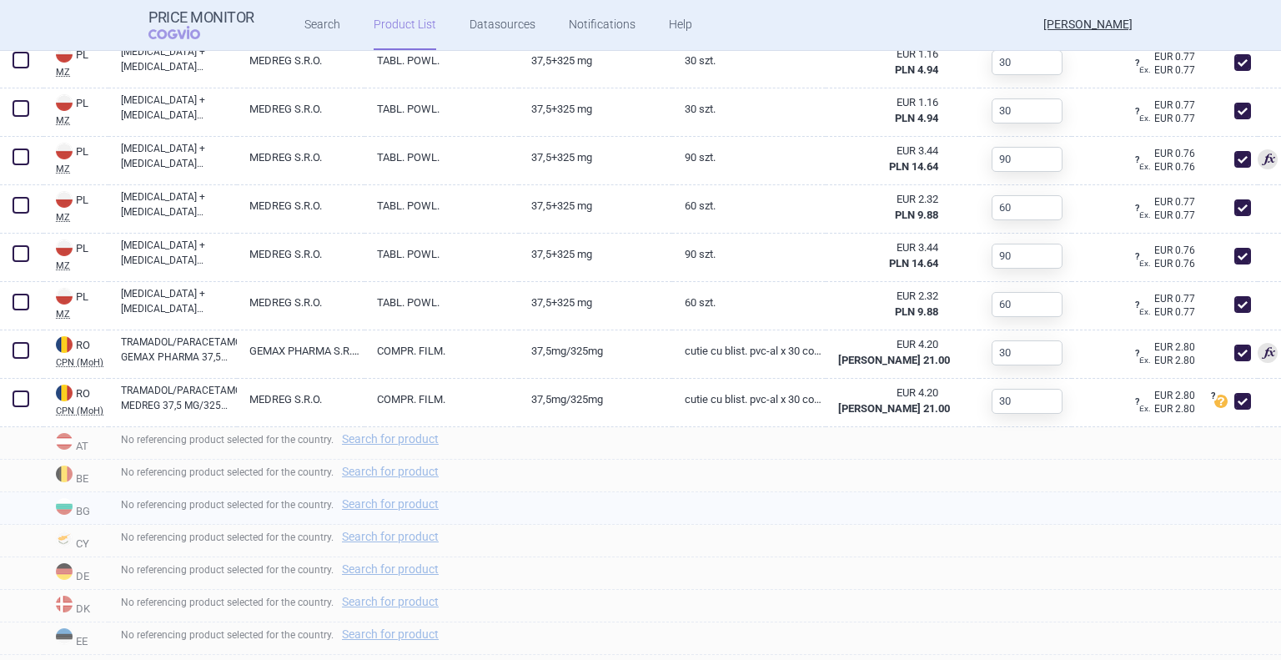
scroll to position [834, 0]
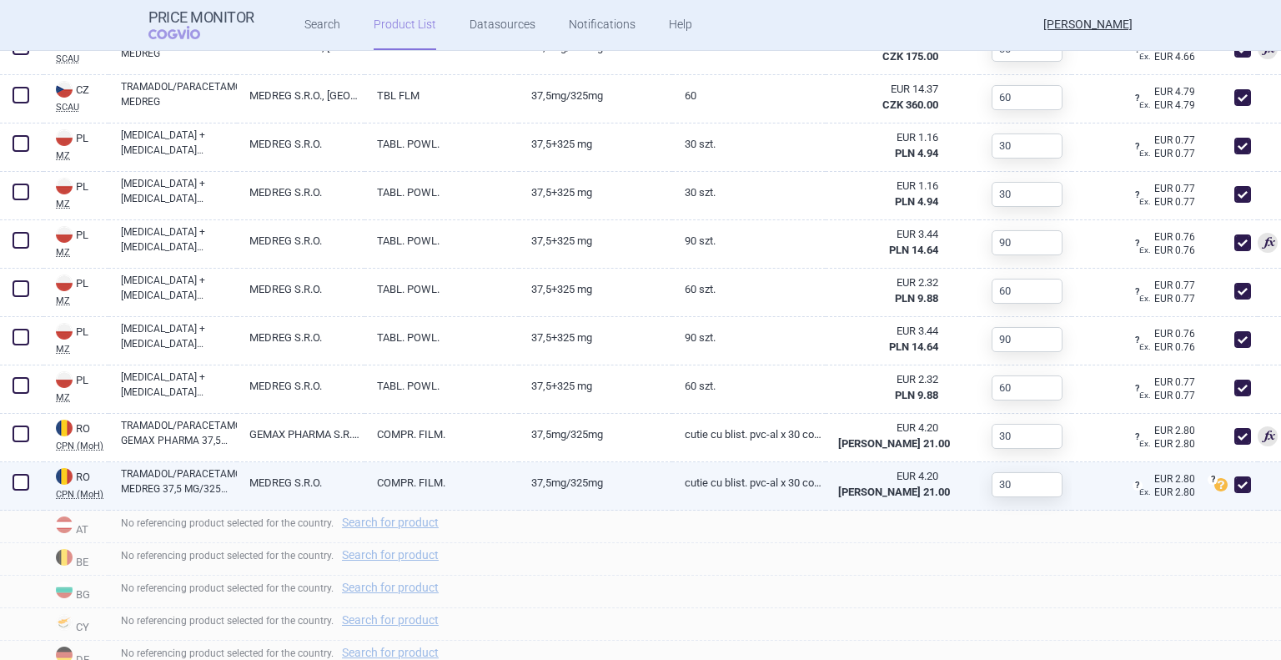
click at [20, 480] on span at bounding box center [21, 482] width 17 height 17
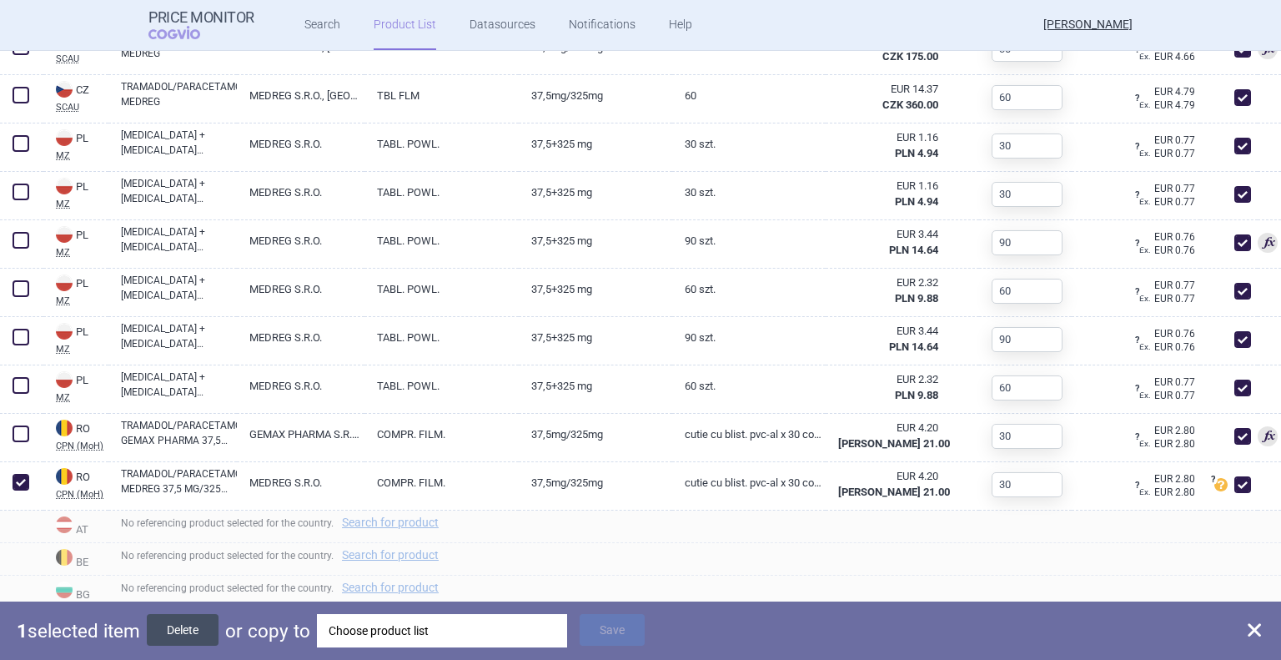
click at [180, 626] on button "Delete" at bounding box center [183, 630] width 72 height 32
checkbox input "false"
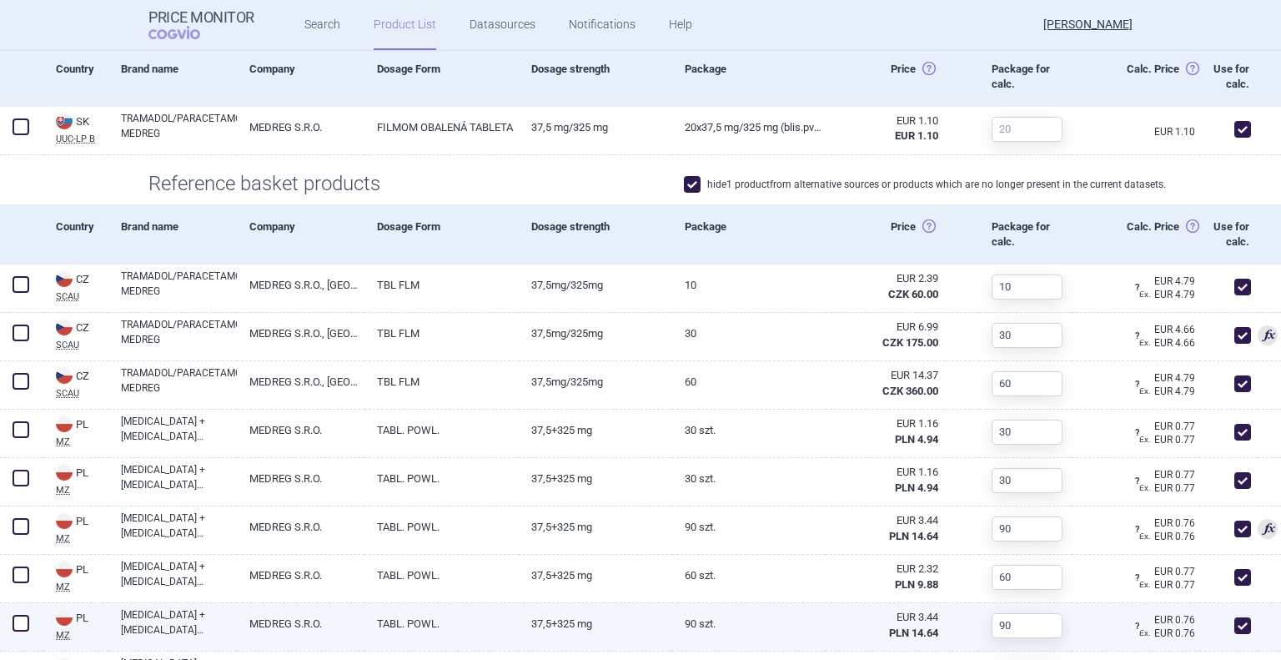
scroll to position [500, 0]
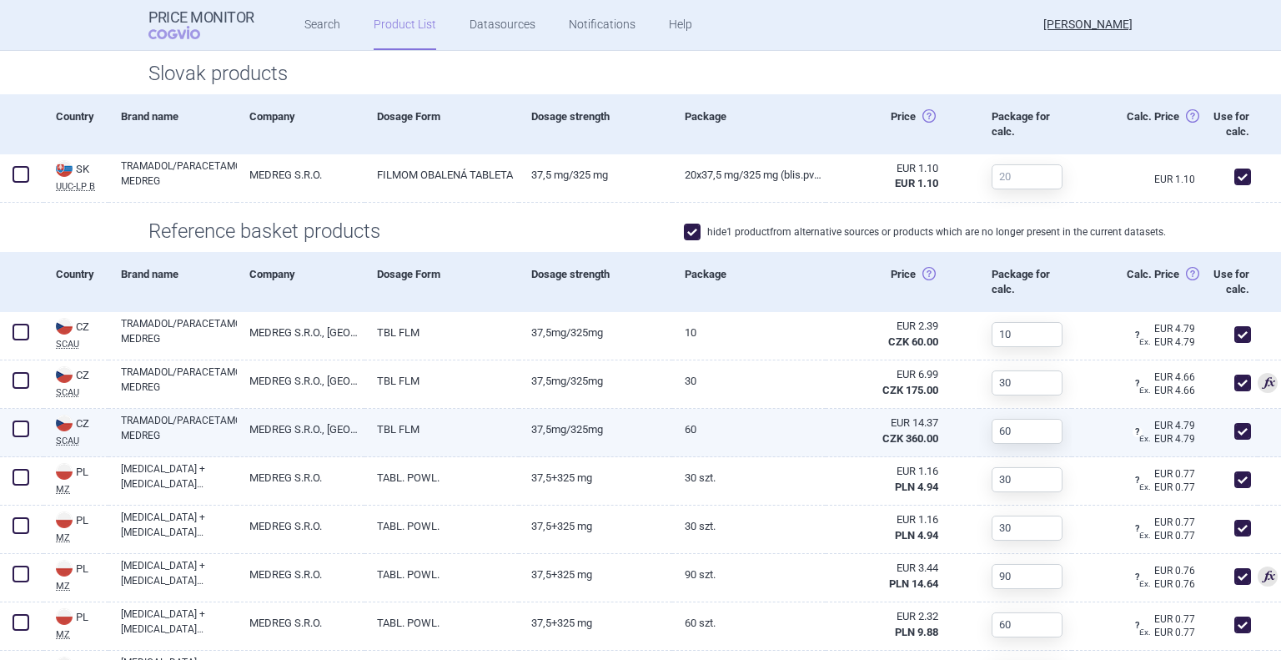
click at [1234, 430] on span at bounding box center [1242, 431] width 17 height 17
checkbox input "false"
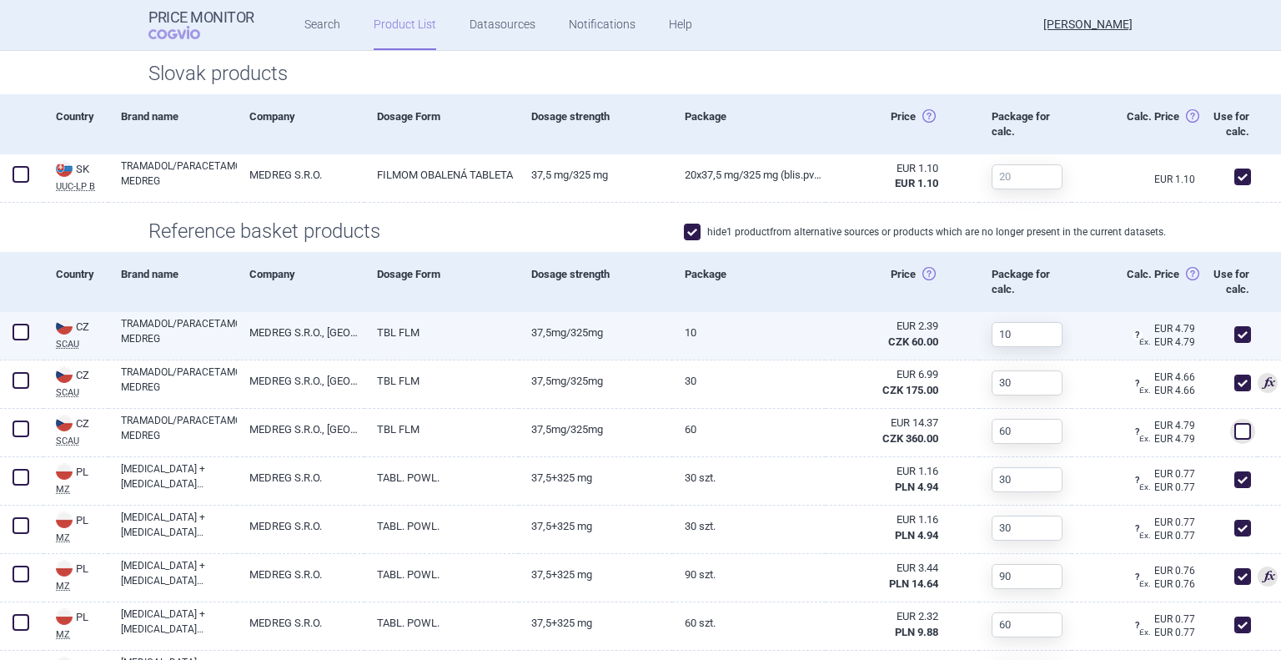
click at [1234, 339] on span at bounding box center [1242, 334] width 17 height 17
checkbox input "false"
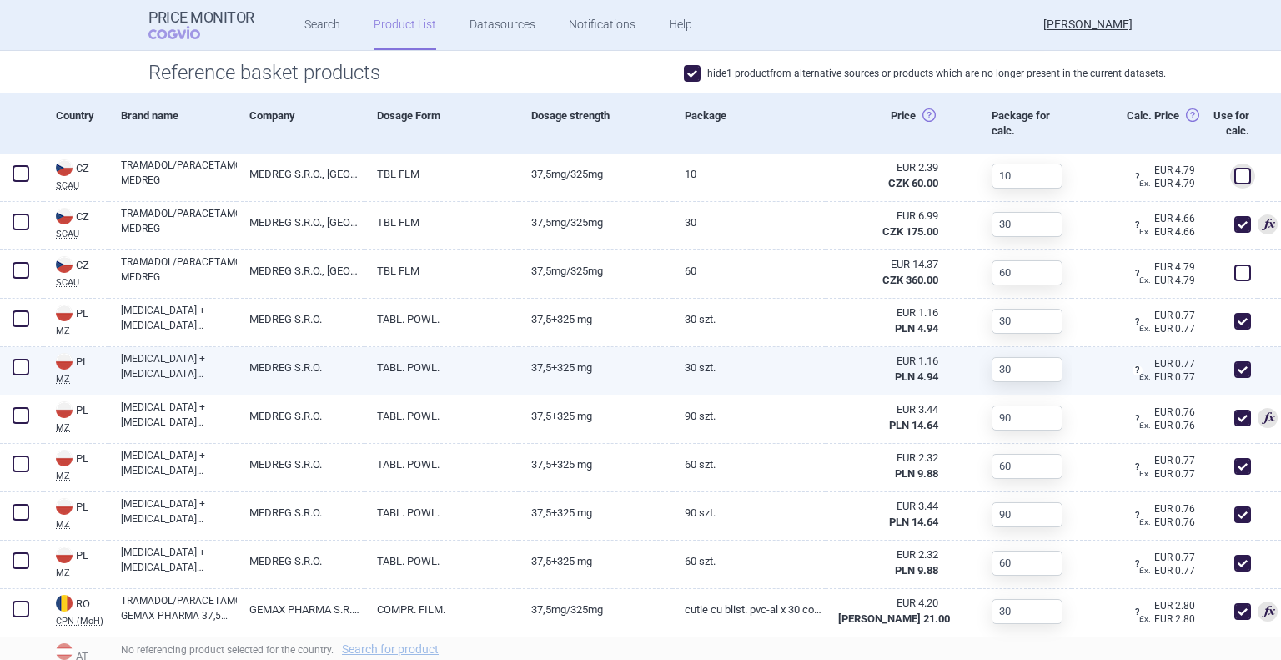
scroll to position [667, 0]
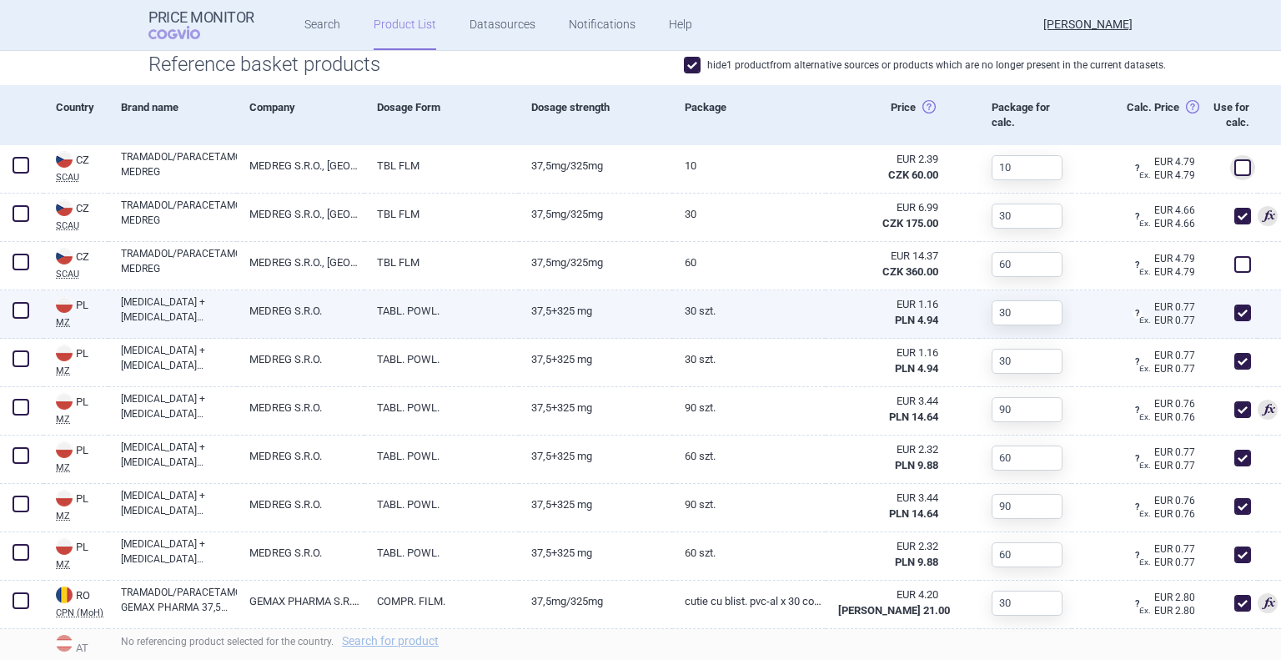
click at [1234, 319] on span at bounding box center [1242, 312] width 17 height 17
checkbox input "false"
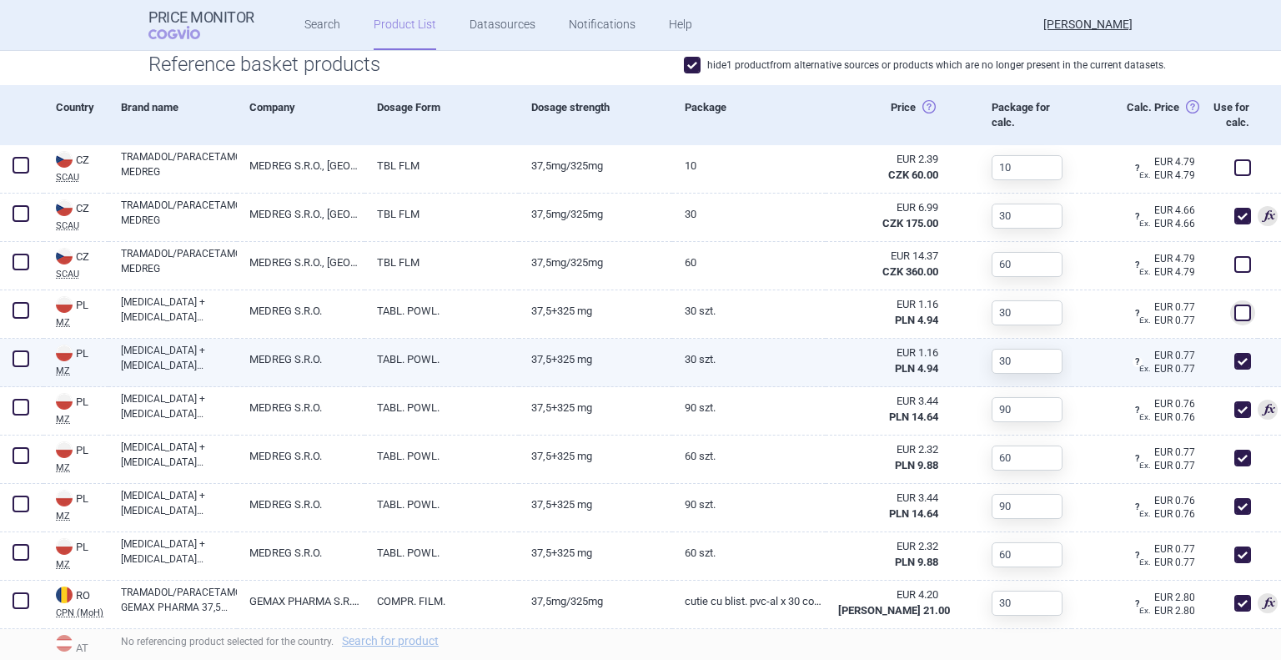
click at [1234, 353] on span at bounding box center [1242, 361] width 17 height 17
checkbox input "false"
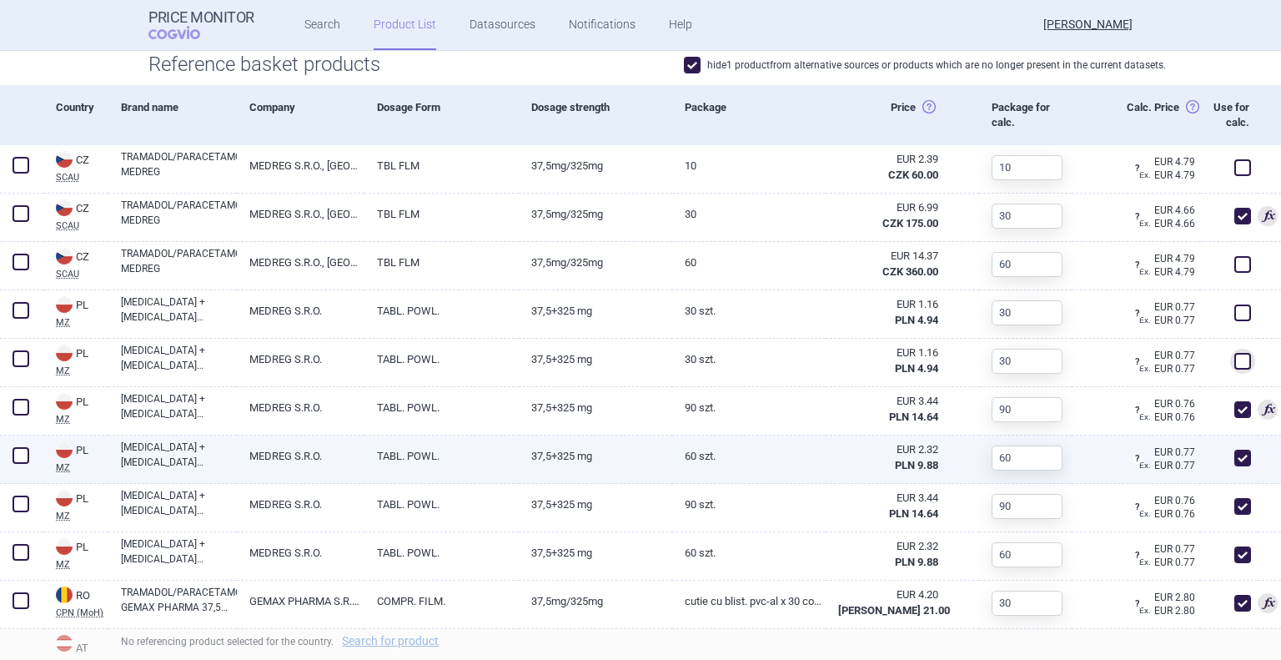
click at [1234, 455] on span at bounding box center [1242, 458] width 17 height 17
checkbox input "false"
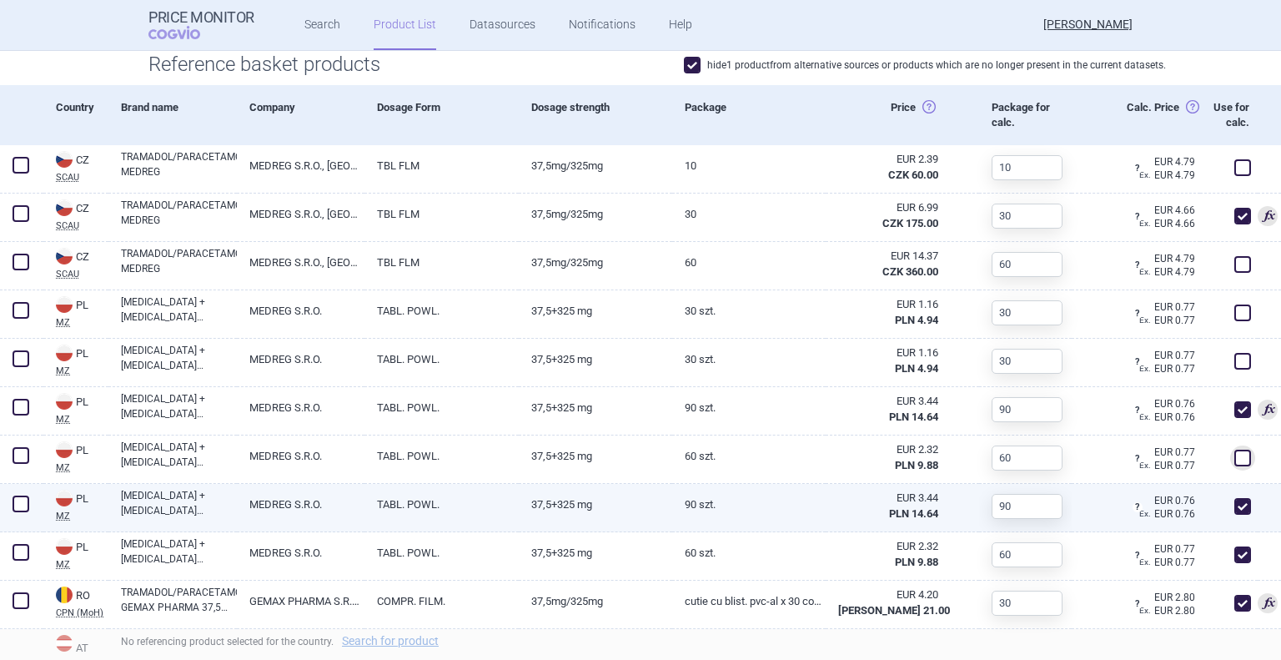
click at [1233, 514] on span at bounding box center [1242, 506] width 25 height 25
checkbox input "false"
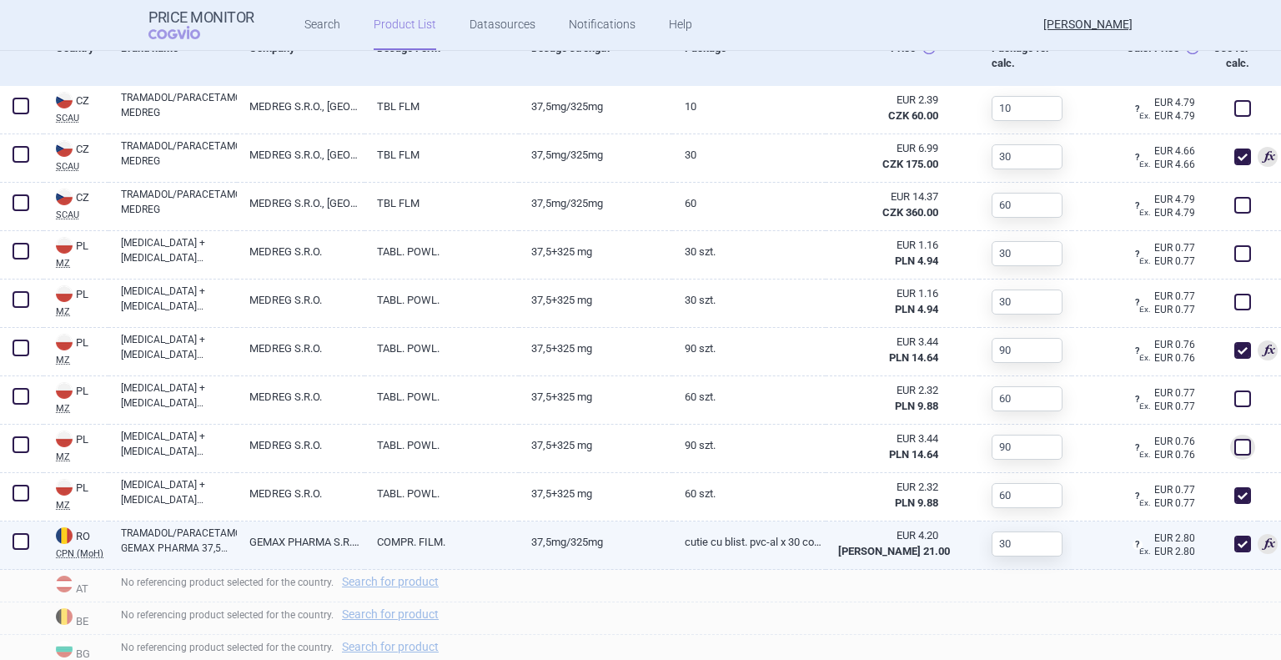
scroll to position [751, 0]
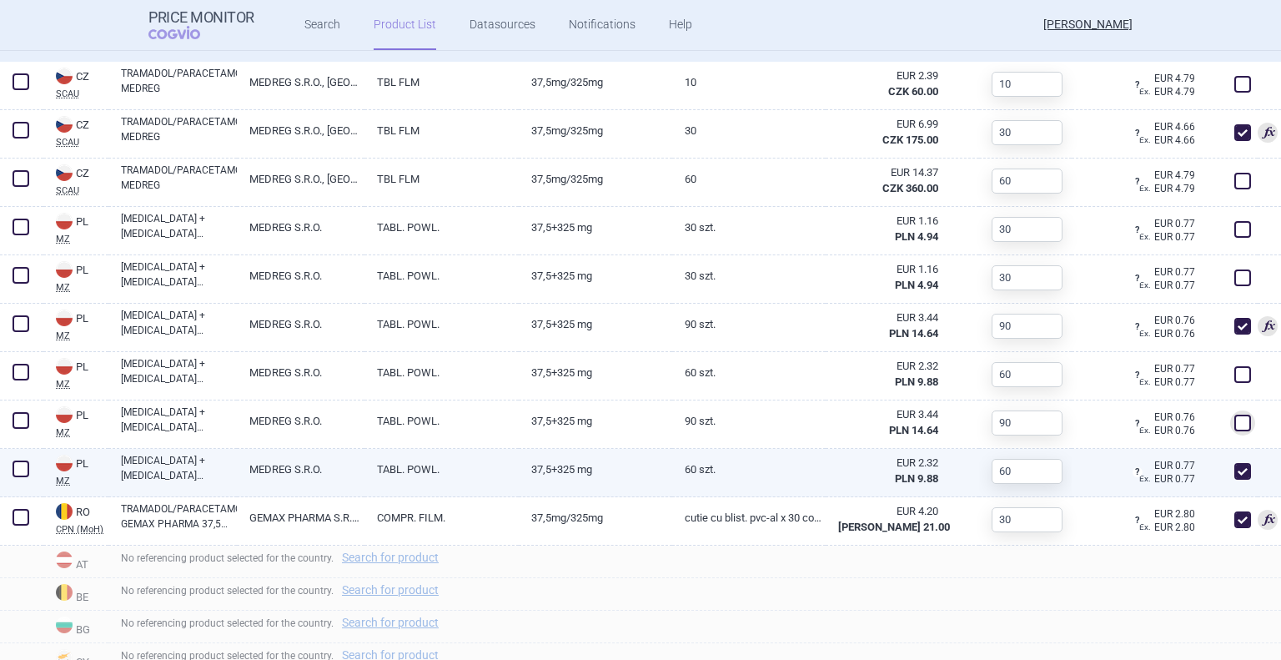
click at [1234, 473] on span at bounding box center [1242, 471] width 17 height 17
checkbox input "false"
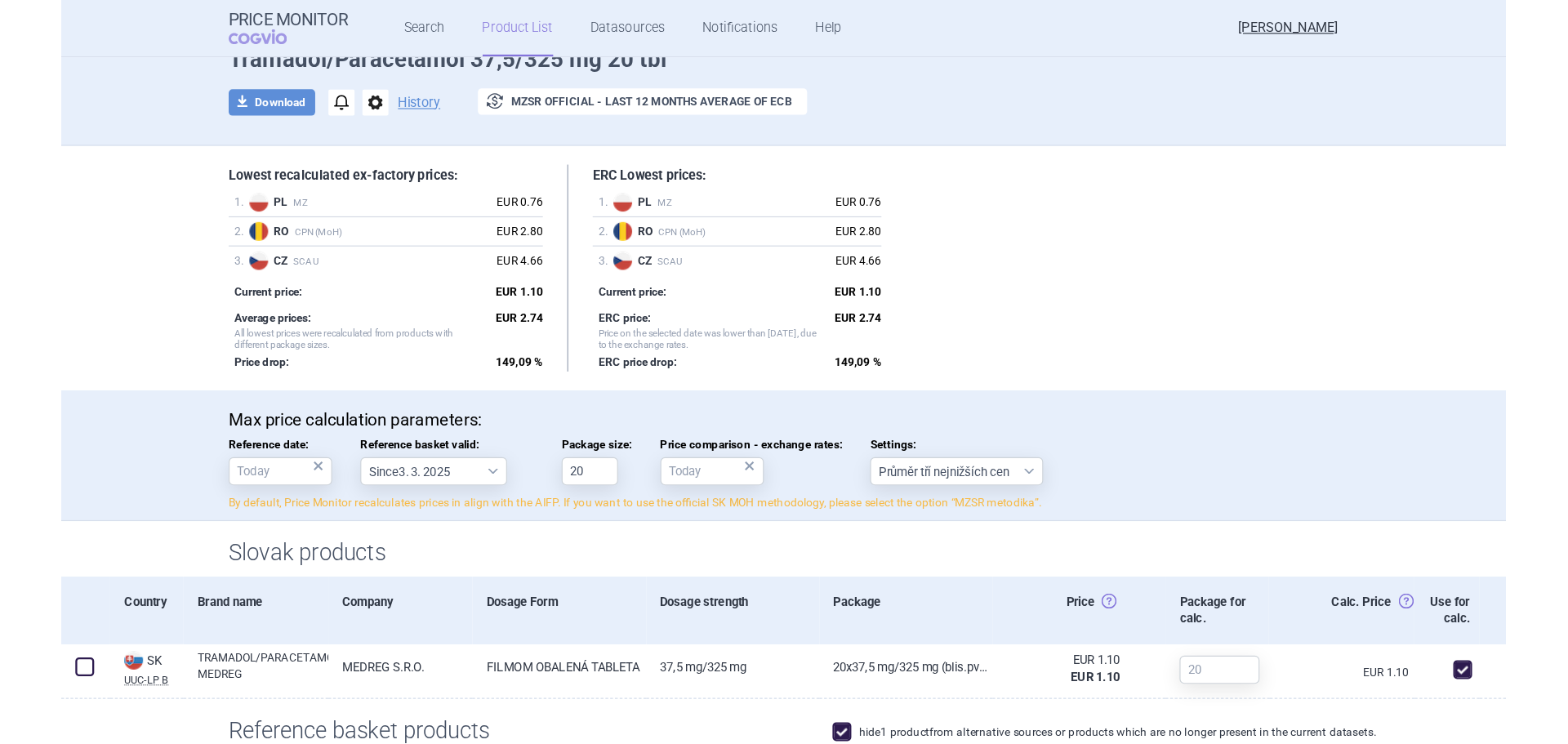
scroll to position [81, 0]
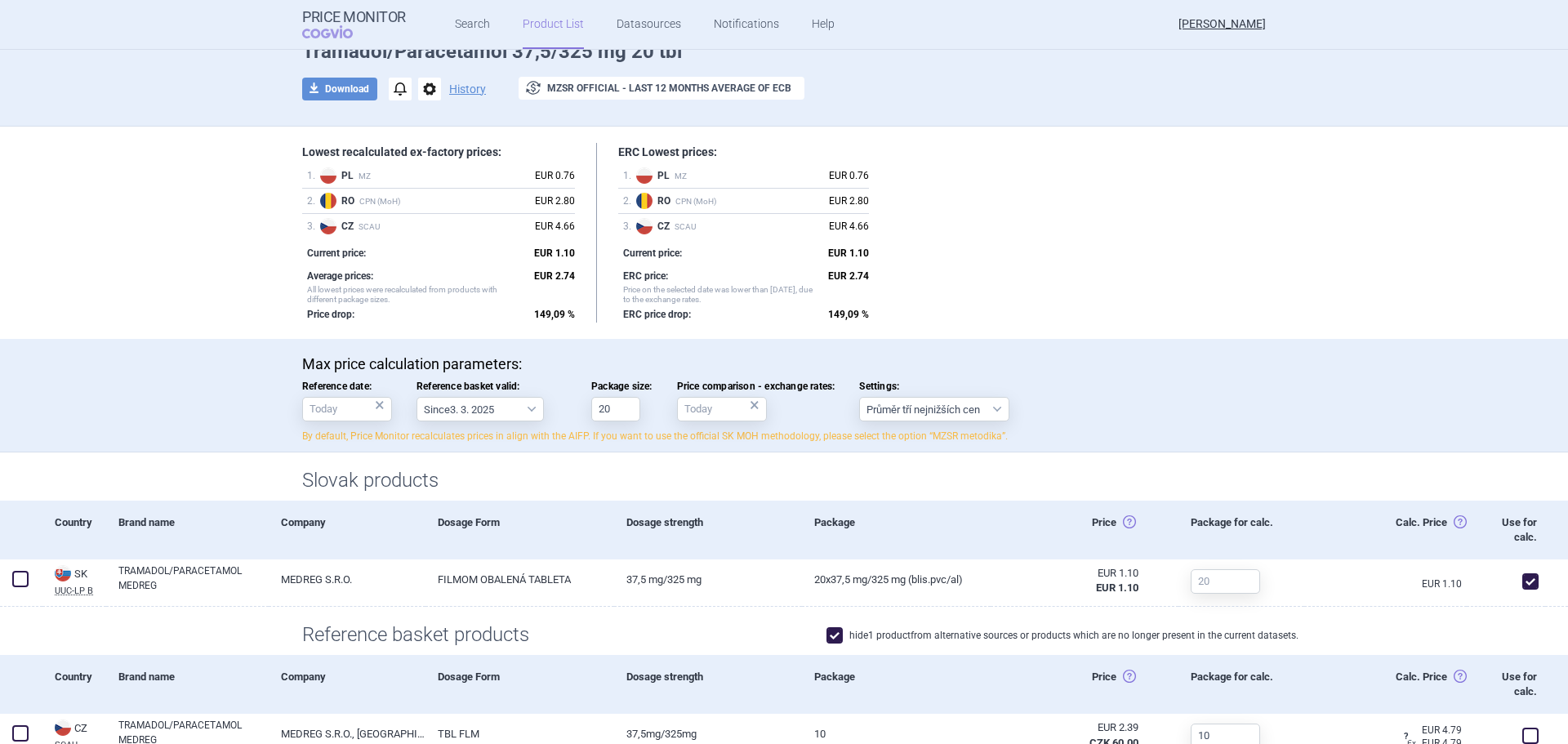
click at [1107, 311] on div "Lowest recalculated ex-factory prices: 1 . PL MZ EUR 0.76 2 . RO CPN (MoH) EUR …" at bounding box center [784, 232] width 964 height 179
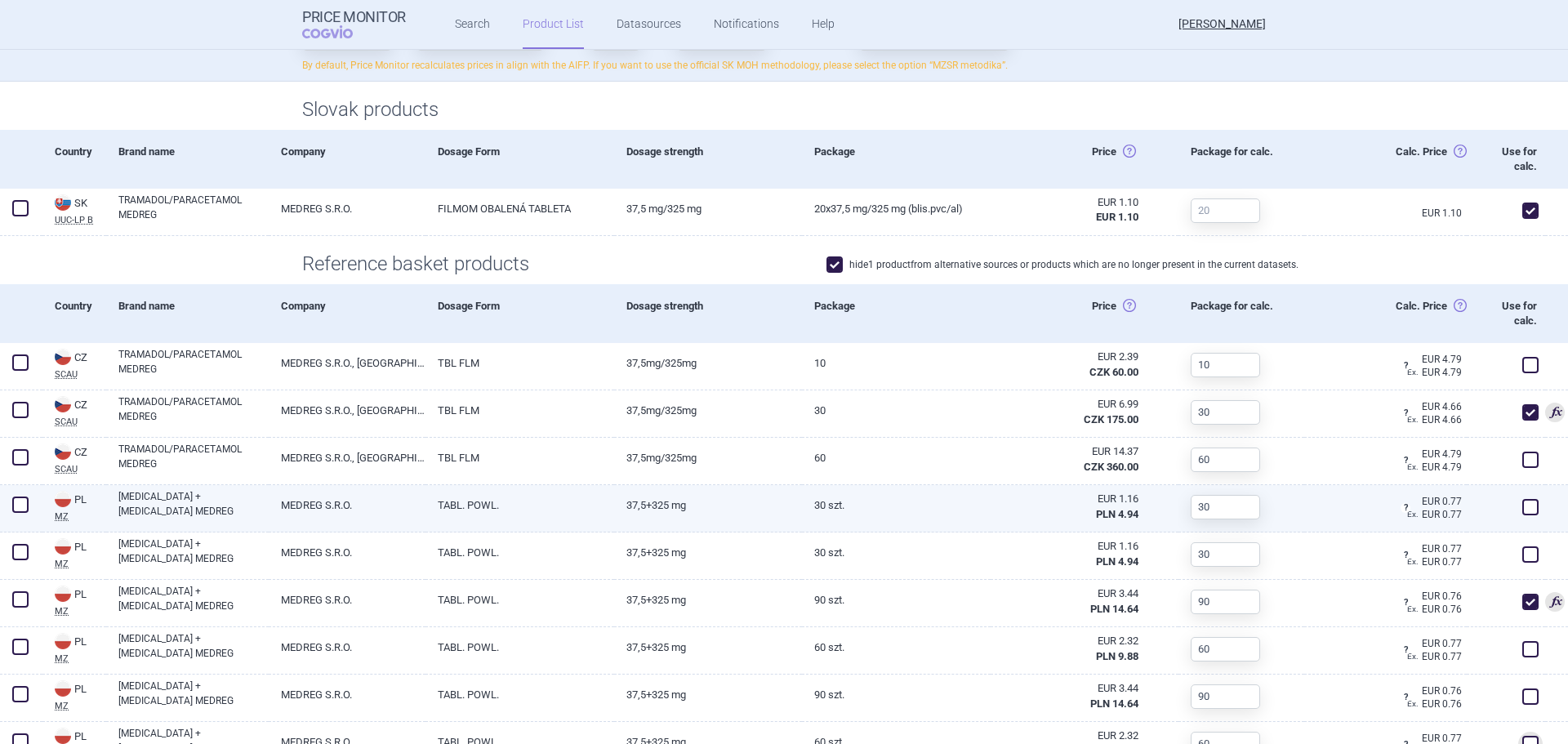
scroll to position [489, 0]
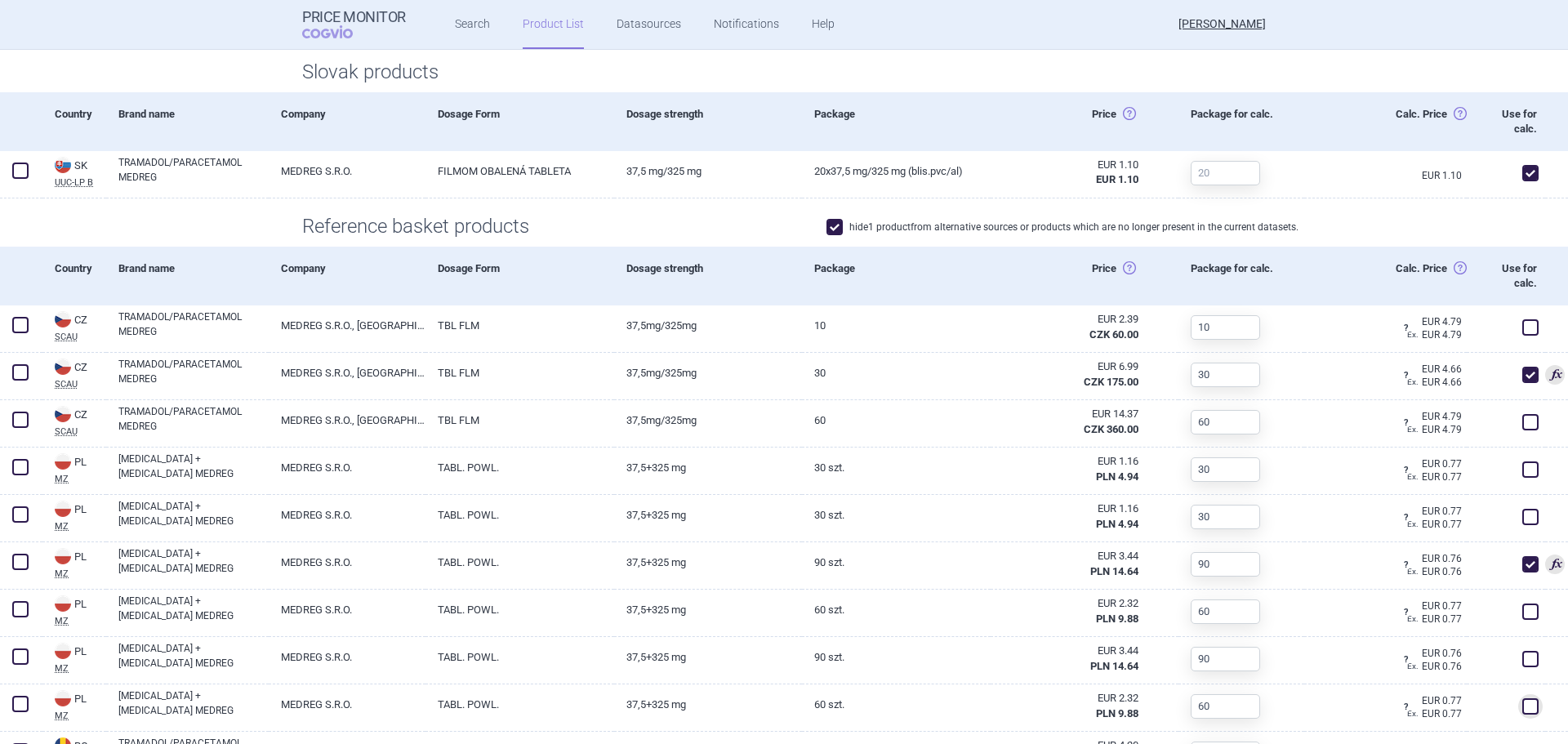
drag, startPoint x: 140, startPoint y: 199, endPoint x: 184, endPoint y: 209, distance: 45.1
click at [155, 201] on section "Lowest recalculated ex-factory prices: 1 . PL MZ EUR 0.76 2 . RO CPN (MoH) EUR …" at bounding box center [784, 635] width 1568 height 1835
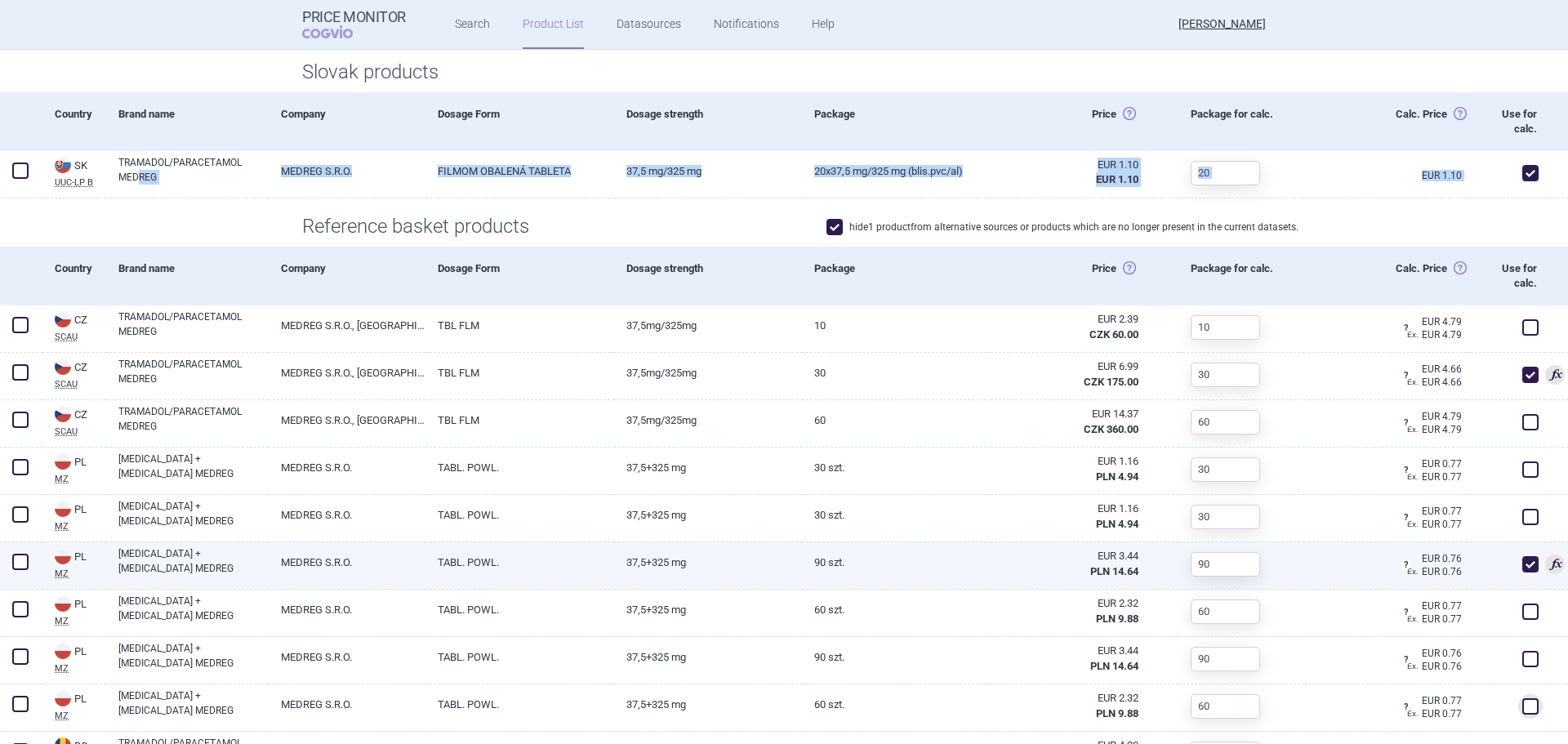
click at [833, 542] on link "90 szt." at bounding box center [896, 562] width 188 height 40
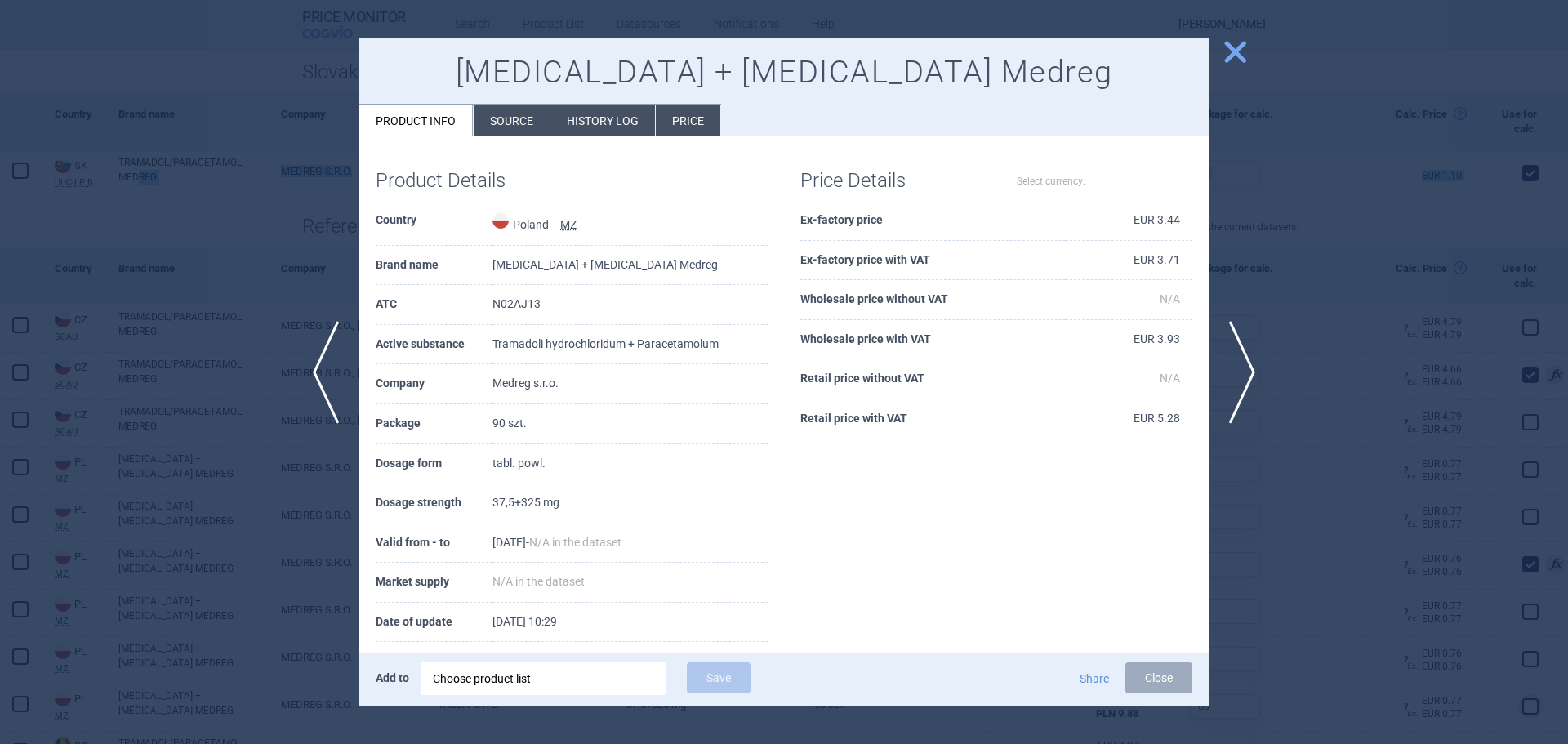
select select "EUR"
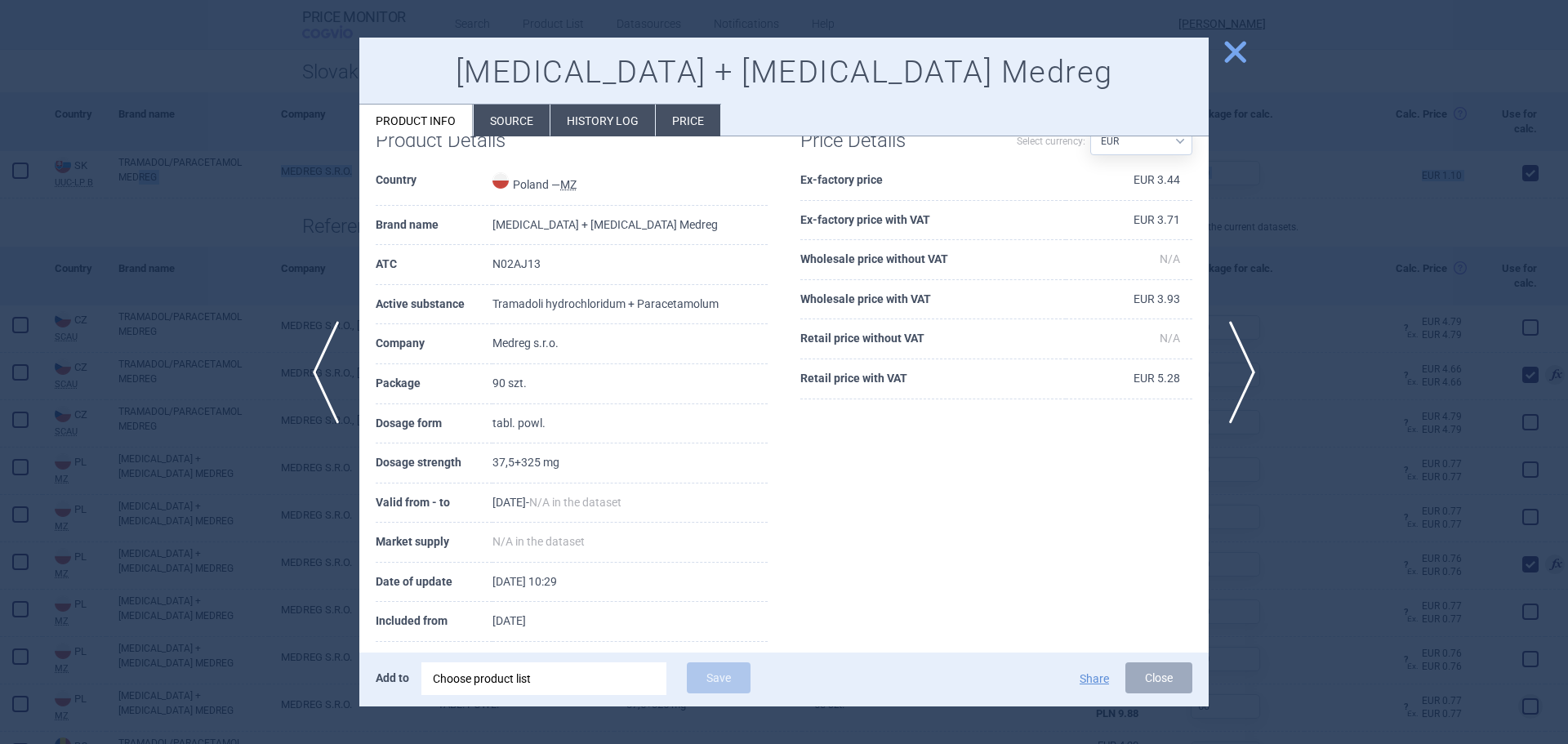
scroll to position [62, 0]
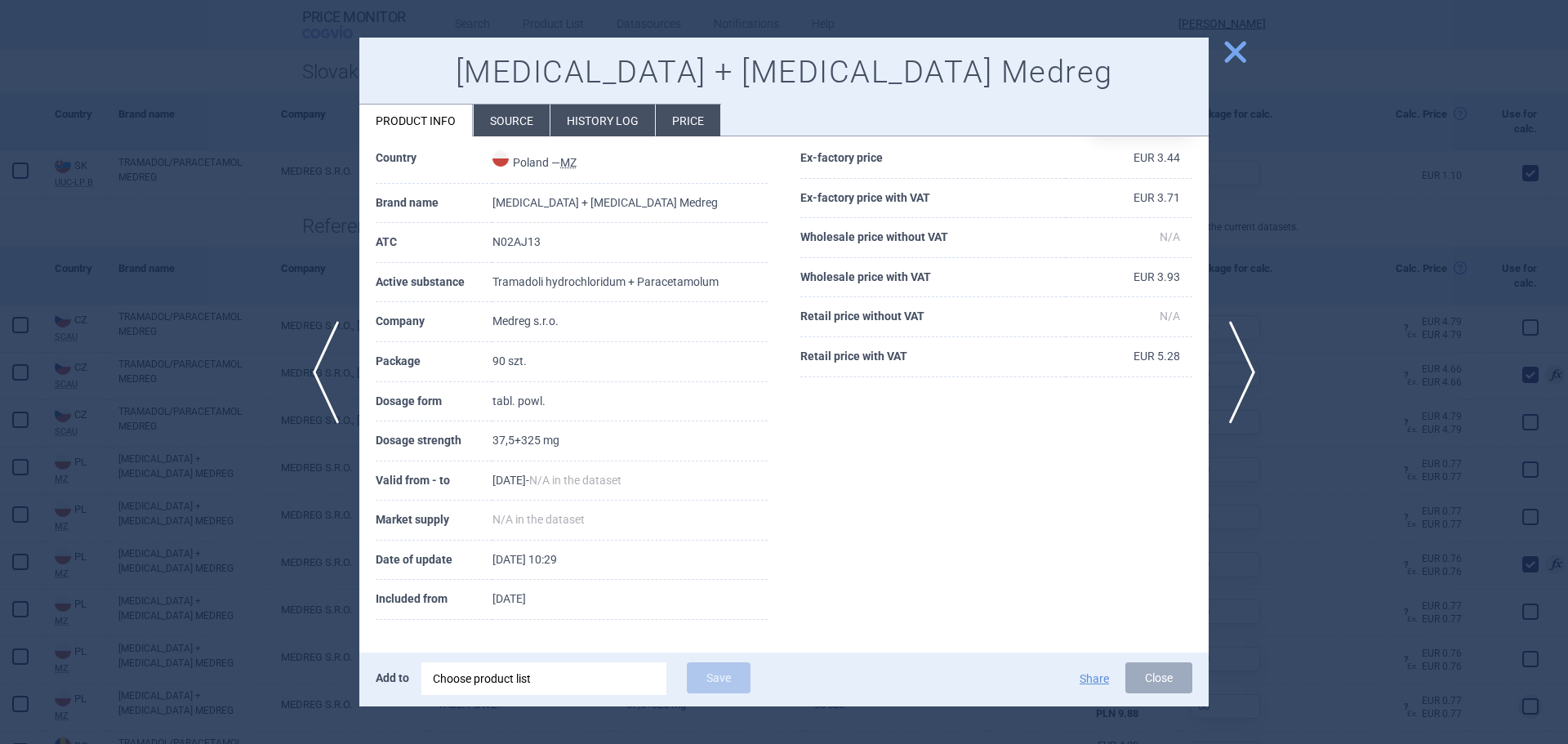
click at [1254, 339] on div at bounding box center [784, 372] width 1568 height 744
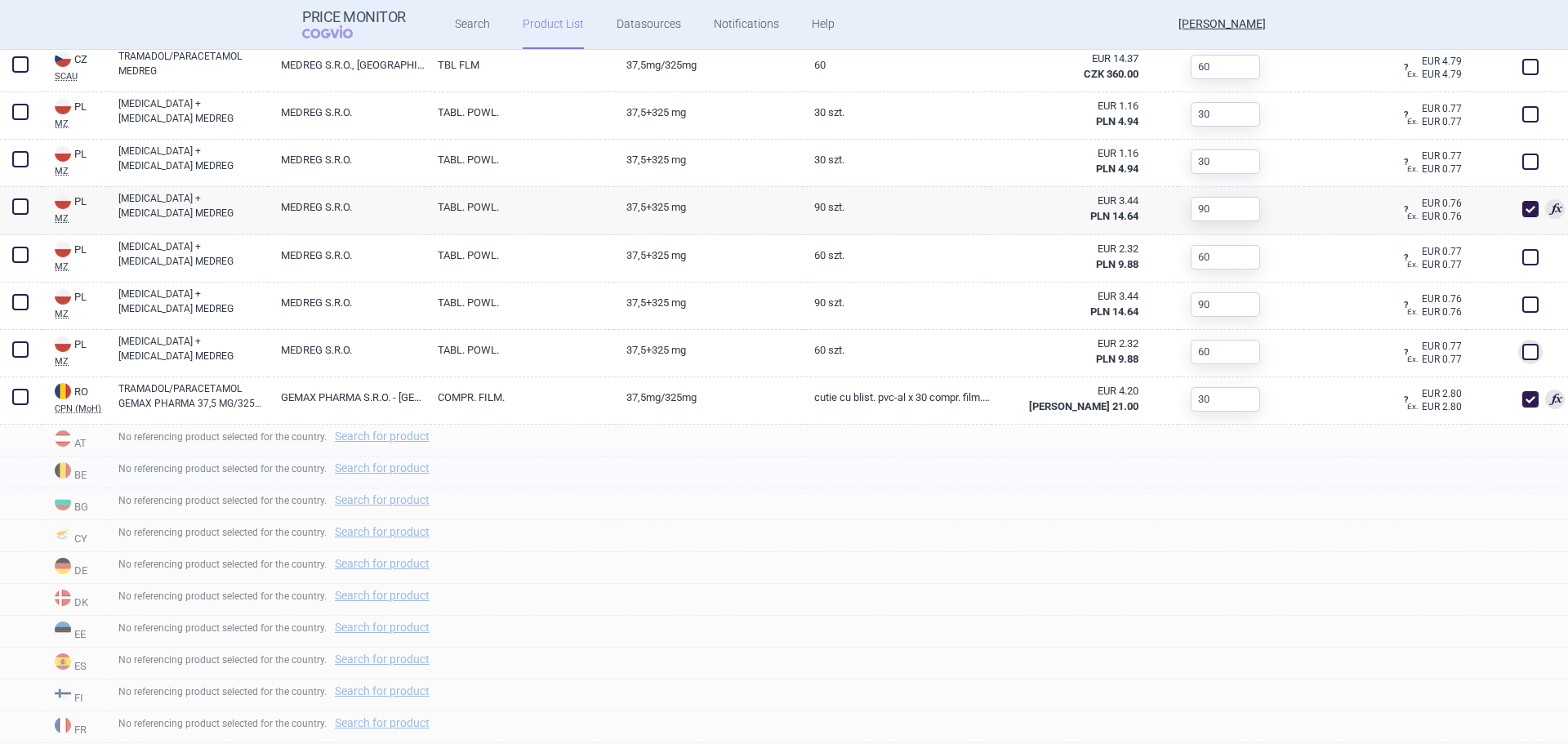
scroll to position [816, 0]
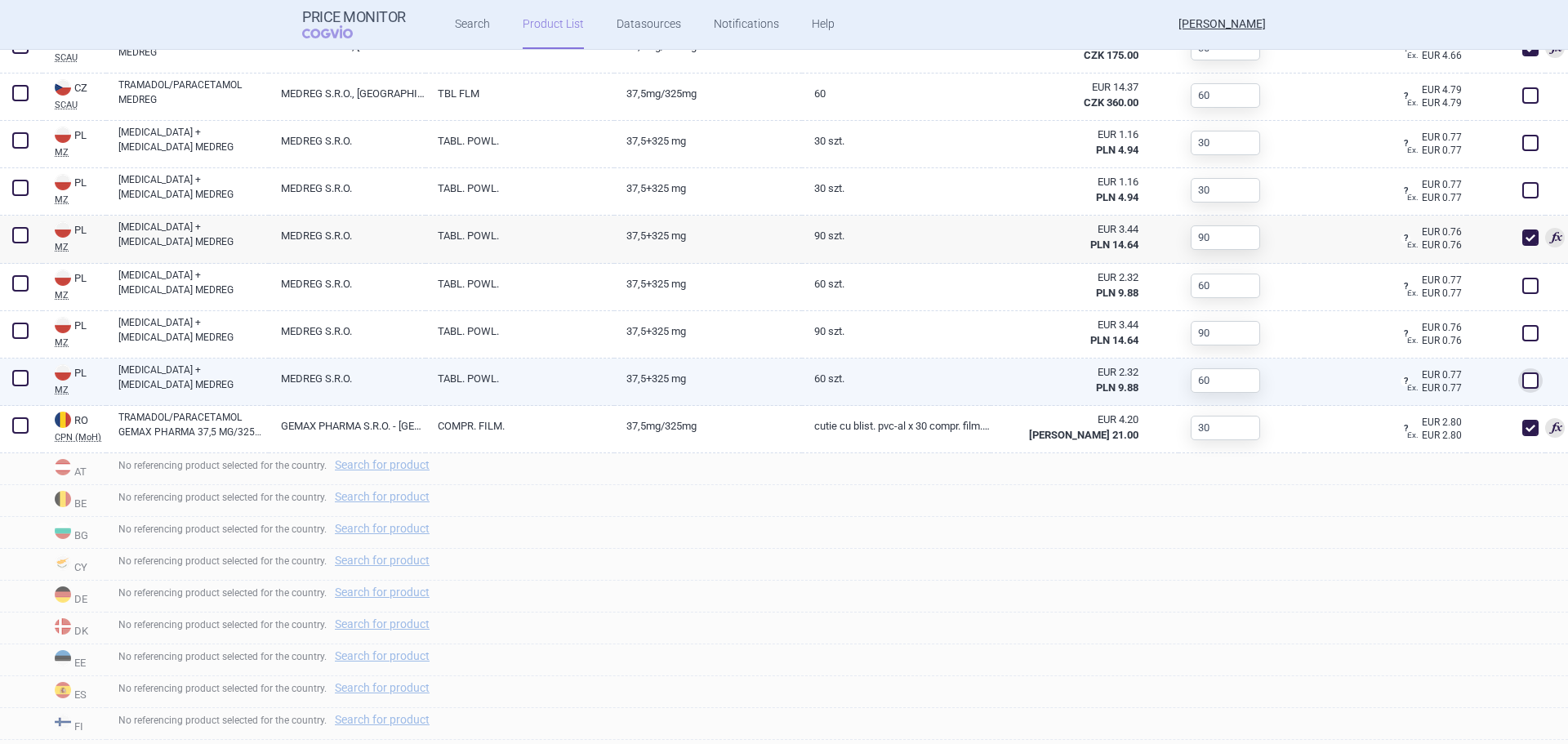
click at [517, 397] on link "TABL. POWL." at bounding box center [519, 378] width 188 height 40
select select "EUR"
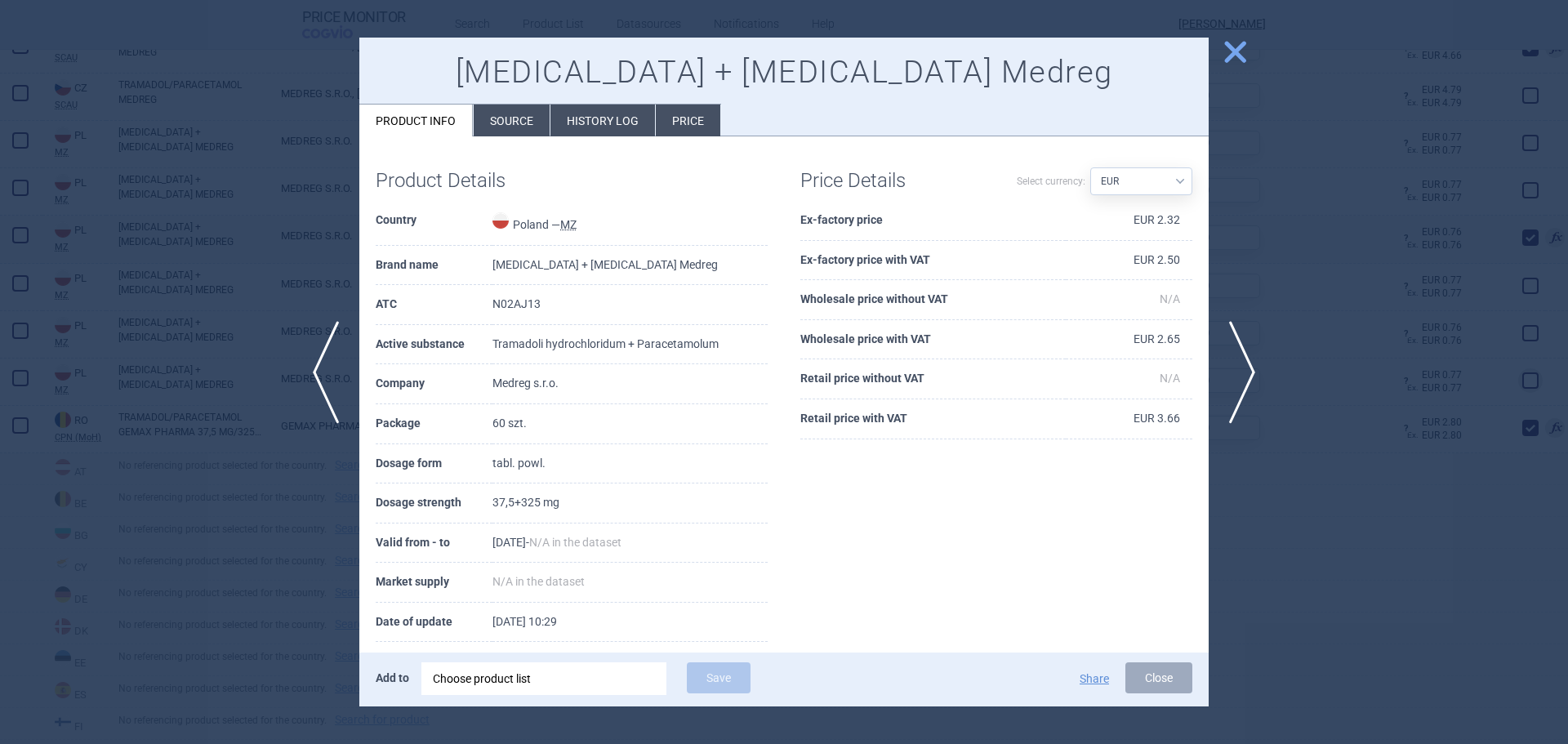
click at [1254, 160] on div at bounding box center [784, 372] width 1568 height 744
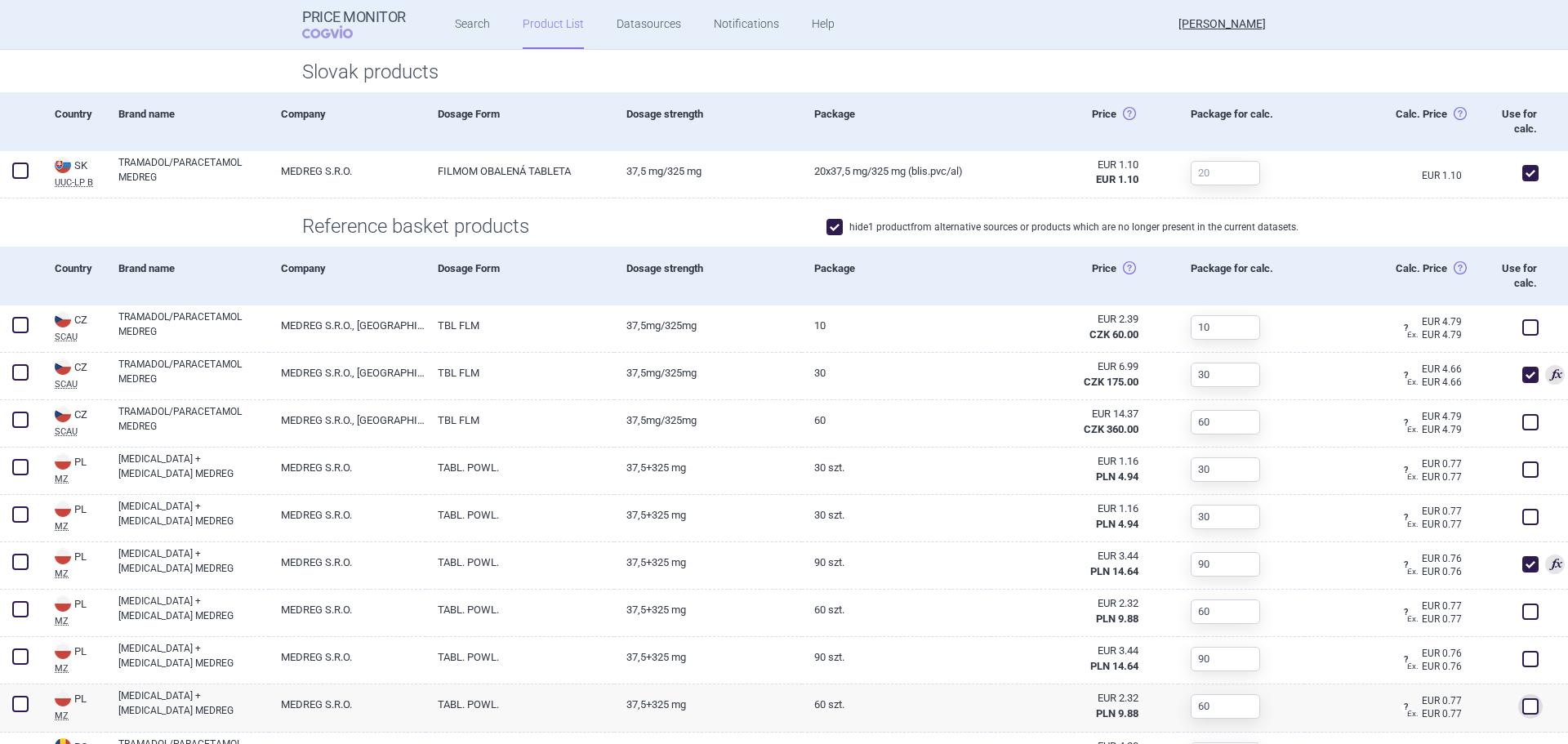
scroll to position [489, 0]
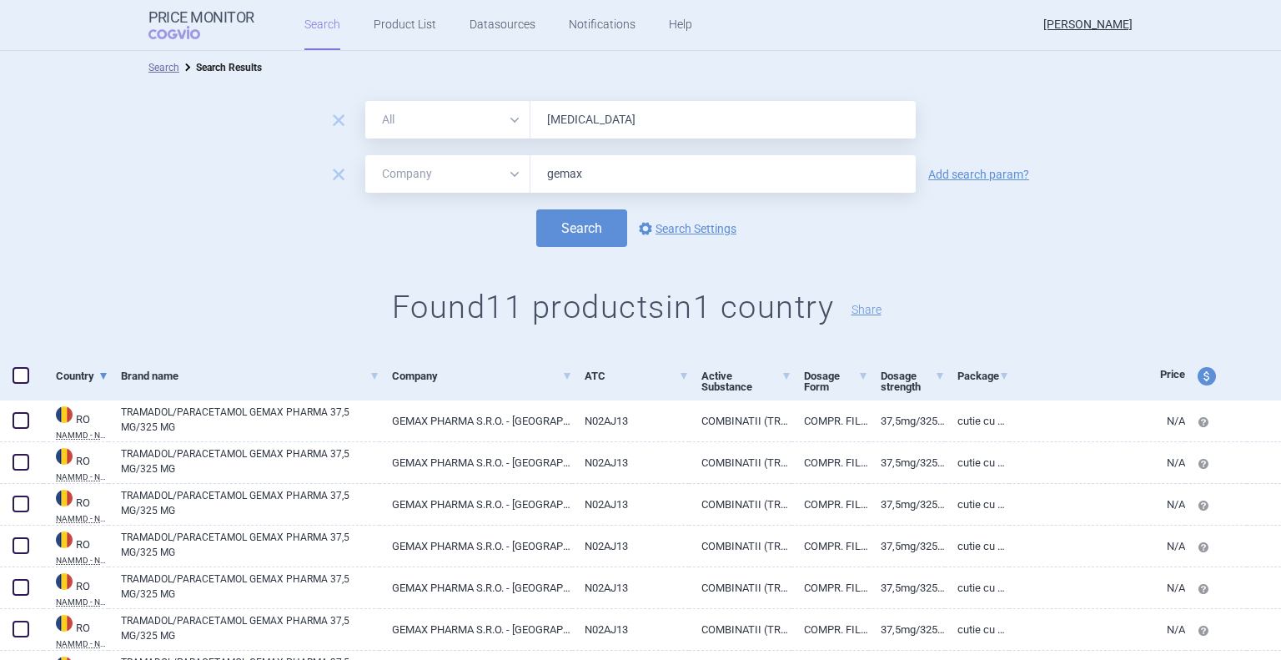
select select "mah"
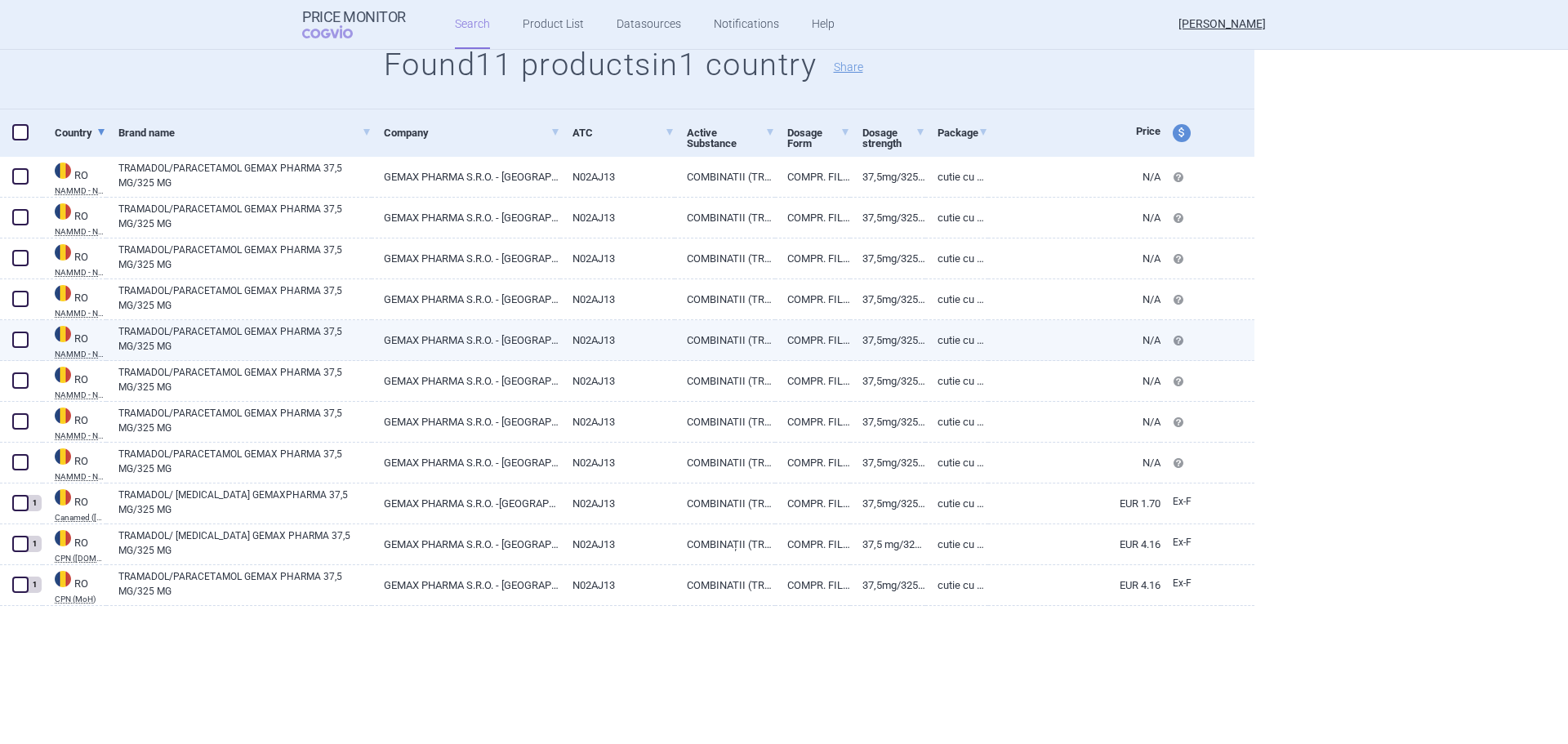
scroll to position [150, 0]
